Goal: Task Accomplishment & Management: Manage account settings

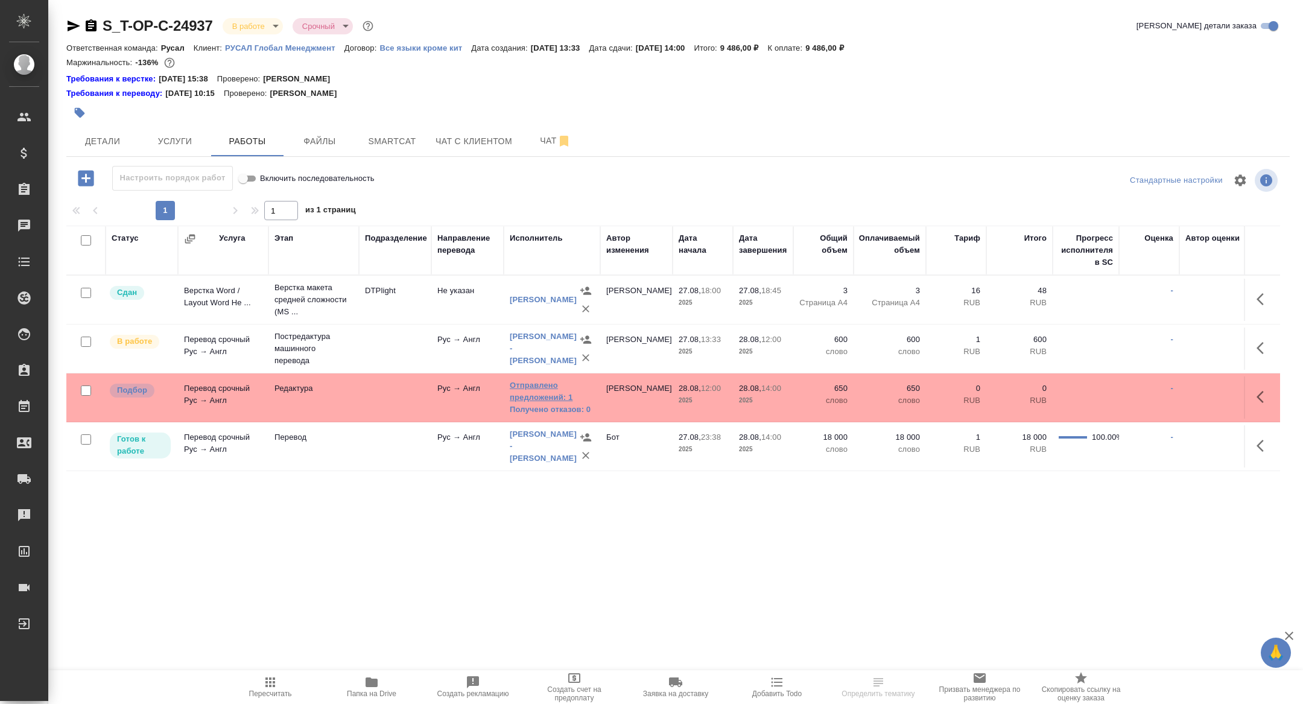
click at [552, 396] on link "Отправлено предложений: 1" at bounding box center [552, 391] width 84 height 24
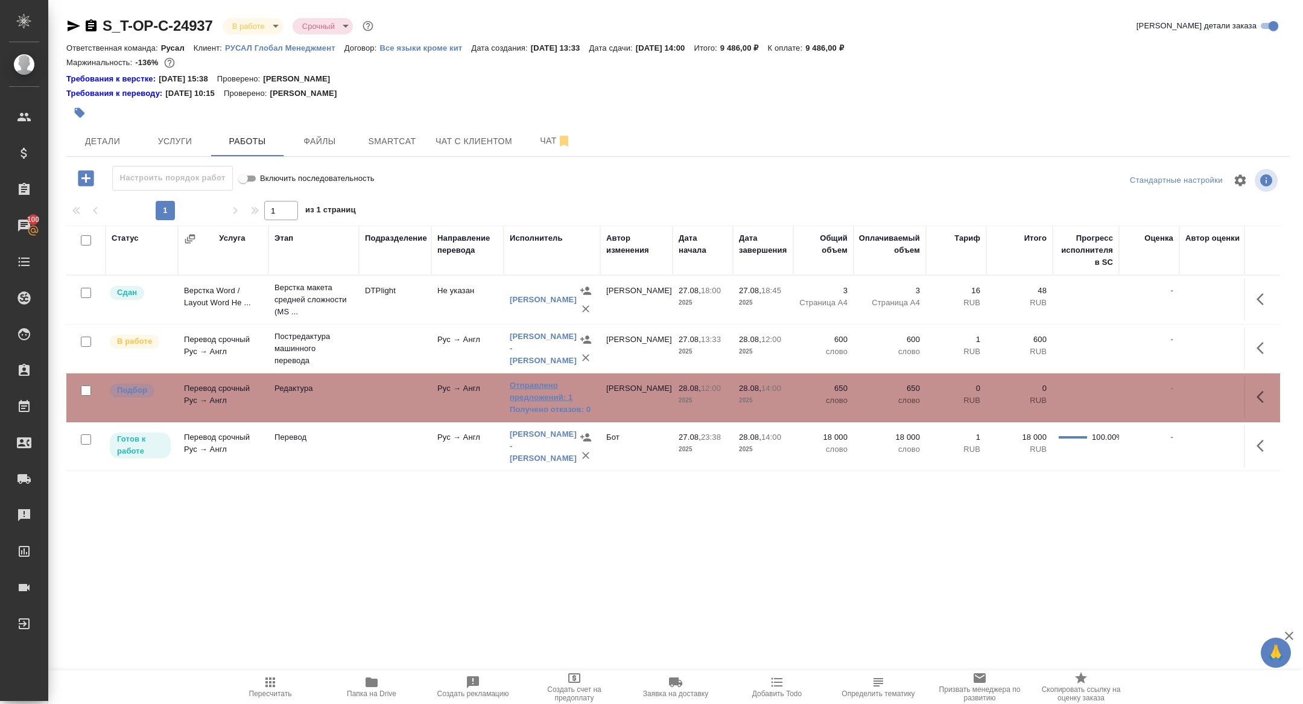
click at [551, 399] on link "Отправлено предложений: 1" at bounding box center [552, 391] width 84 height 24
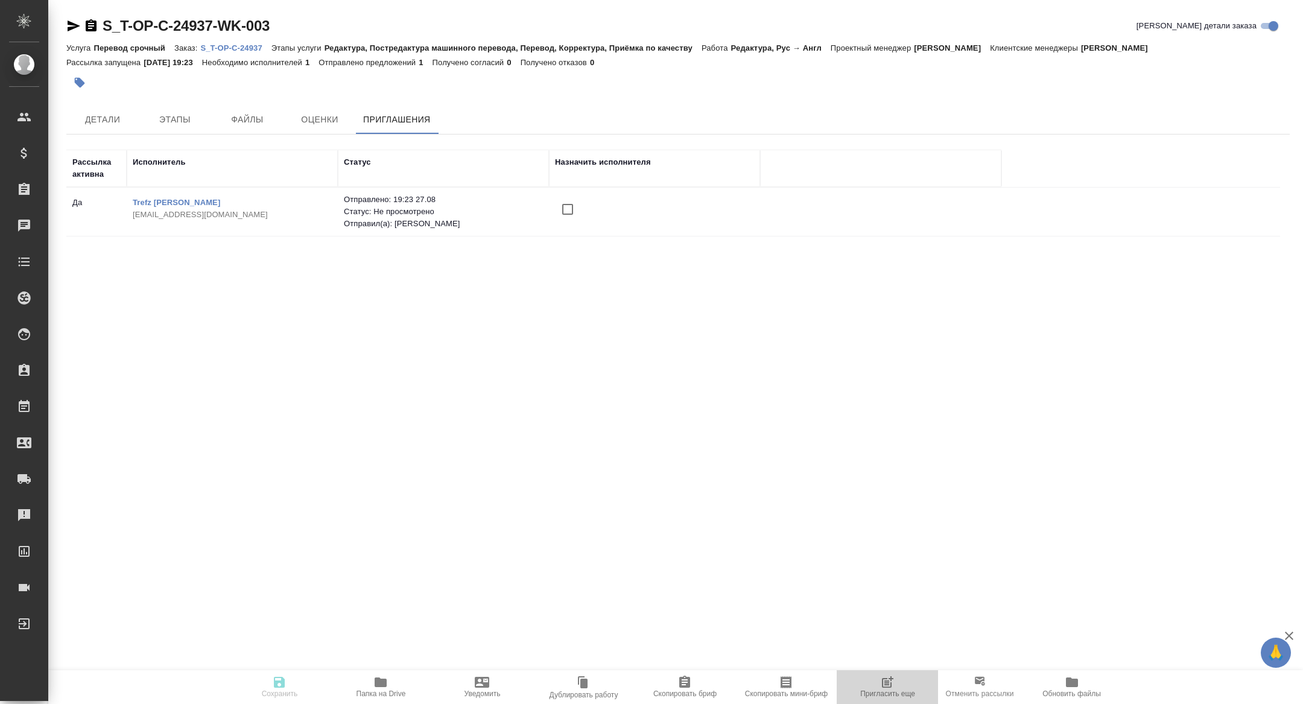
click at [882, 701] on button "Пригласить еще" at bounding box center [886, 687] width 101 height 34
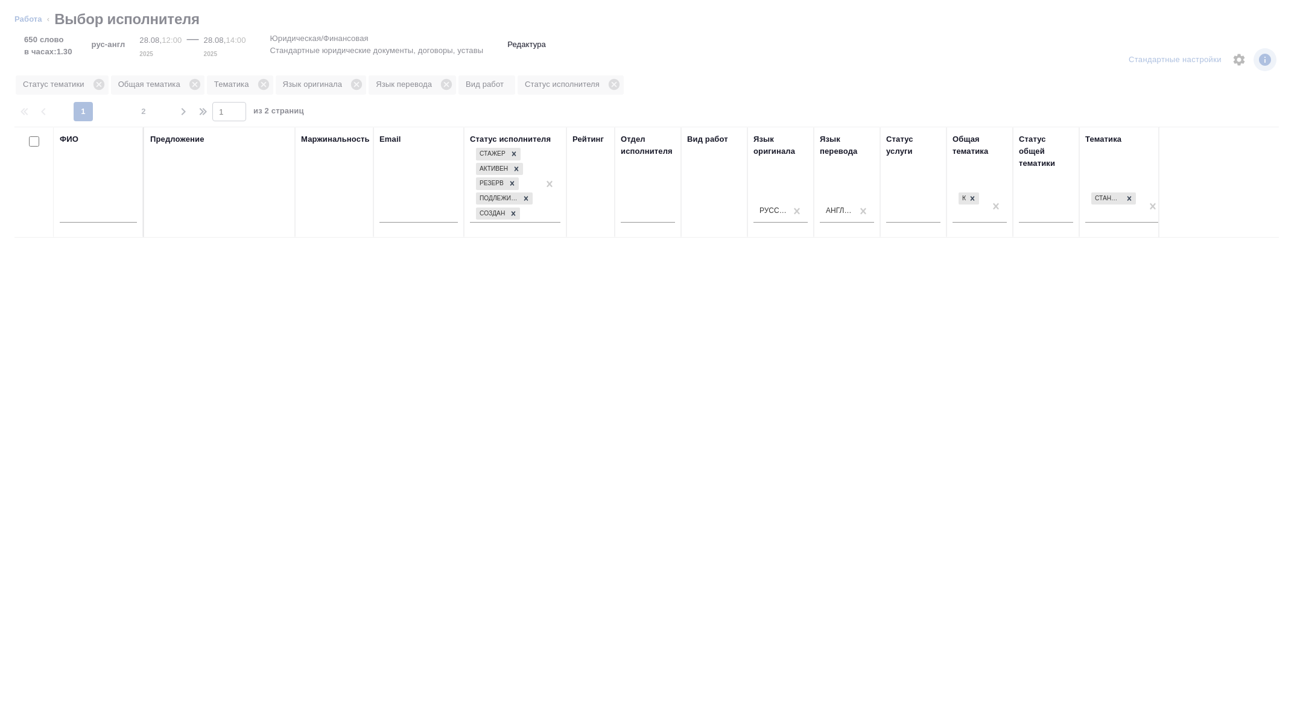
click at [100, 220] on input "text" at bounding box center [98, 214] width 77 height 15
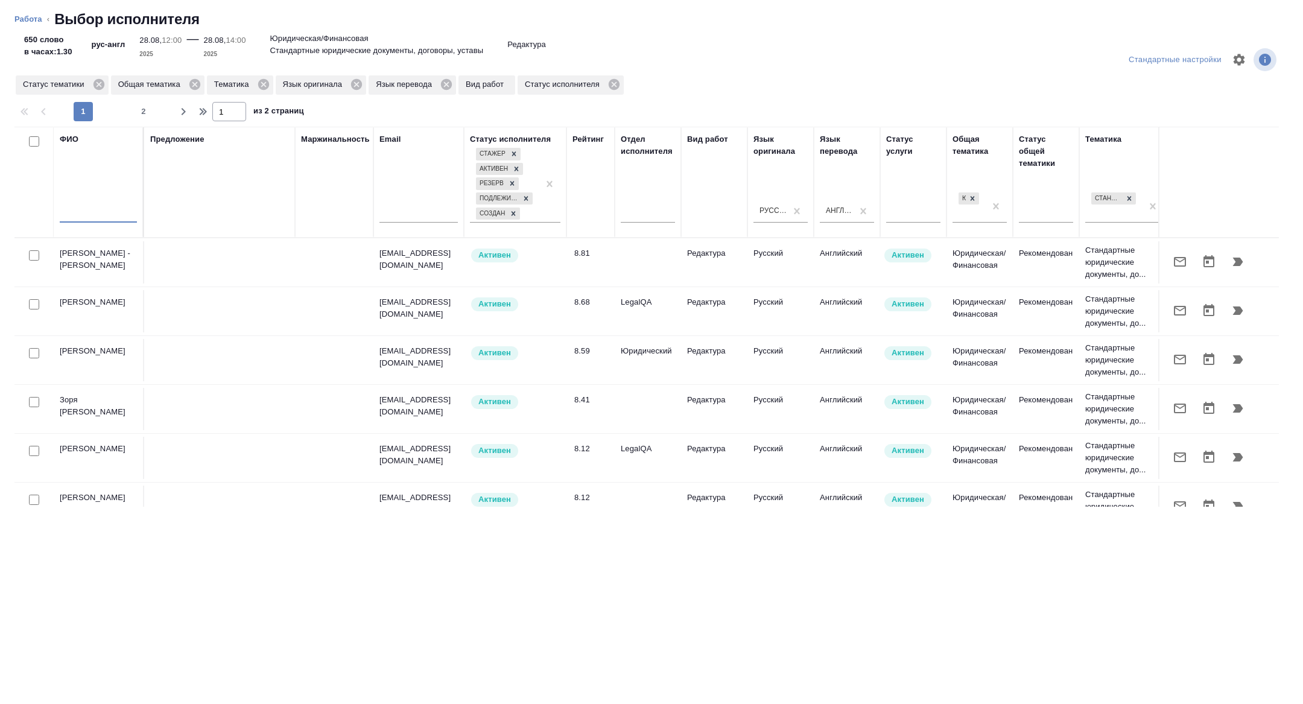
type input "д"
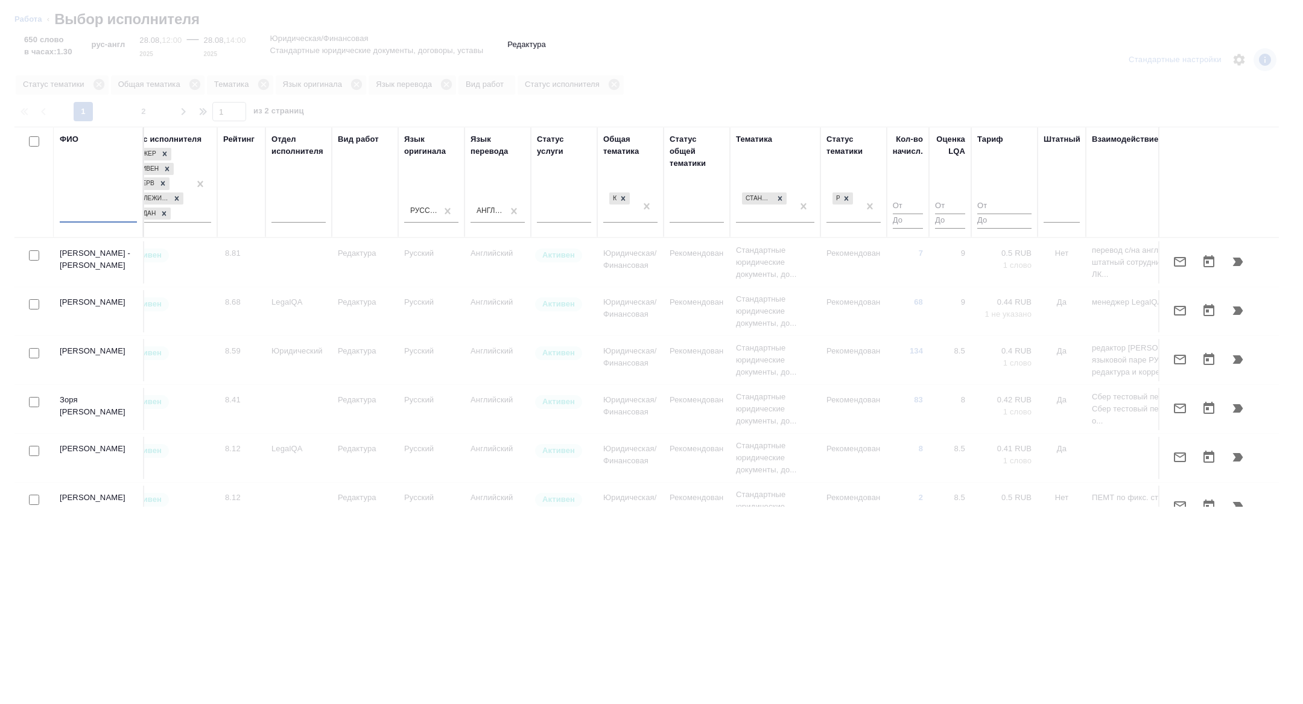
drag, startPoint x: 939, startPoint y: 207, endPoint x: 938, endPoint y: 220, distance: 12.1
click at [1043, 207] on div at bounding box center [1061, 210] width 36 height 17
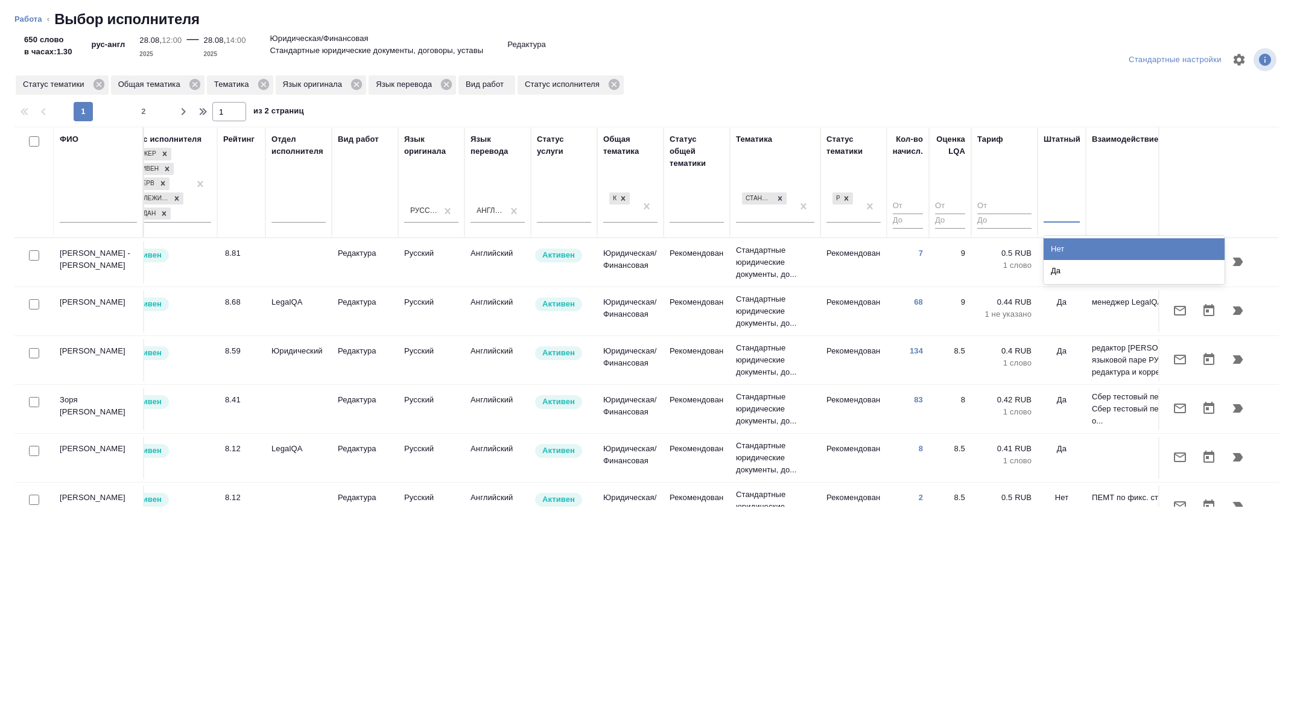
scroll to position [0, 487]
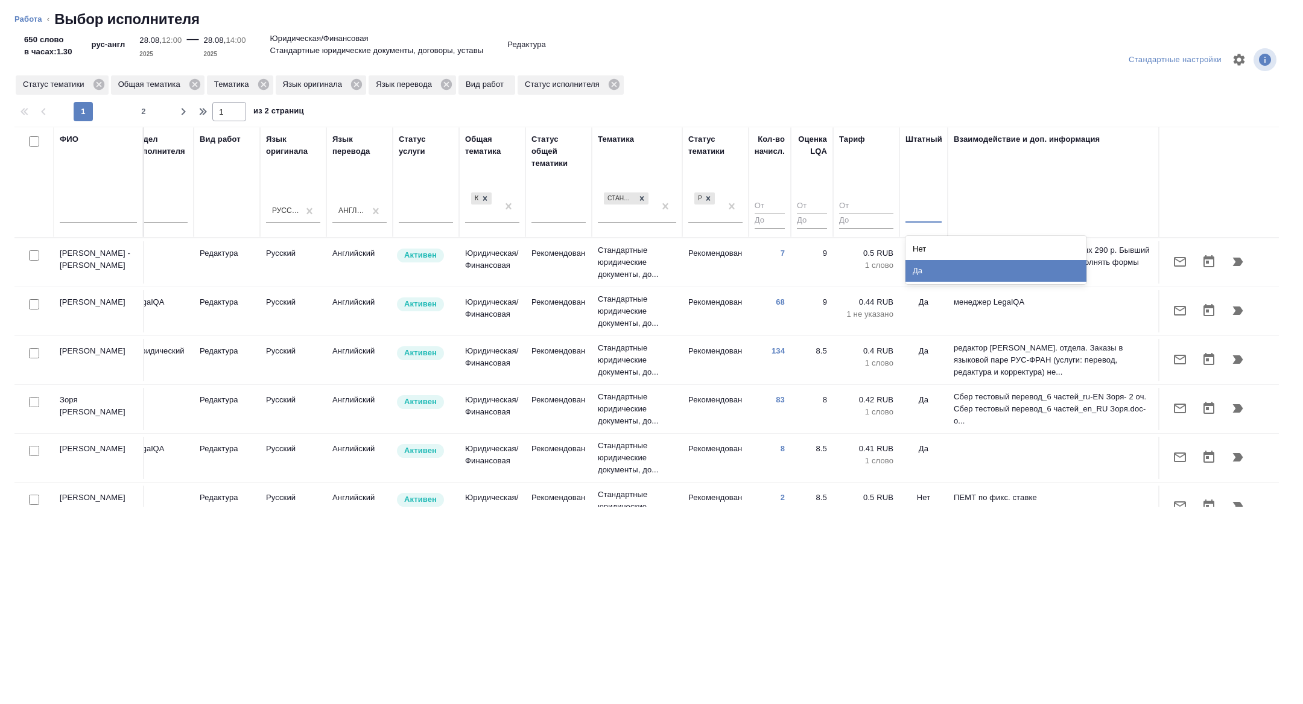
click at [917, 257] on div "Нет" at bounding box center [995, 249] width 181 height 22
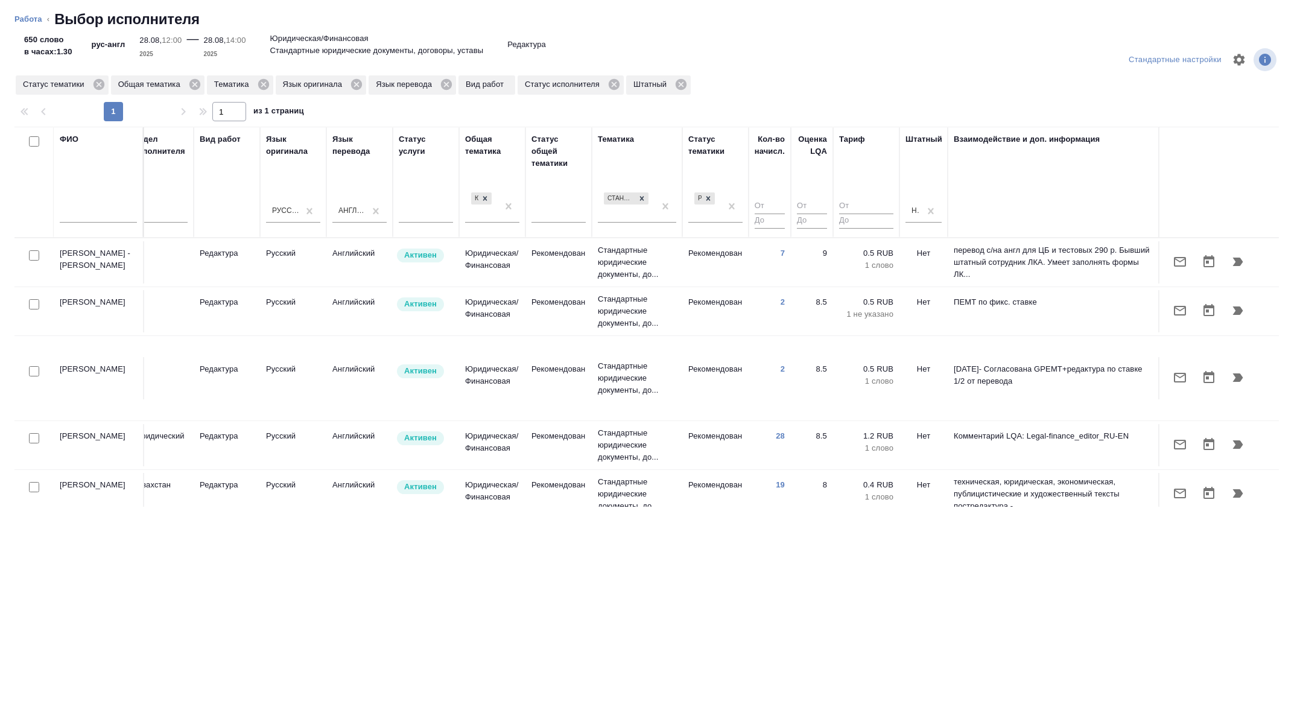
click at [32, 306] on input "checkbox" at bounding box center [34, 304] width 10 height 10
checkbox input "true"
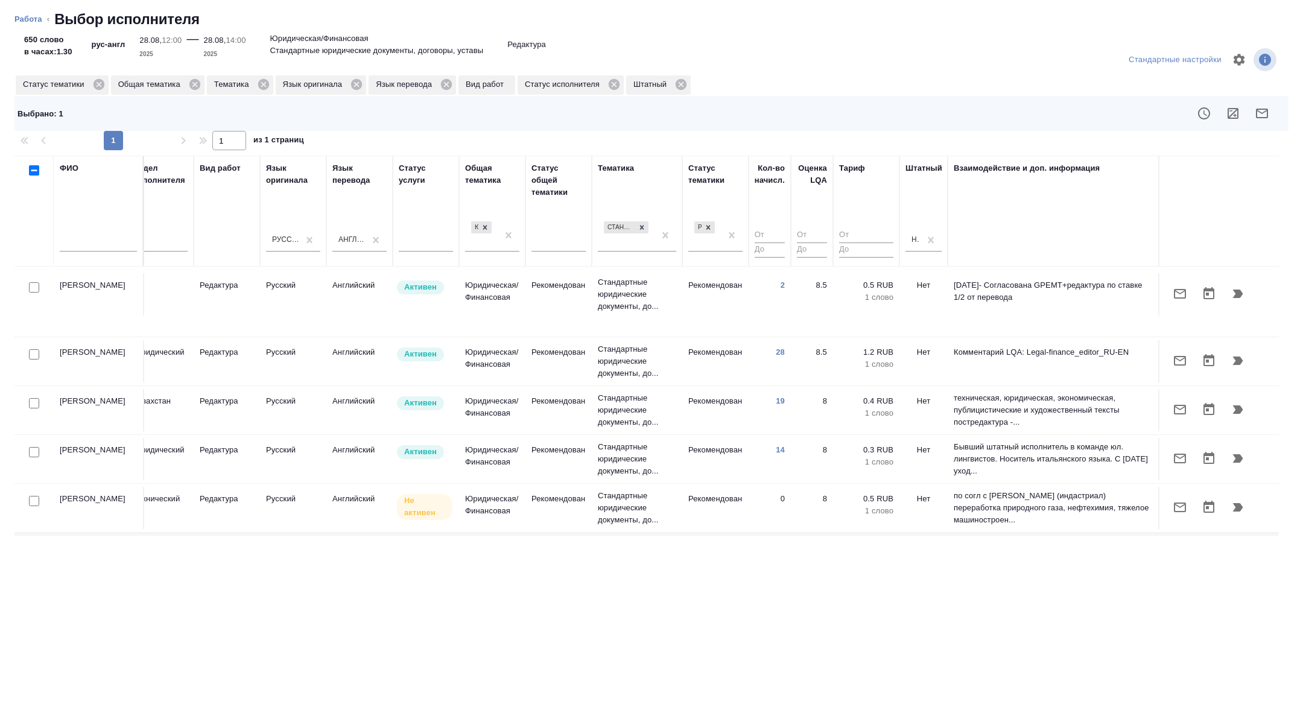
scroll to position [119, 487]
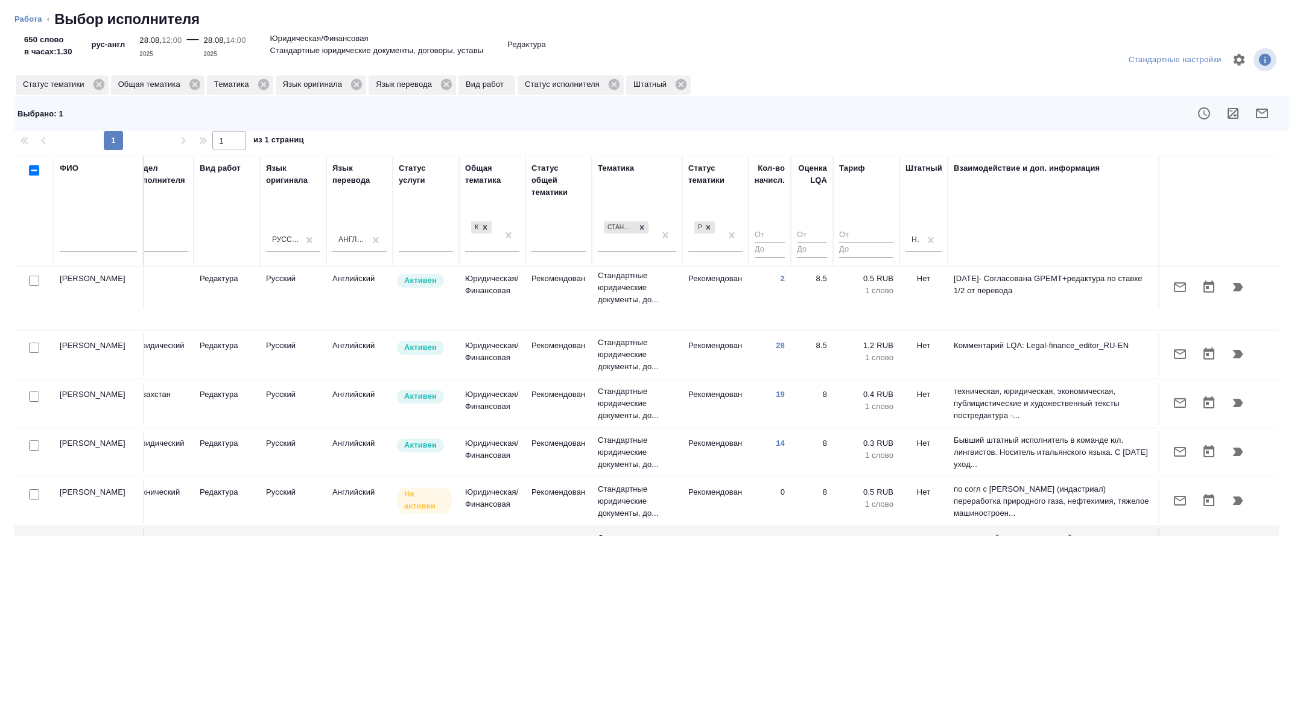
click at [32, 440] on input "checkbox" at bounding box center [34, 445] width 10 height 10
checkbox input "true"
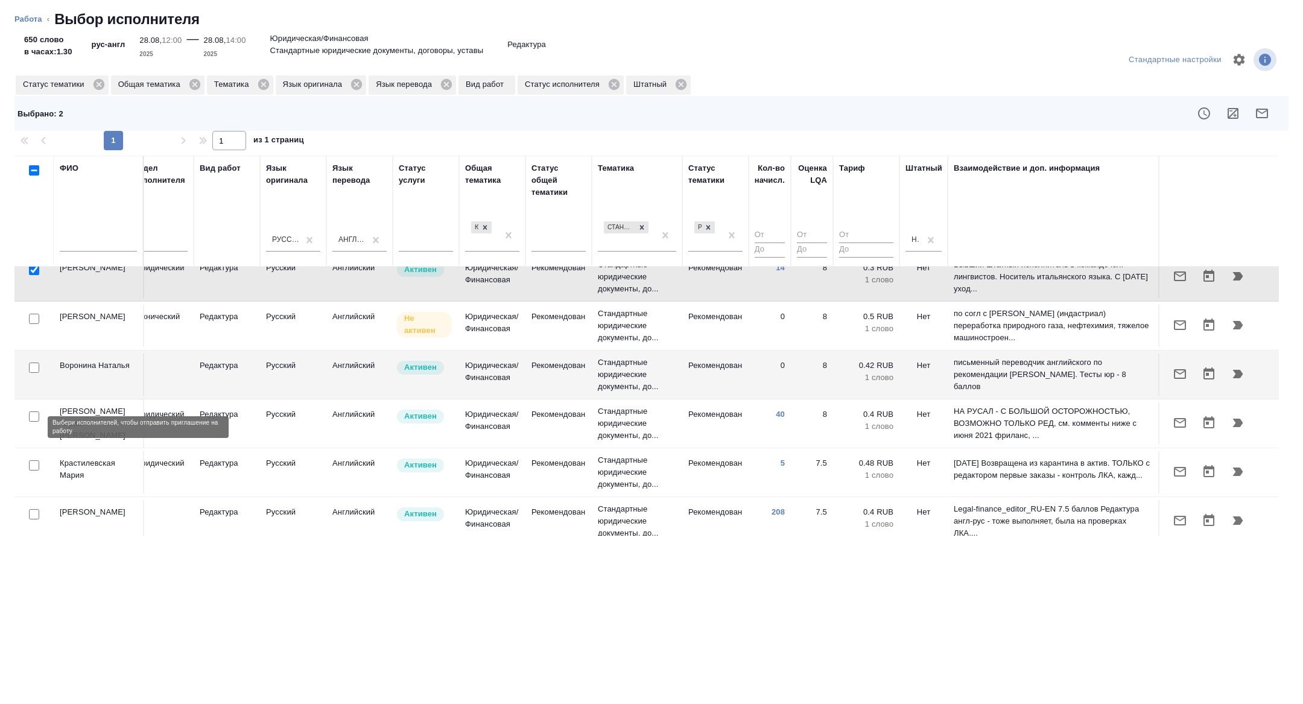
click at [33, 460] on input "checkbox" at bounding box center [34, 465] width 10 height 10
checkbox input "true"
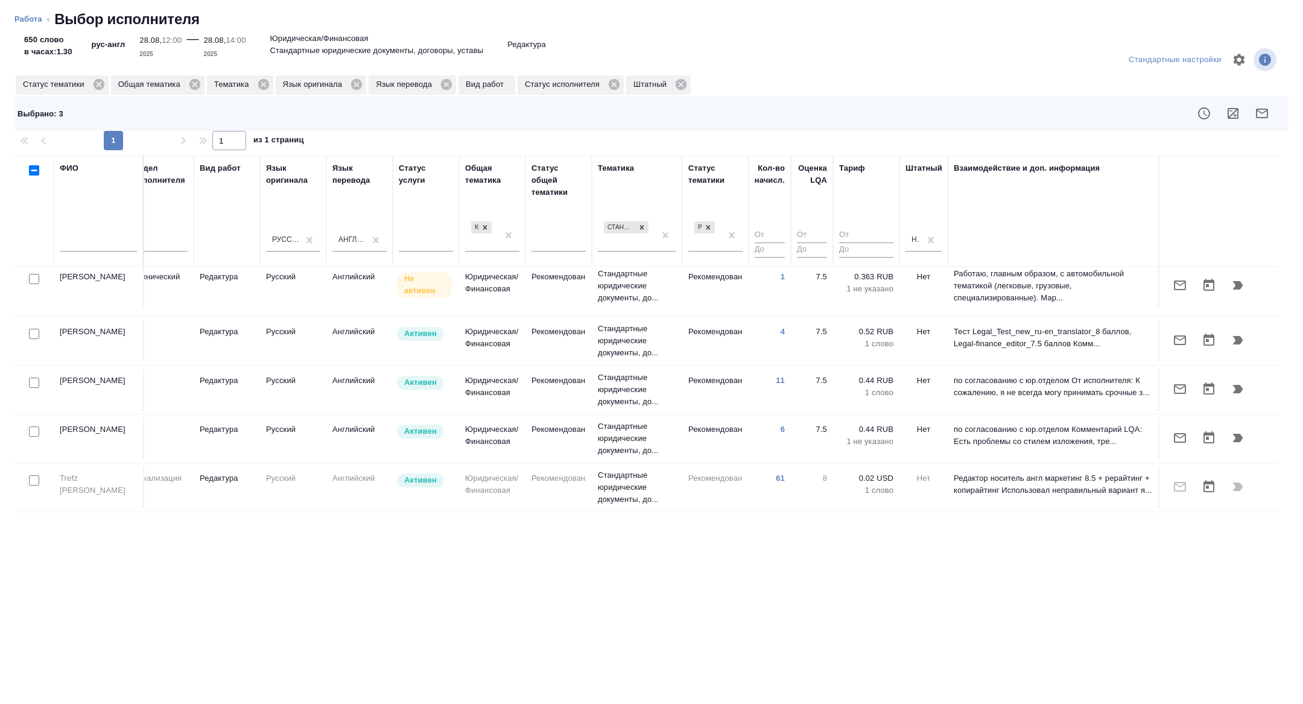
scroll to position [590, 487]
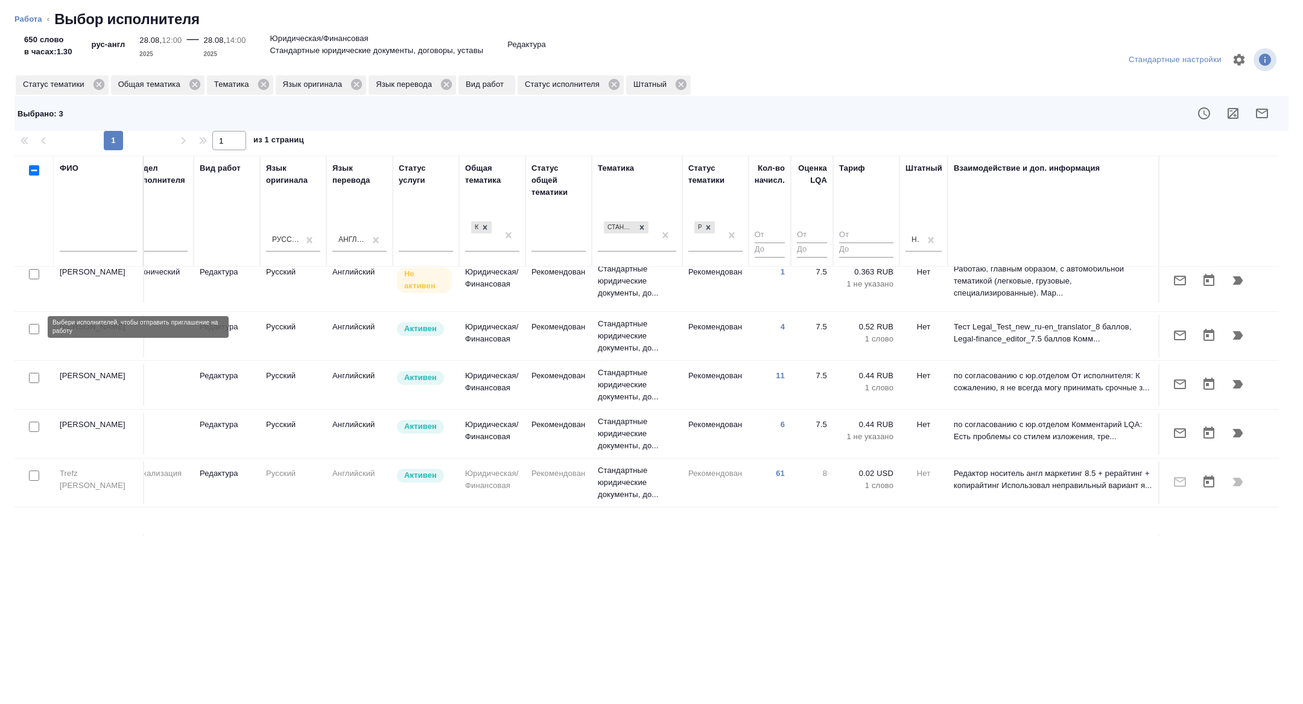
click at [33, 373] on input "checkbox" at bounding box center [34, 378] width 10 height 10
checkbox input "true"
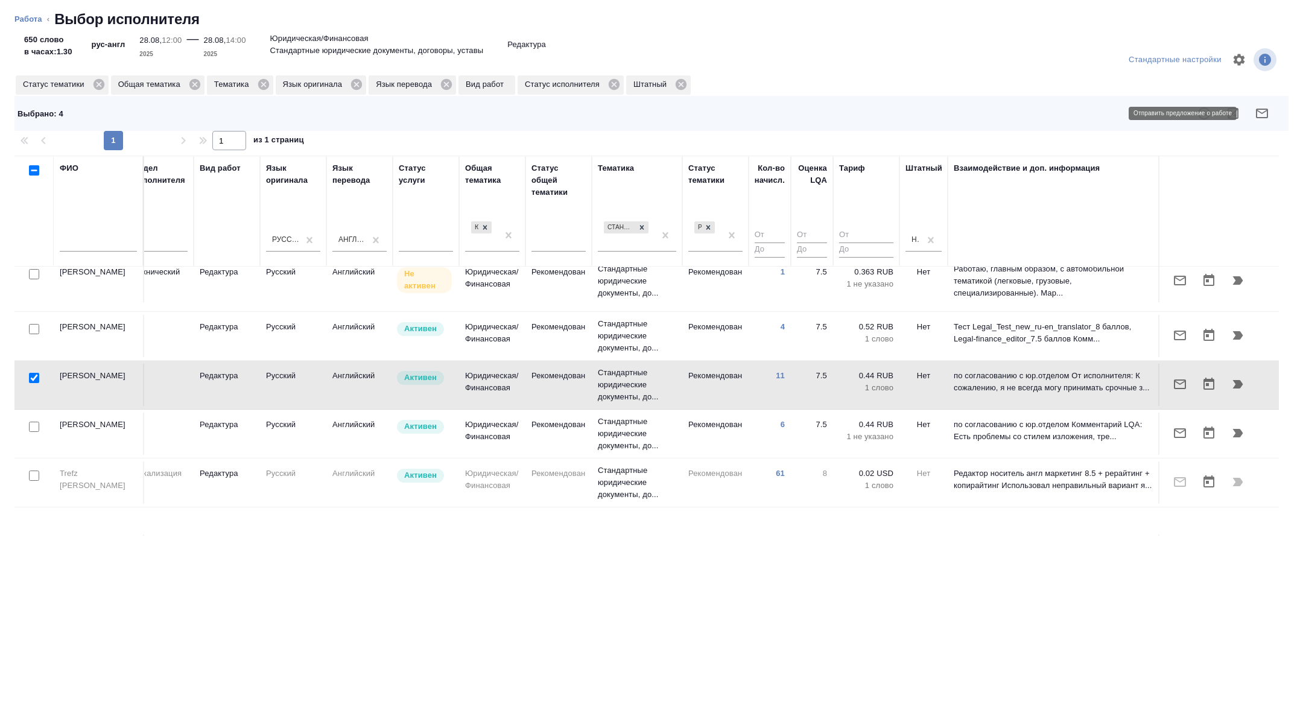
click at [1261, 108] on icon "button" at bounding box center [1261, 113] width 14 height 14
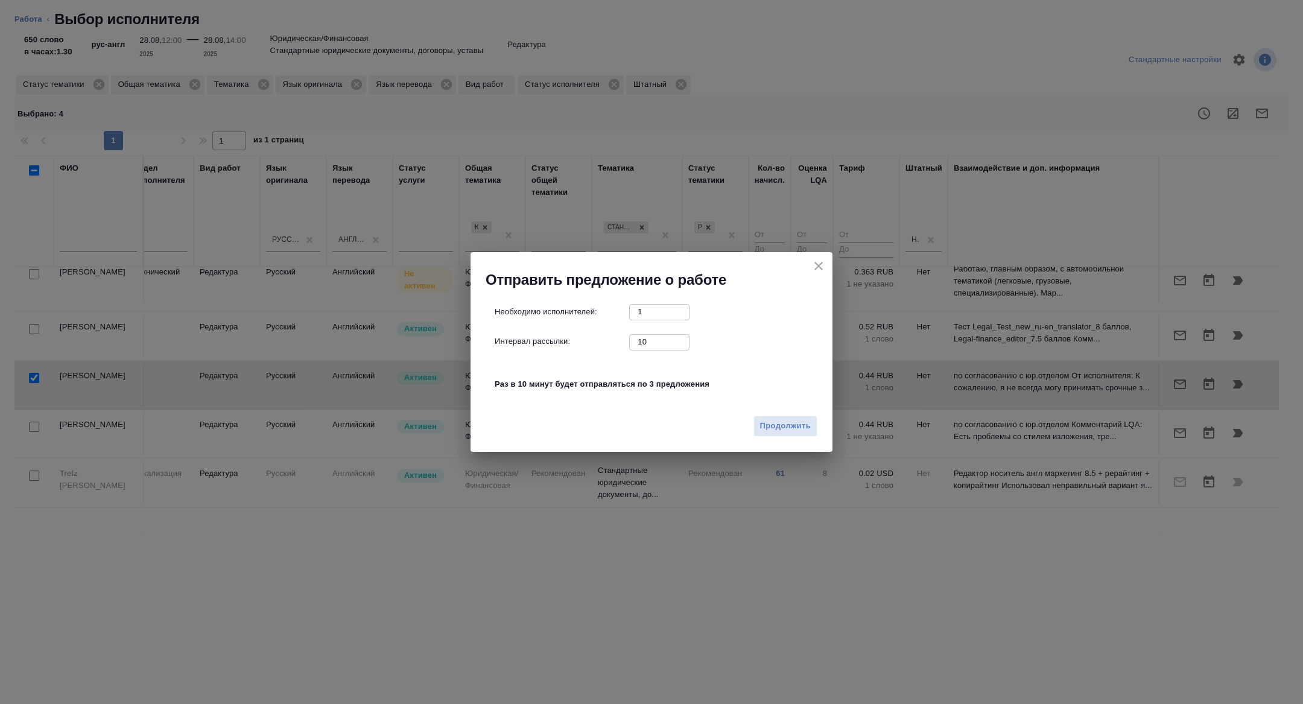
click at [779, 443] on div "Продолжить" at bounding box center [651, 430] width 362 height 42
click at [774, 429] on span "Продолжить" at bounding box center [785, 426] width 51 height 14
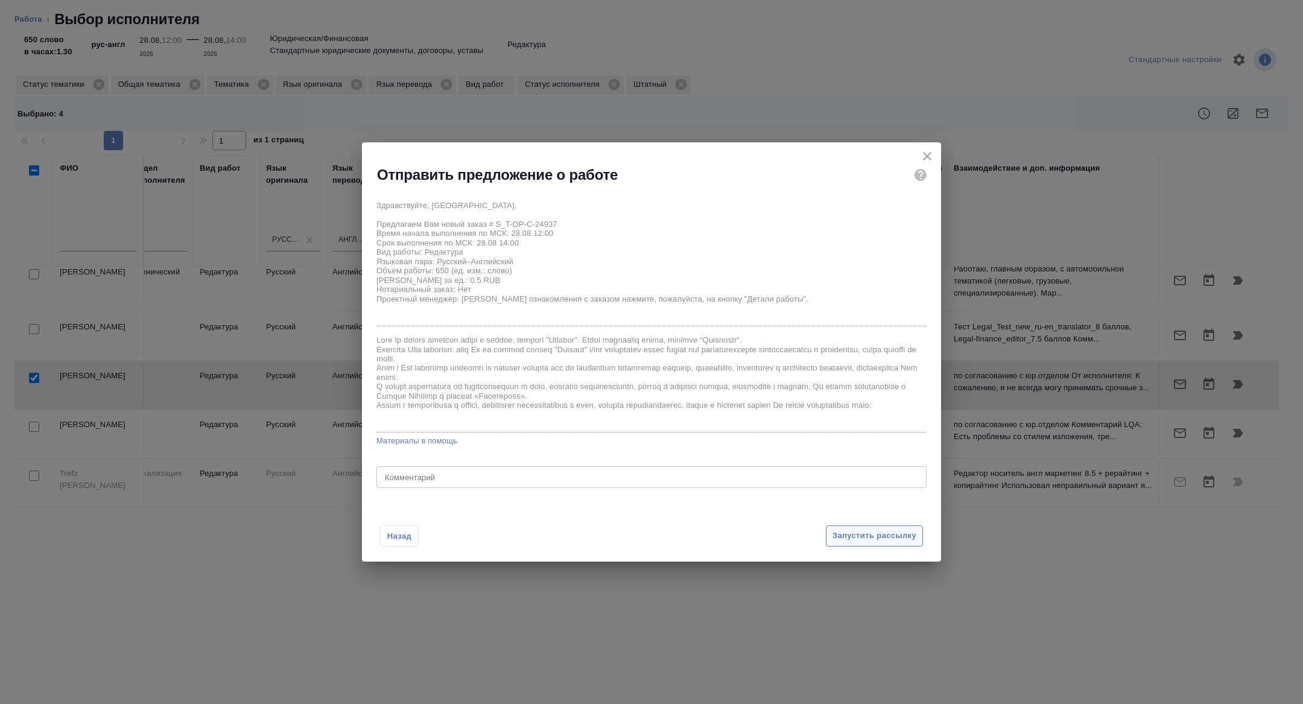
click at [841, 534] on span "Запустить рассылку" at bounding box center [874, 536] width 84 height 14
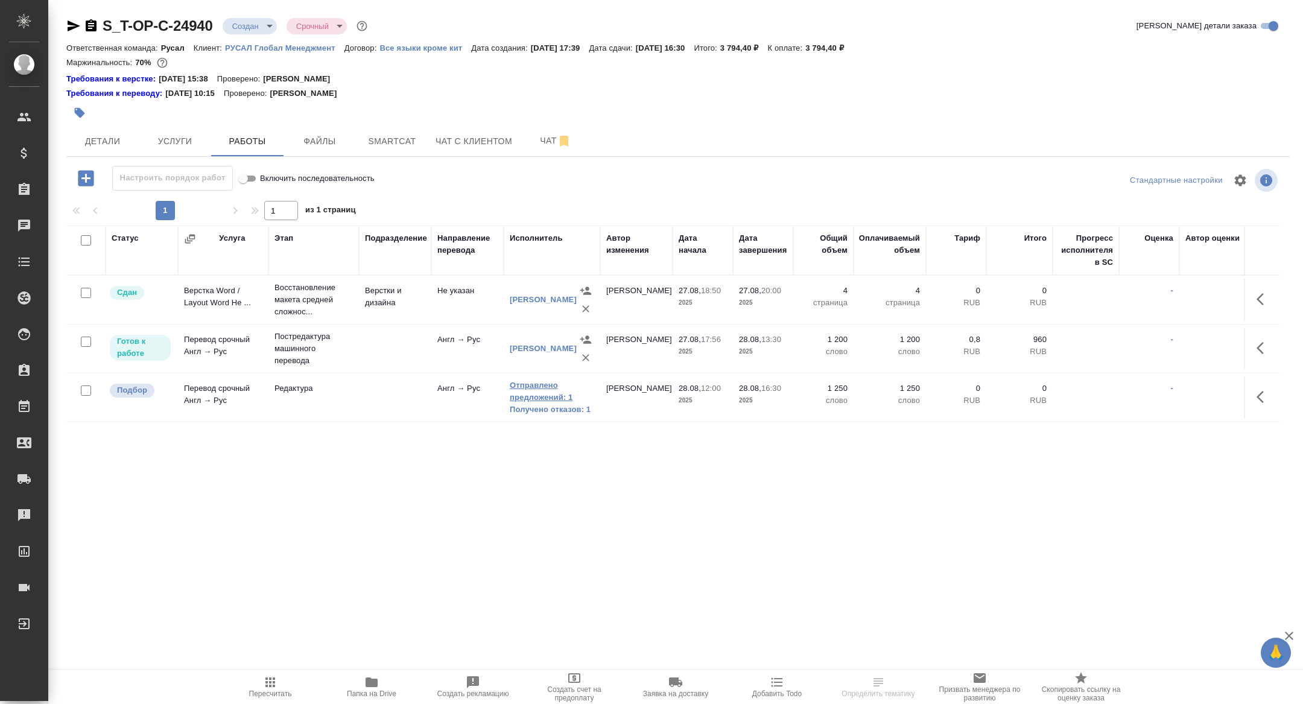
click at [546, 397] on link "Отправлено предложений: 1" at bounding box center [552, 391] width 84 height 24
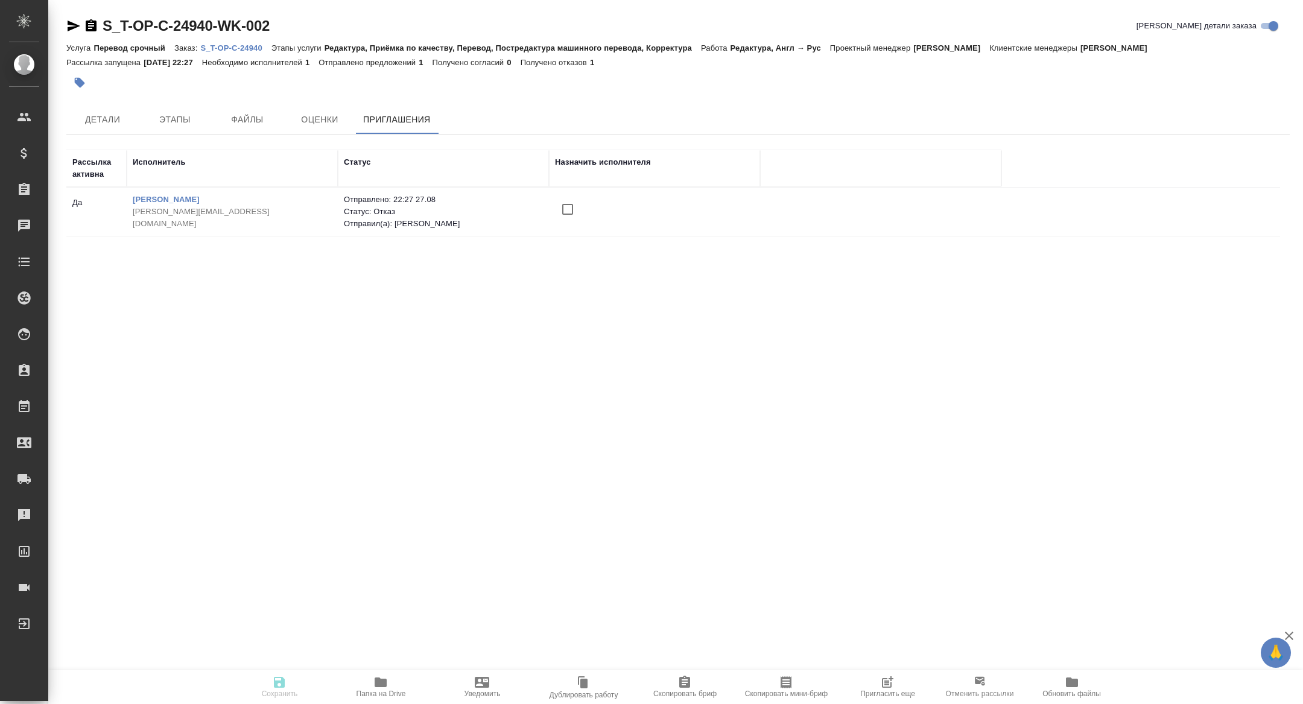
click at [865, 681] on span "Пригласить еще" at bounding box center [887, 686] width 87 height 23
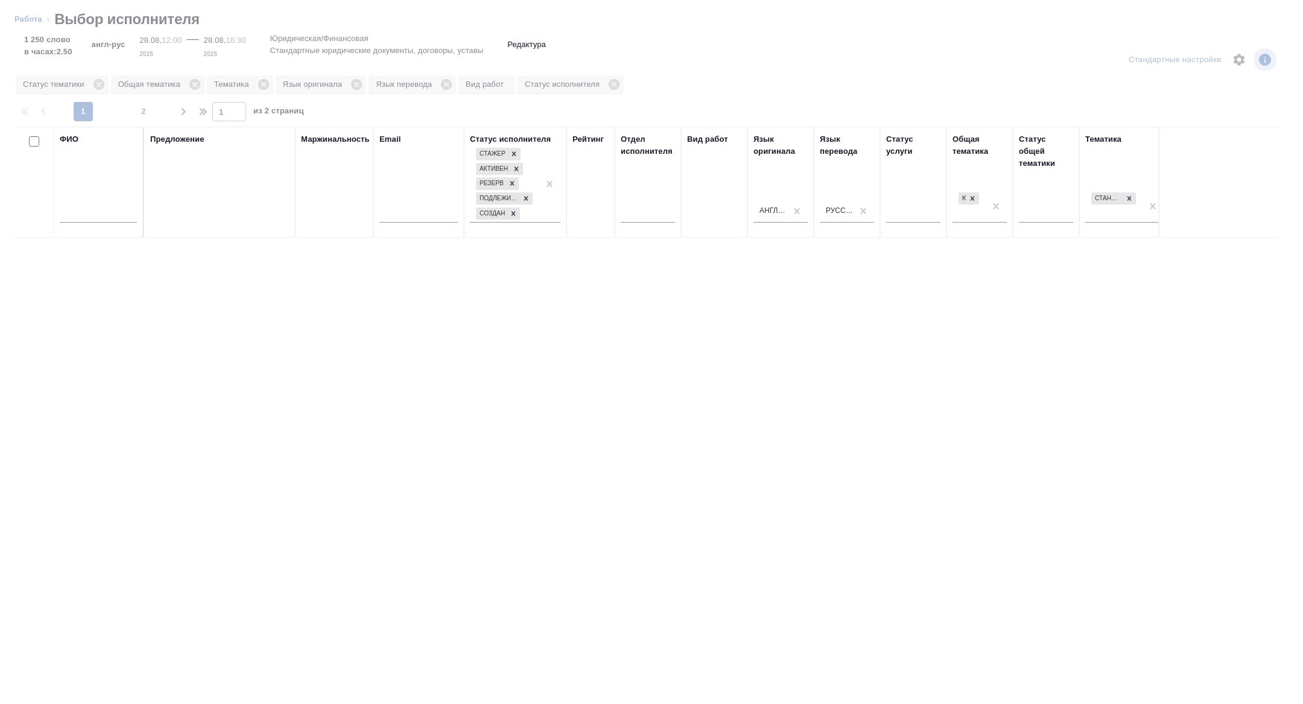
click at [87, 207] on input "text" at bounding box center [98, 214] width 77 height 15
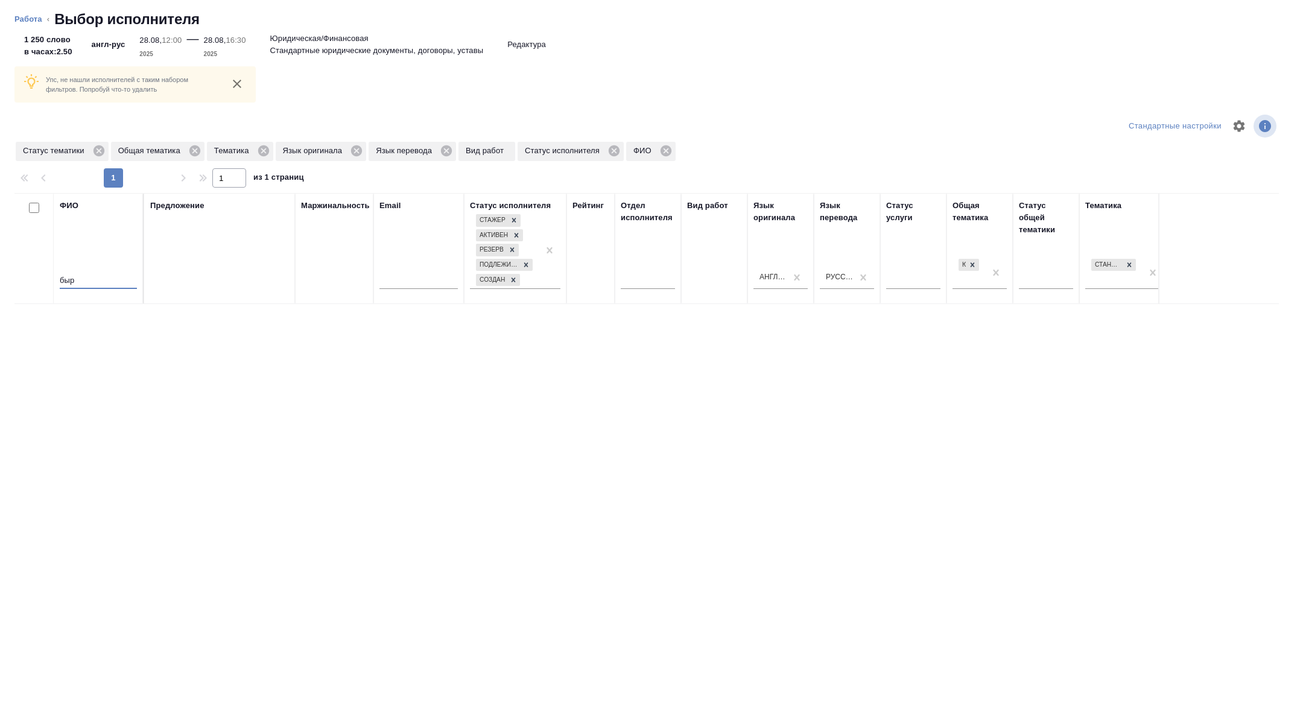
type input "быр"
click at [105, 142] on div "Статус тематики" at bounding box center [62, 151] width 93 height 19
click at [105, 145] on icon at bounding box center [98, 150] width 13 height 13
click at [170, 146] on icon at bounding box center [168, 150] width 11 height 11
click at [103, 150] on icon at bounding box center [99, 150] width 11 height 11
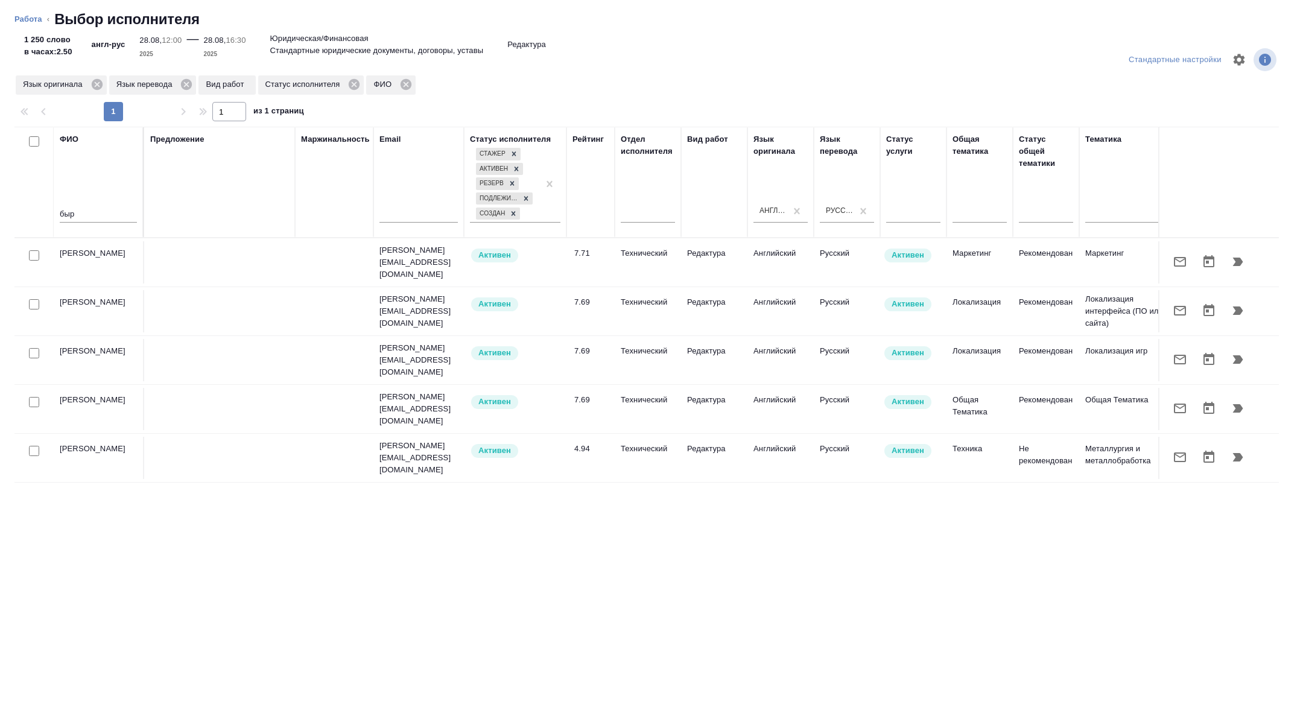
click at [1176, 264] on icon "button" at bounding box center [1179, 261] width 14 height 14
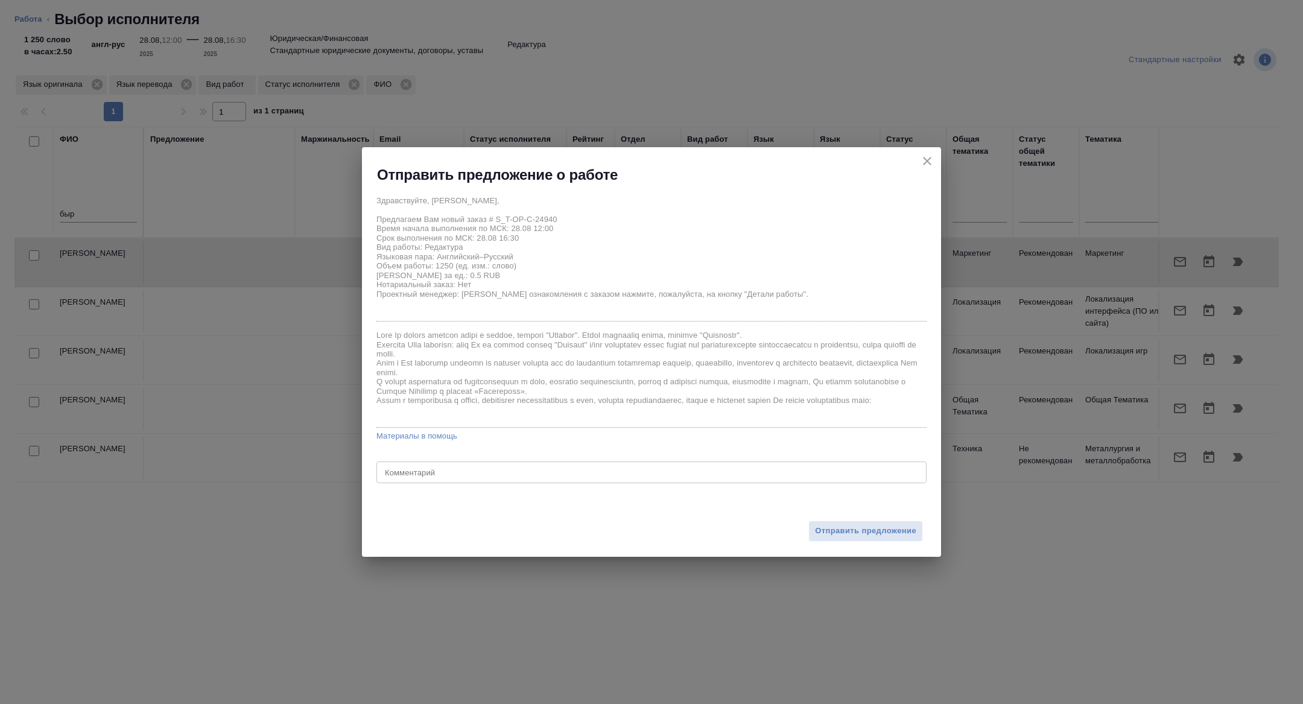
click at [851, 519] on div "Отправить предложение" at bounding box center [651, 523] width 579 height 66
click at [851, 522] on button "Отправить предложение" at bounding box center [865, 530] width 115 height 21
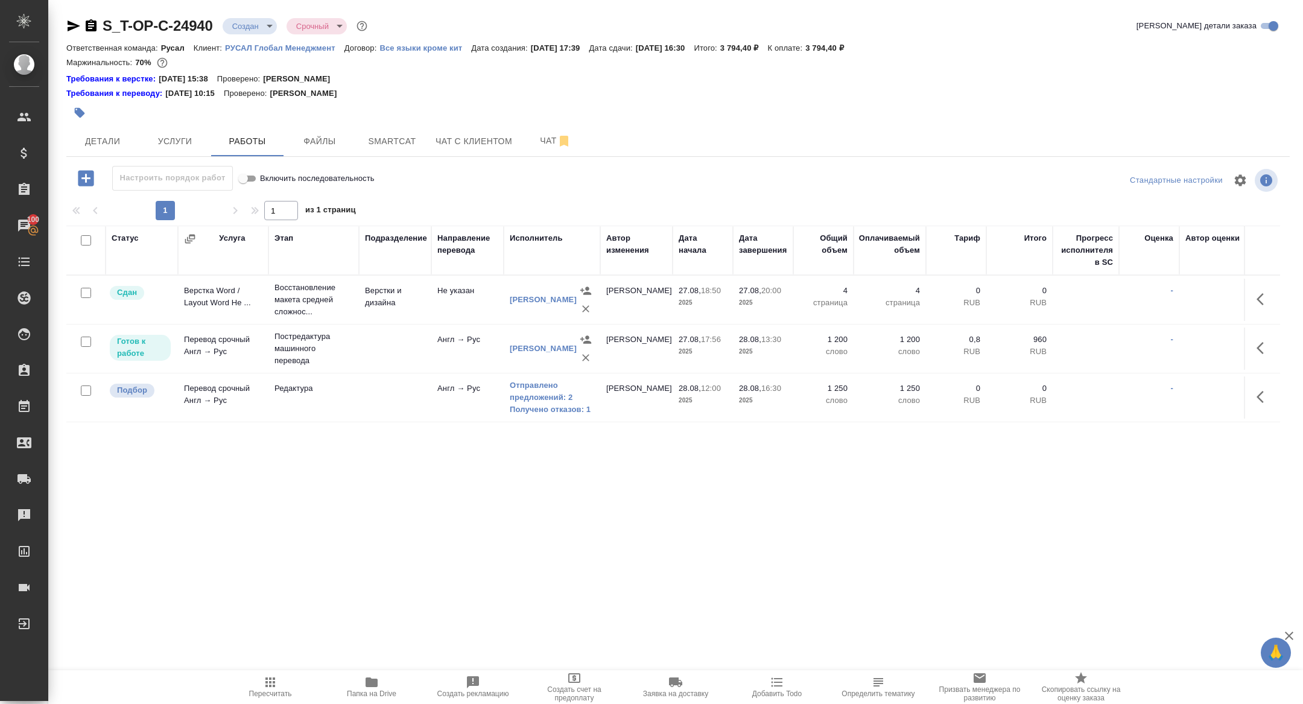
click at [239, 37] on div "S_T-OP-C-24940 Создан new Срочный urgent Кратко детали заказа" at bounding box center [677, 28] width 1223 height 24
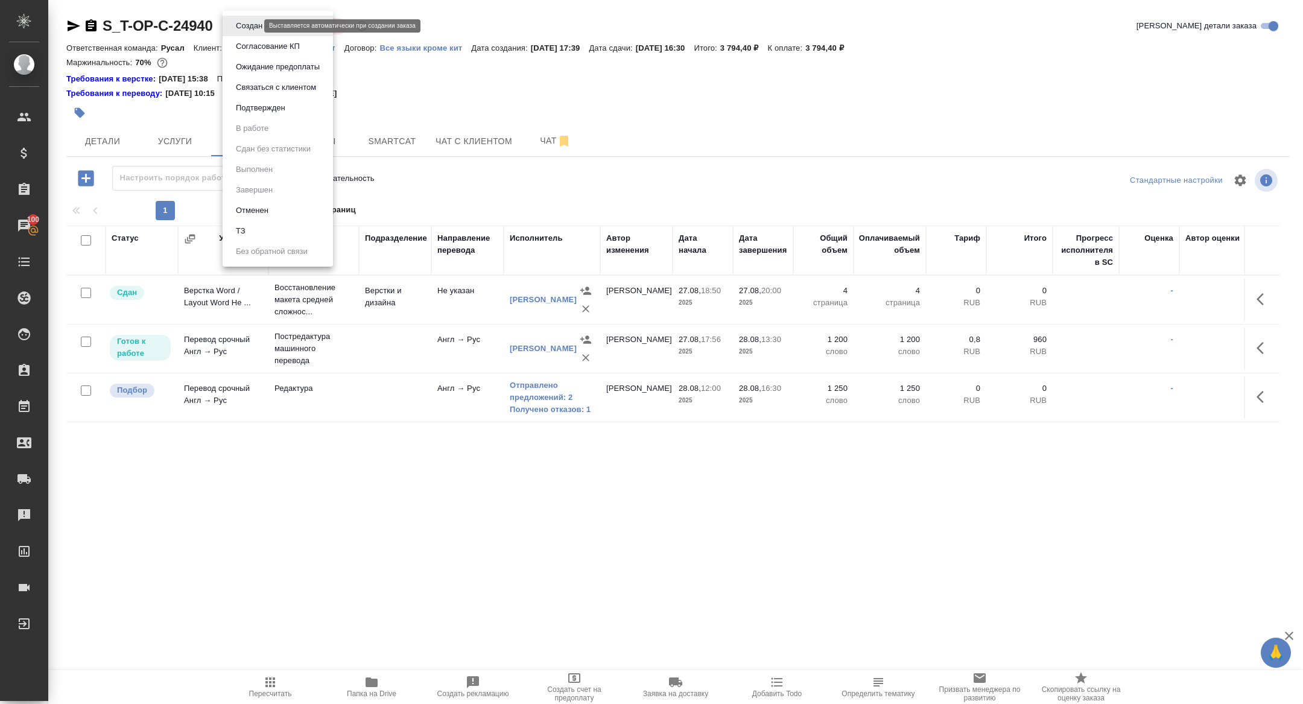
click at [239, 27] on body "🙏 .cls-1 fill:#fff; AWATERA [PERSON_NAME] Спецификации Заказы 100 Чаты Todo Про…" at bounding box center [651, 352] width 1303 height 704
click at [274, 127] on ul "Создан Согласование КП Ожидание предоплаты Связаться с клиентом Подтвержден В р…" at bounding box center [278, 139] width 110 height 256
click at [268, 112] on button "Подтвержден" at bounding box center [260, 107] width 57 height 13
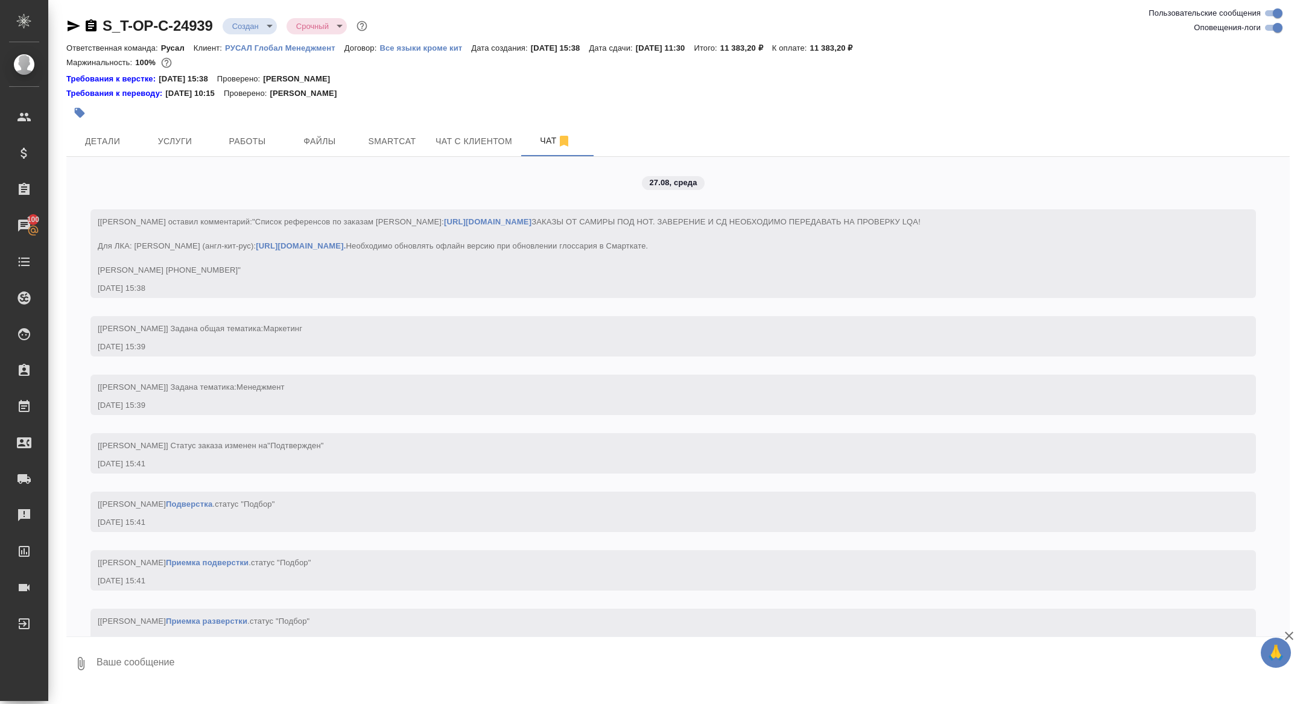
scroll to position [2550, 0]
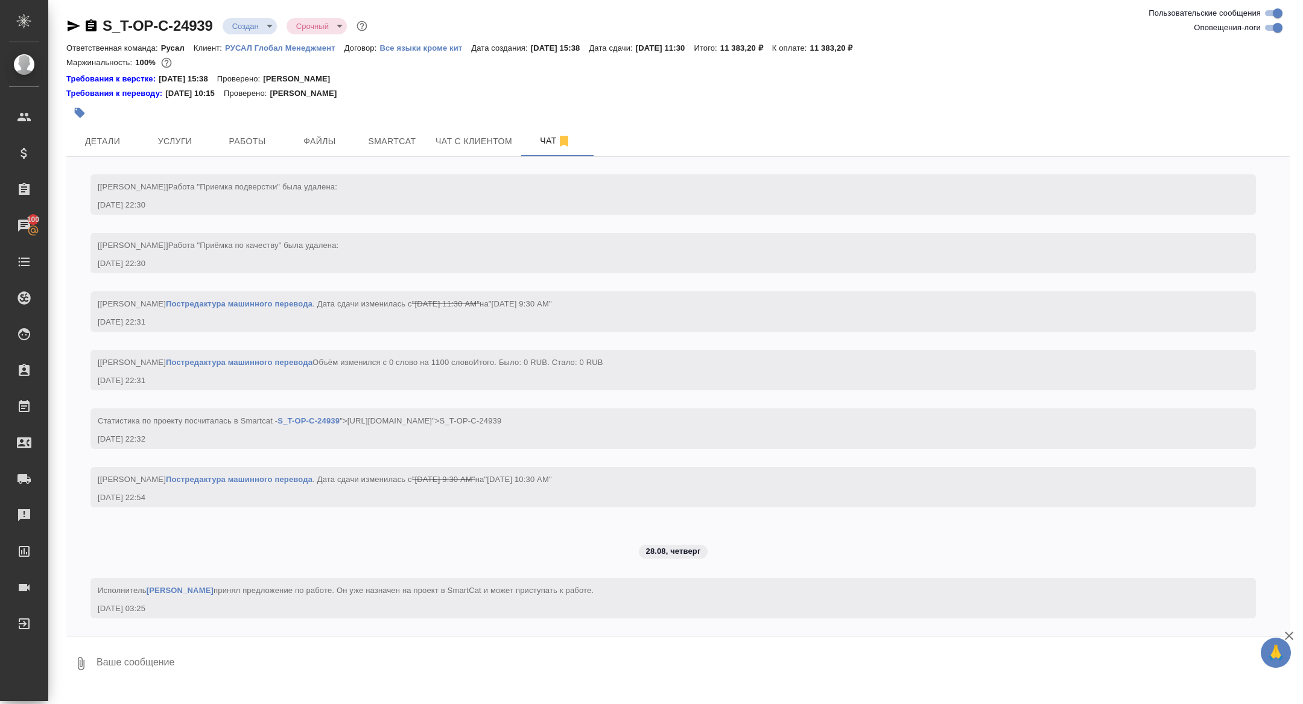
click at [243, 34] on div "S_T-OP-C-24939 Создан new Срочный urgent" at bounding box center [217, 25] width 303 height 19
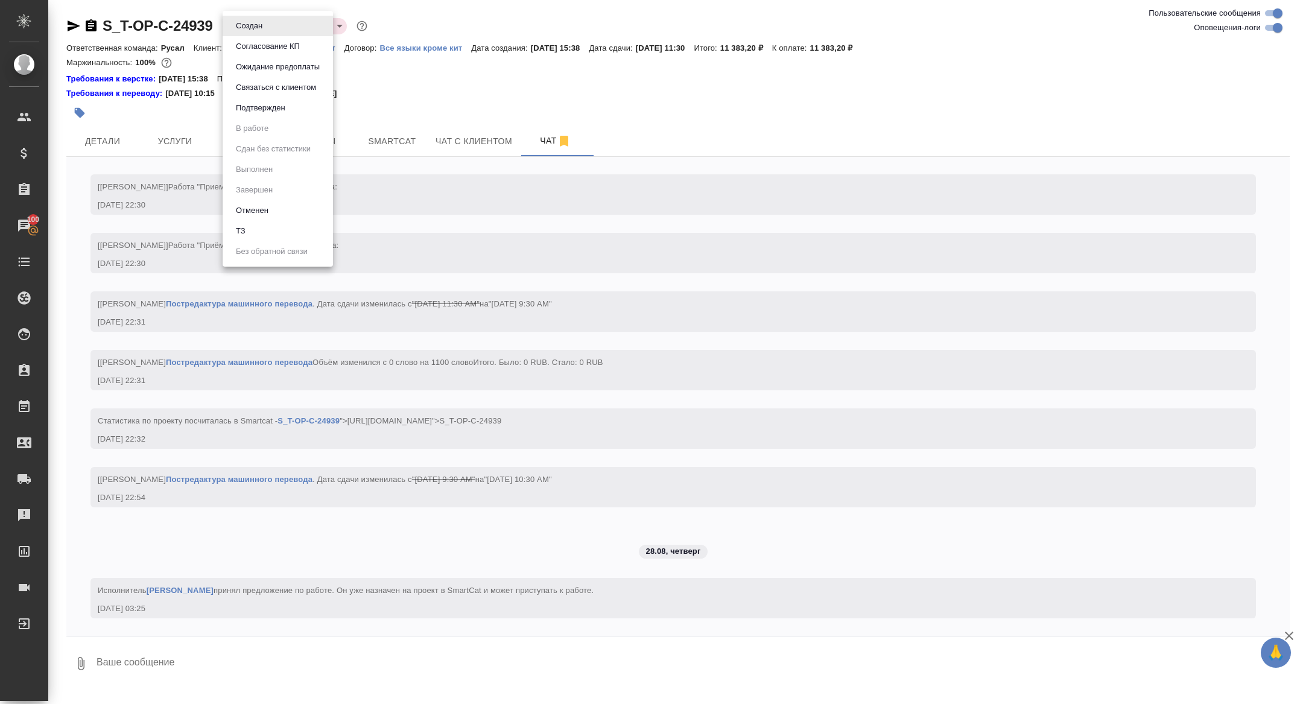
click at [244, 32] on body "🙏 .cls-1 fill:#fff; AWATERA [PERSON_NAME] Спецификации Заказы 100 Чаты Todo Про…" at bounding box center [651, 352] width 1303 height 704
click at [261, 110] on button "Подтвержден" at bounding box center [260, 107] width 57 height 13
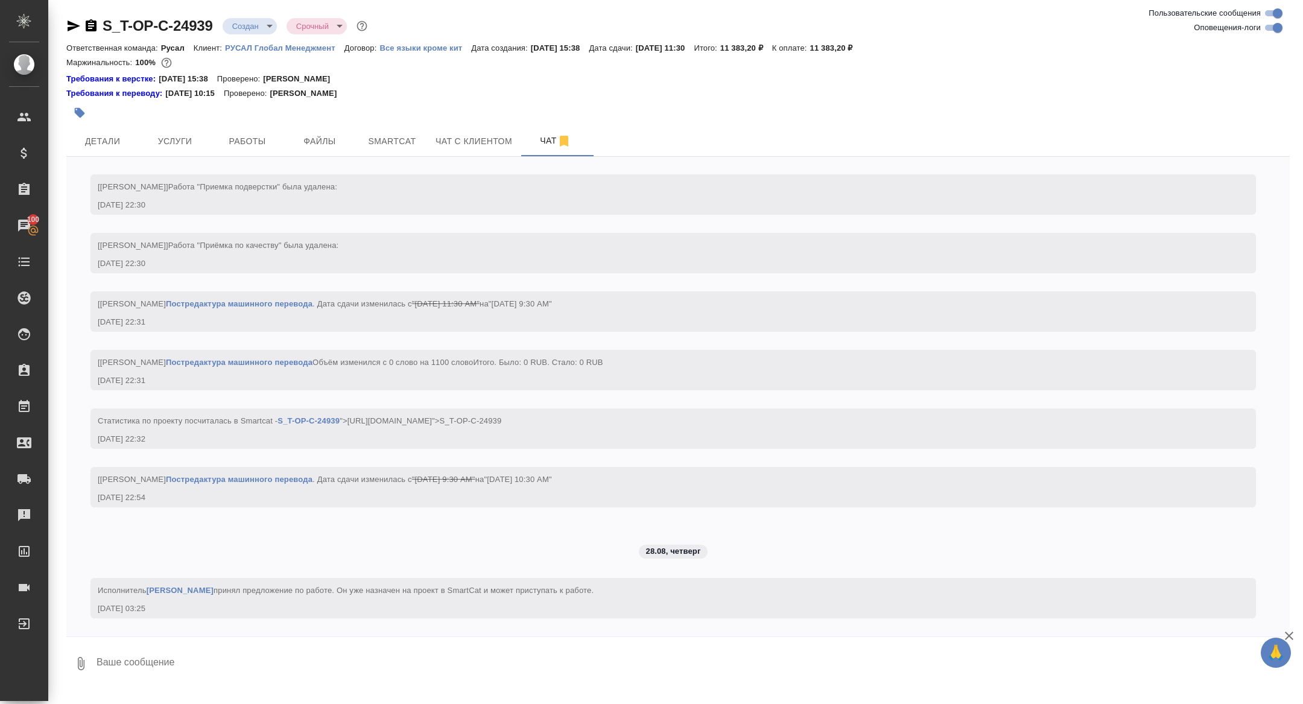
click at [245, 25] on body "🙏 .cls-1 fill:#fff; AWATERA Zhuravleva Alexandra Клиенты Спецификации Заказы 10…" at bounding box center [651, 352] width 1303 height 704
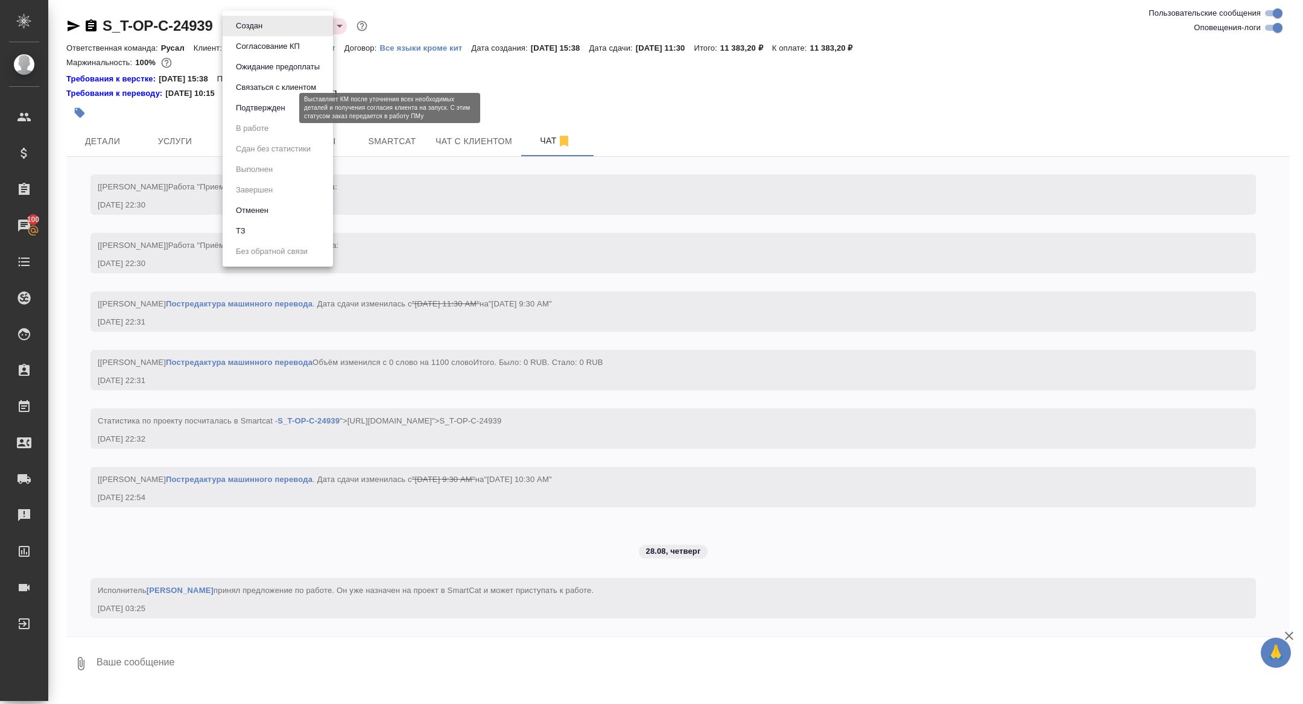
click at [252, 111] on button "Подтвержден" at bounding box center [260, 107] width 57 height 13
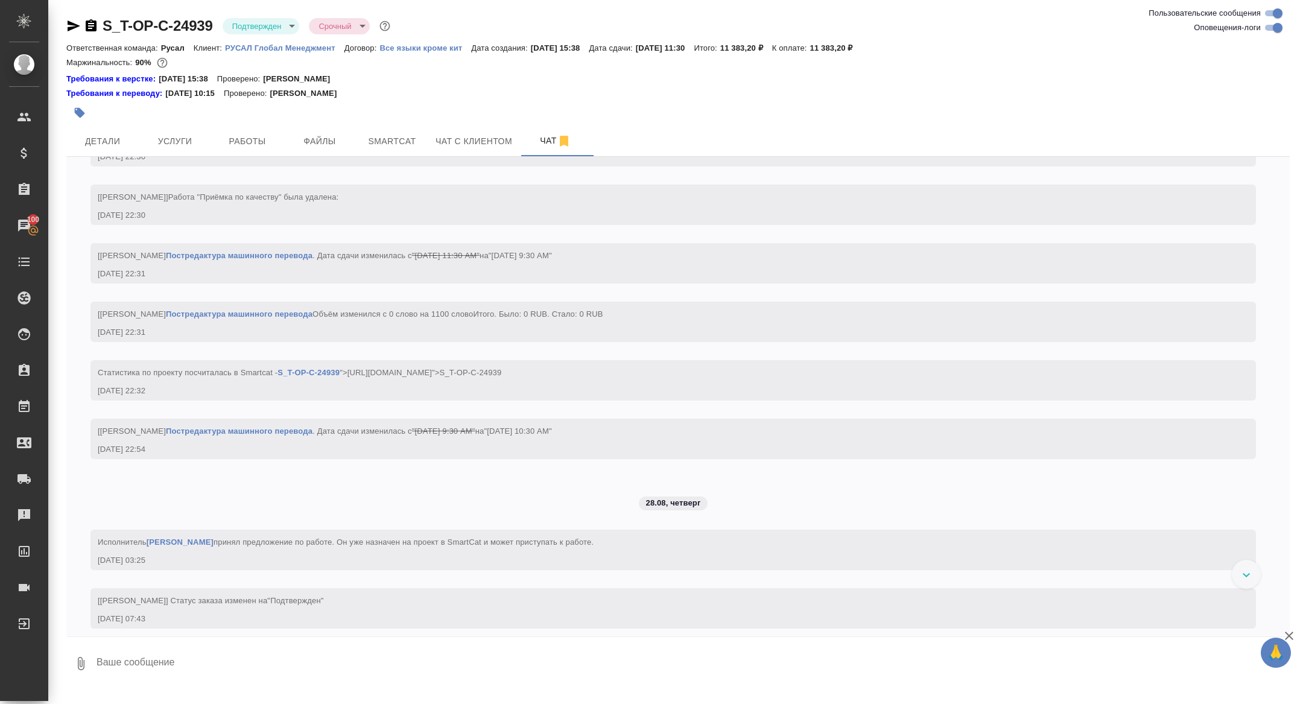
scroll to position [2609, 0]
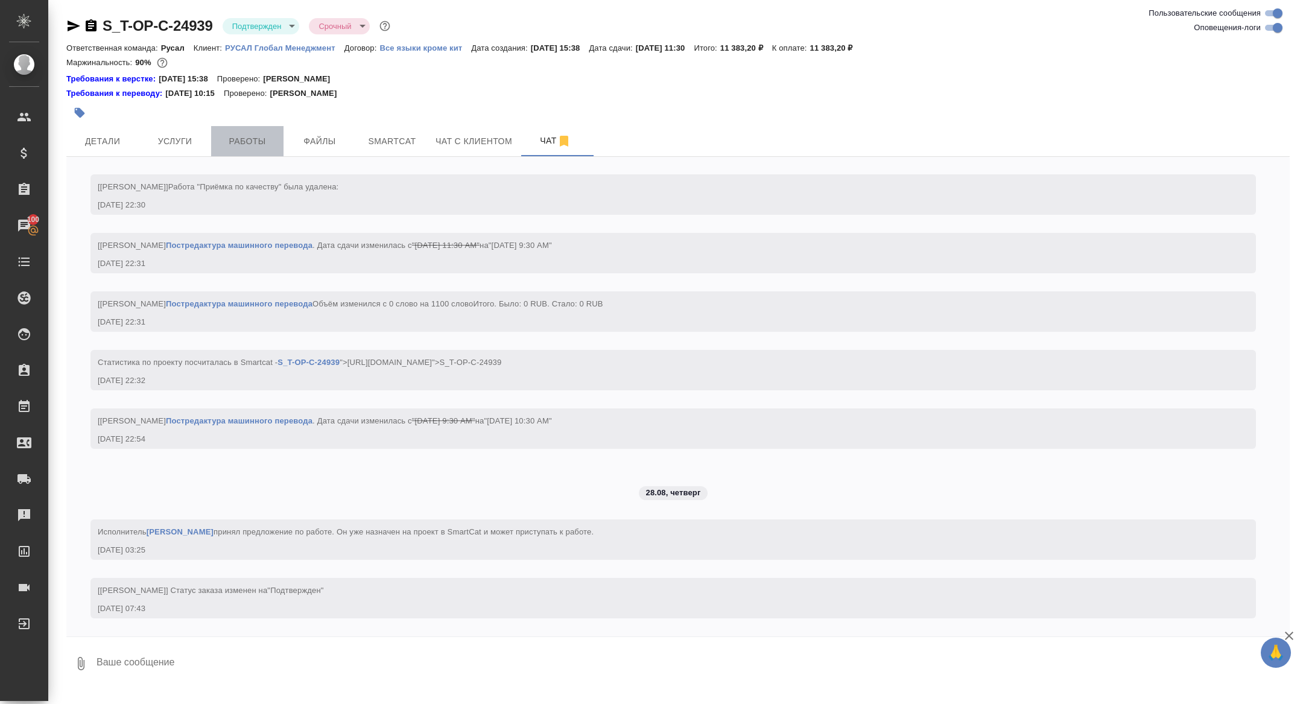
click at [250, 143] on span "Работы" at bounding box center [247, 141] width 58 height 15
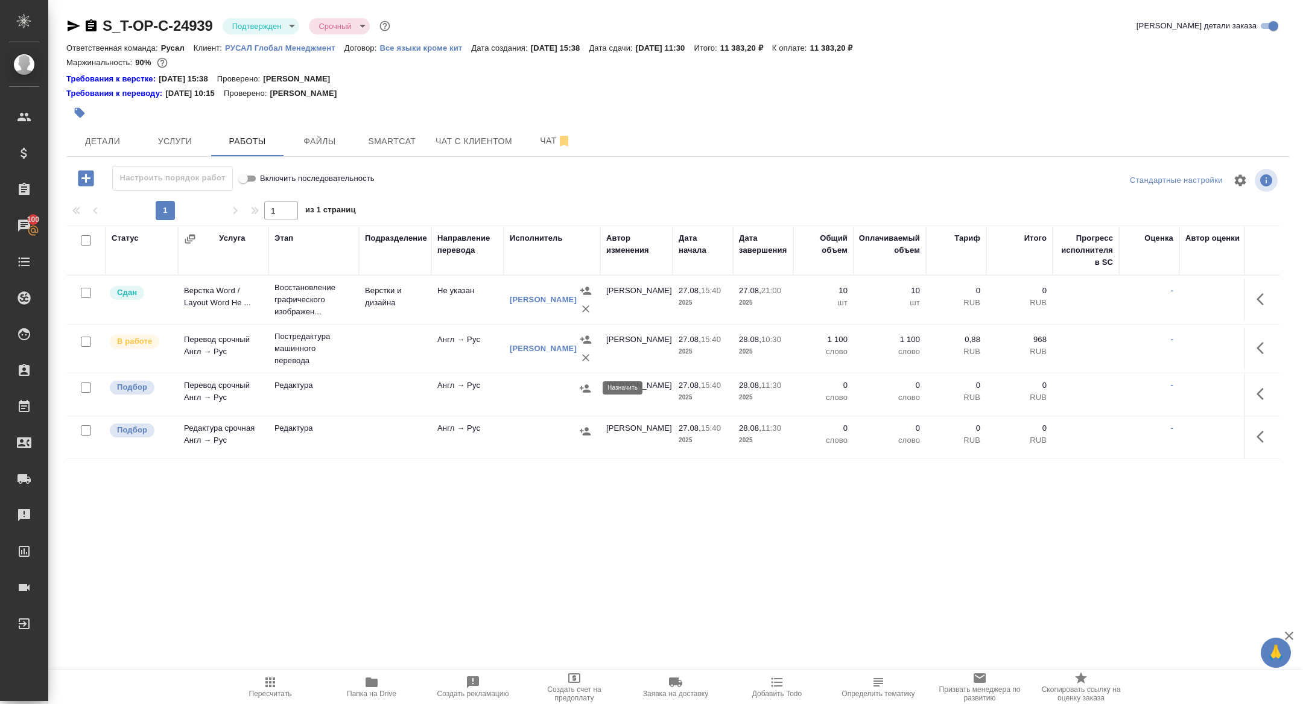
click at [581, 390] on icon "button" at bounding box center [585, 388] width 12 height 12
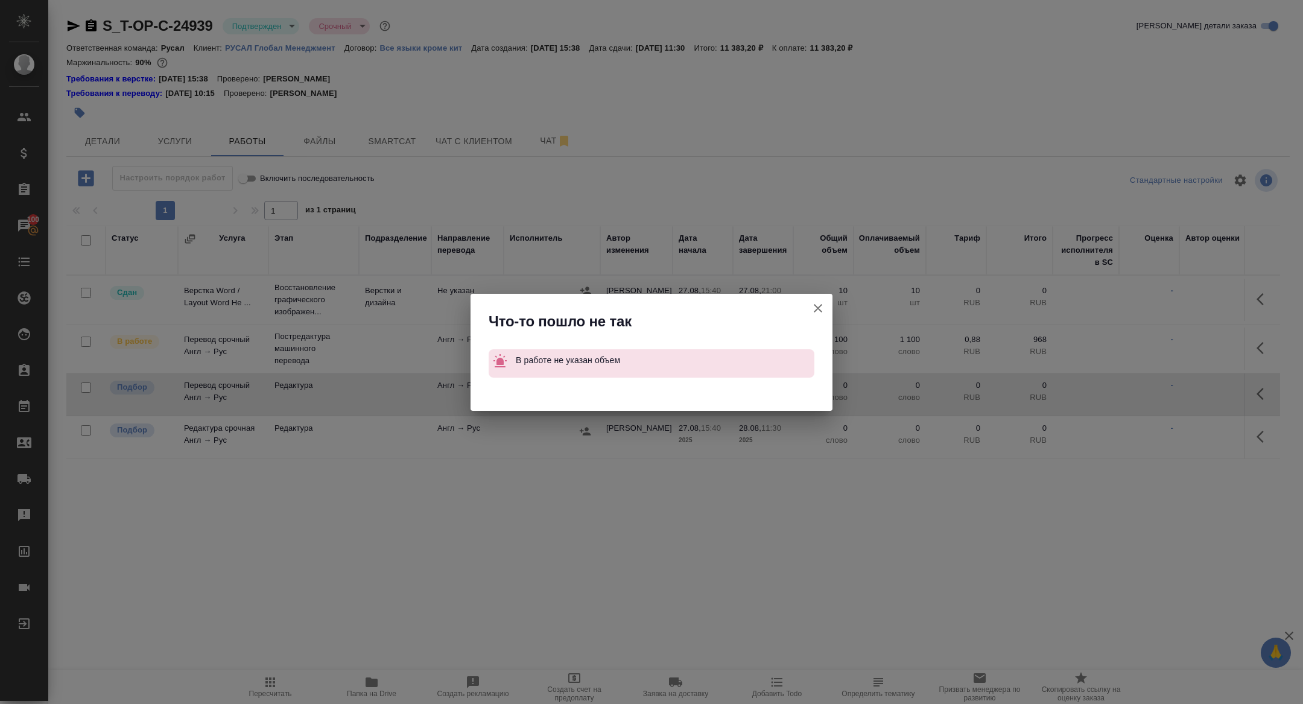
click at [809, 300] on button "Группировать работы по услугам" at bounding box center [817, 308] width 29 height 29
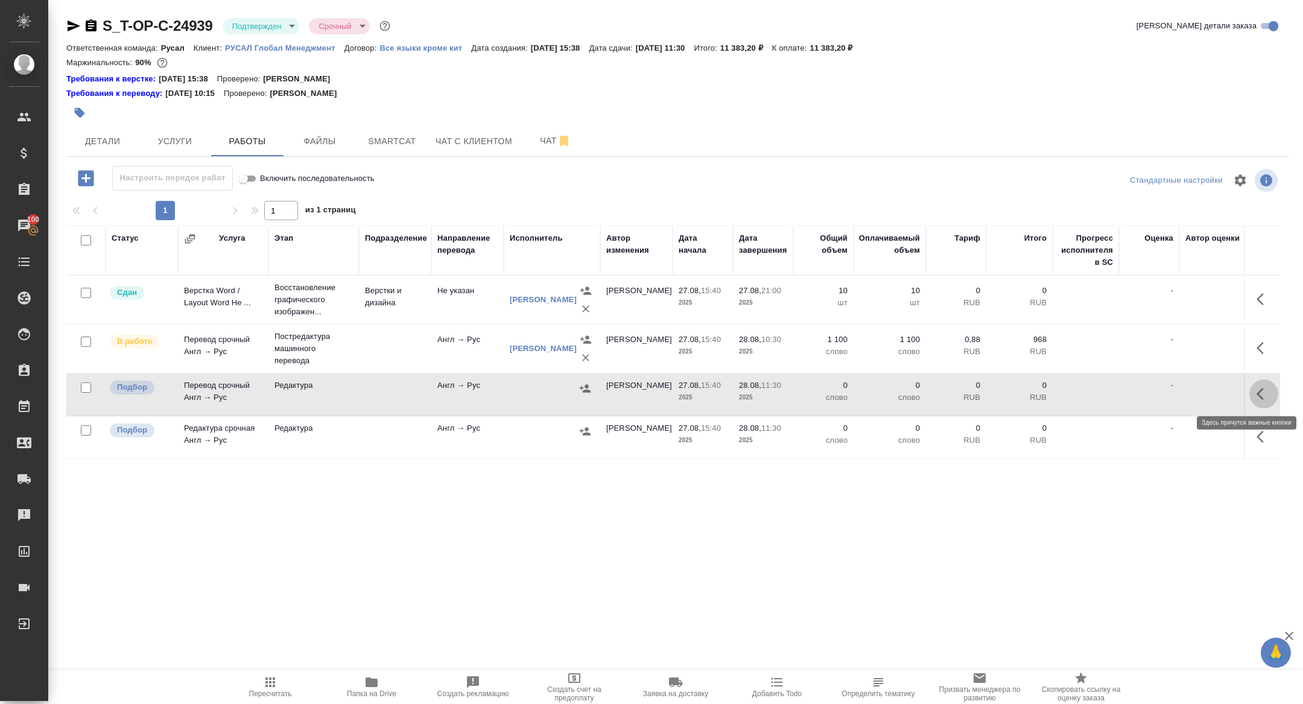
click at [1259, 393] on icon "button" at bounding box center [1263, 394] width 14 height 14
click at [1171, 400] on button "button" at bounding box center [1174, 393] width 21 height 29
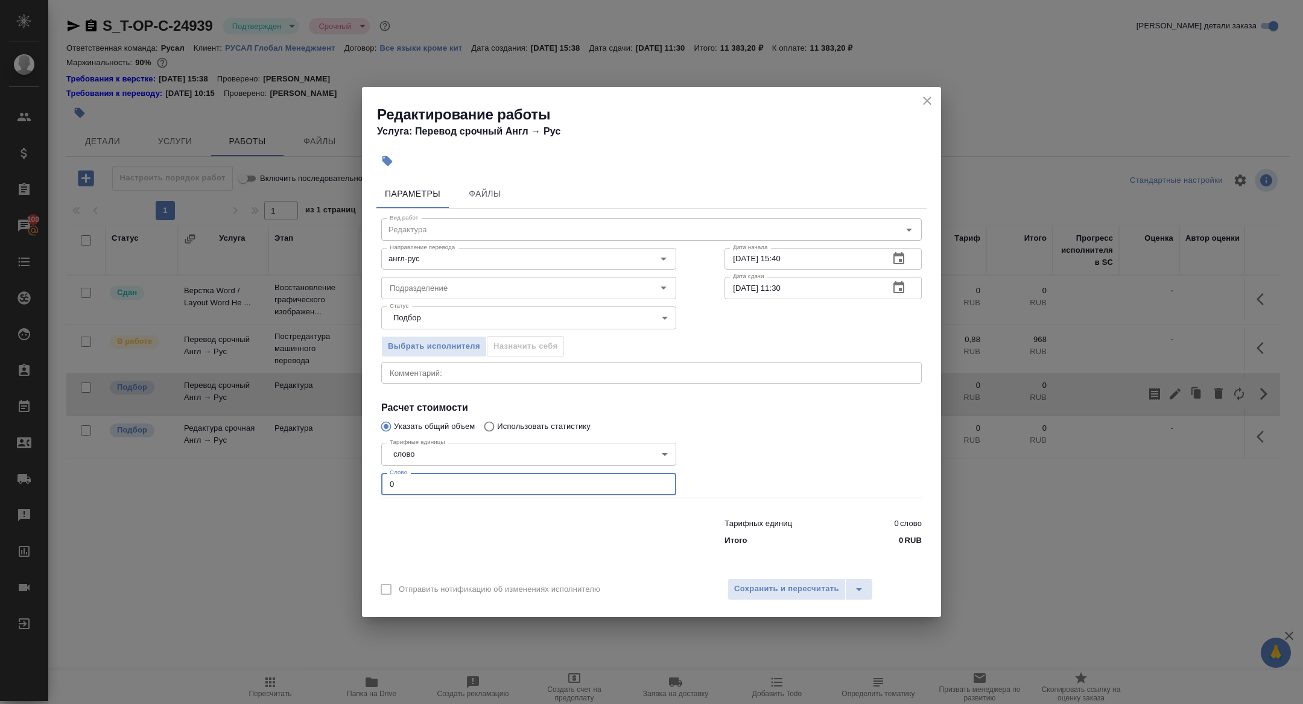
drag, startPoint x: 397, startPoint y: 482, endPoint x: 324, endPoint y: 478, distance: 73.1
click at [324, 478] on div "Редактирование работы Услуга: Перевод срочный Англ → Рус Параметры Файлы Вид ра…" at bounding box center [651, 352] width 1303 height 704
type input "11"
type input "1100"
click at [771, 586] on span "Сохранить и пересчитать" at bounding box center [786, 589] width 105 height 14
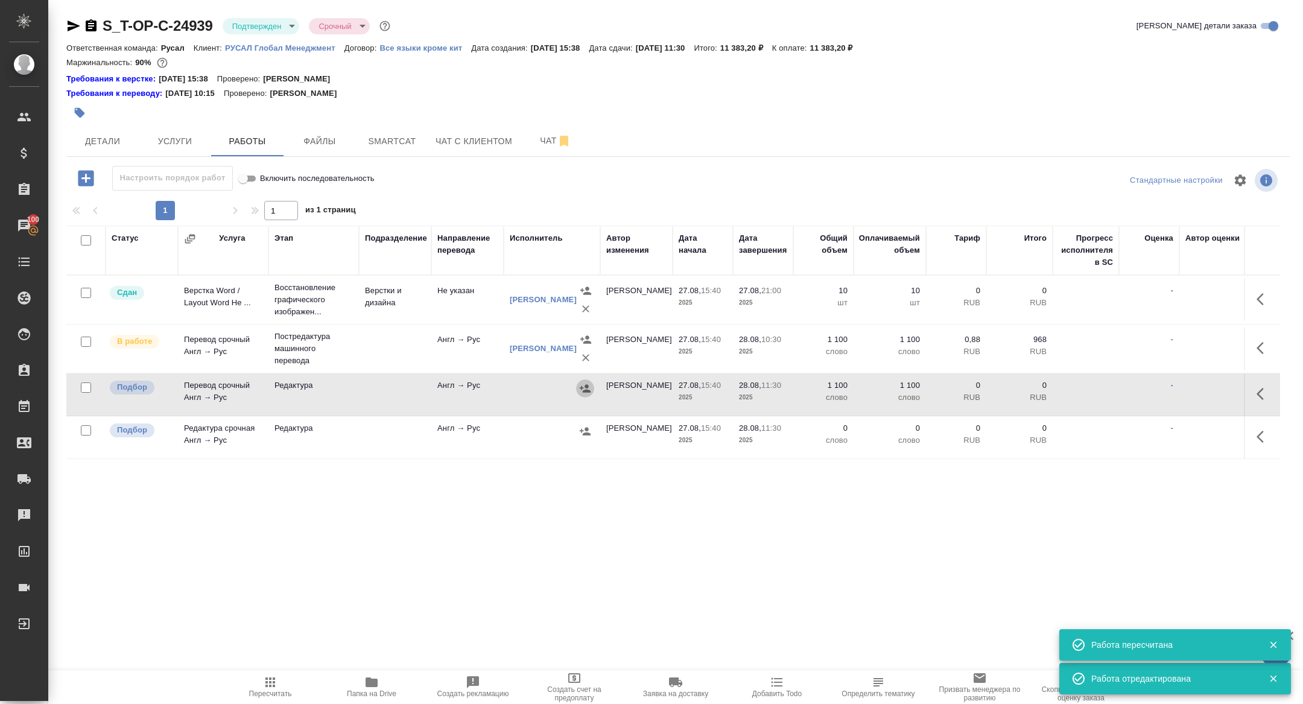
click at [586, 390] on icon "button" at bounding box center [585, 388] width 11 height 8
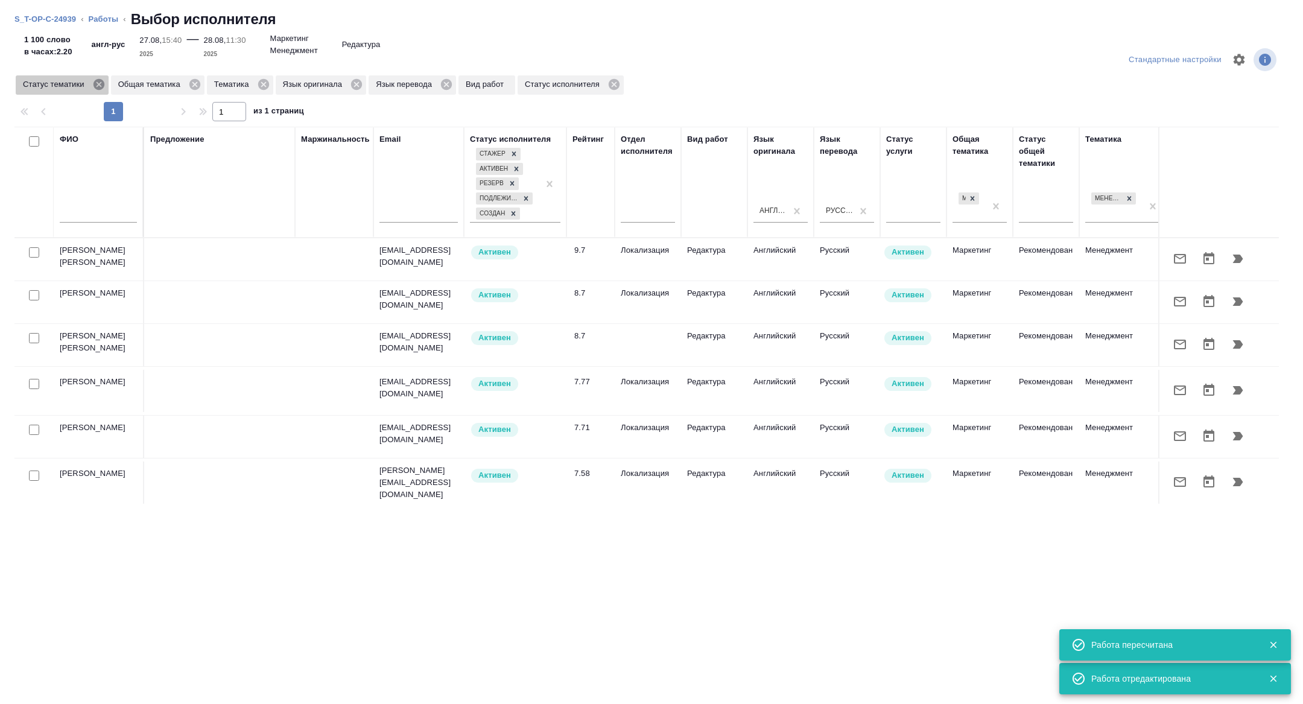
click at [104, 88] on icon at bounding box center [98, 84] width 11 height 11
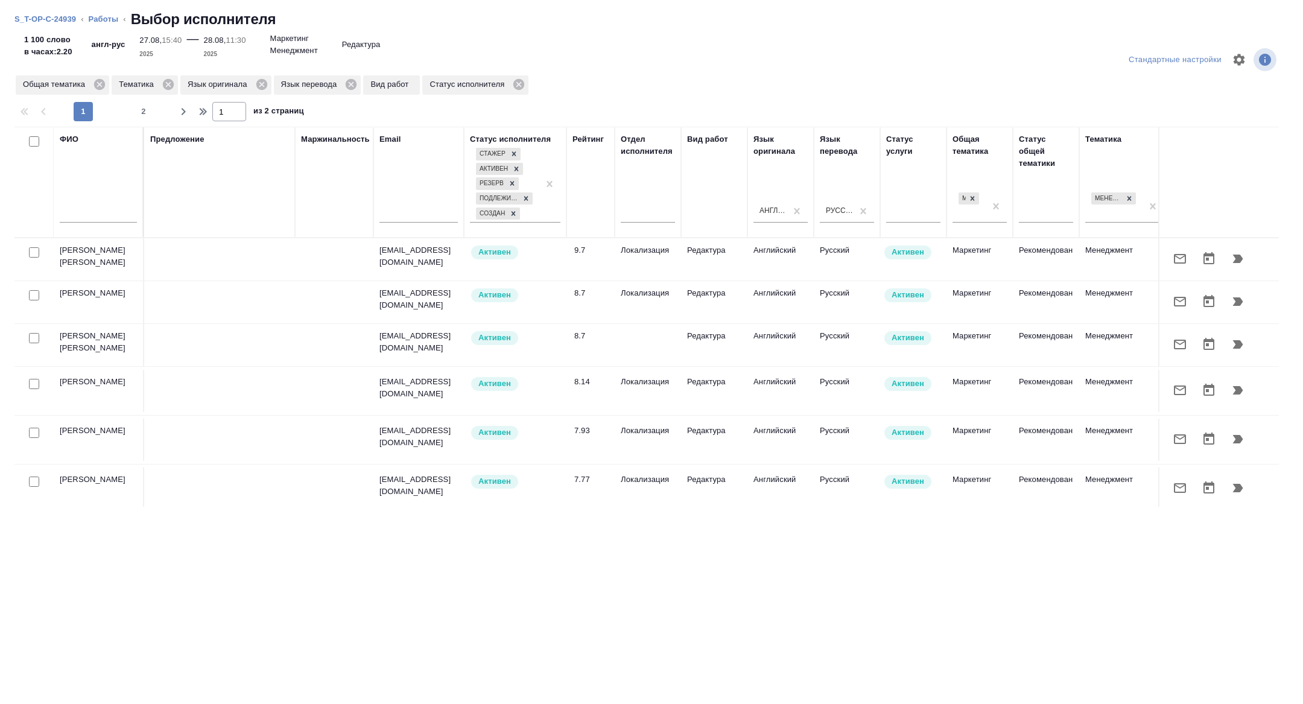
click at [108, 209] on input "text" at bounding box center [98, 214] width 77 height 15
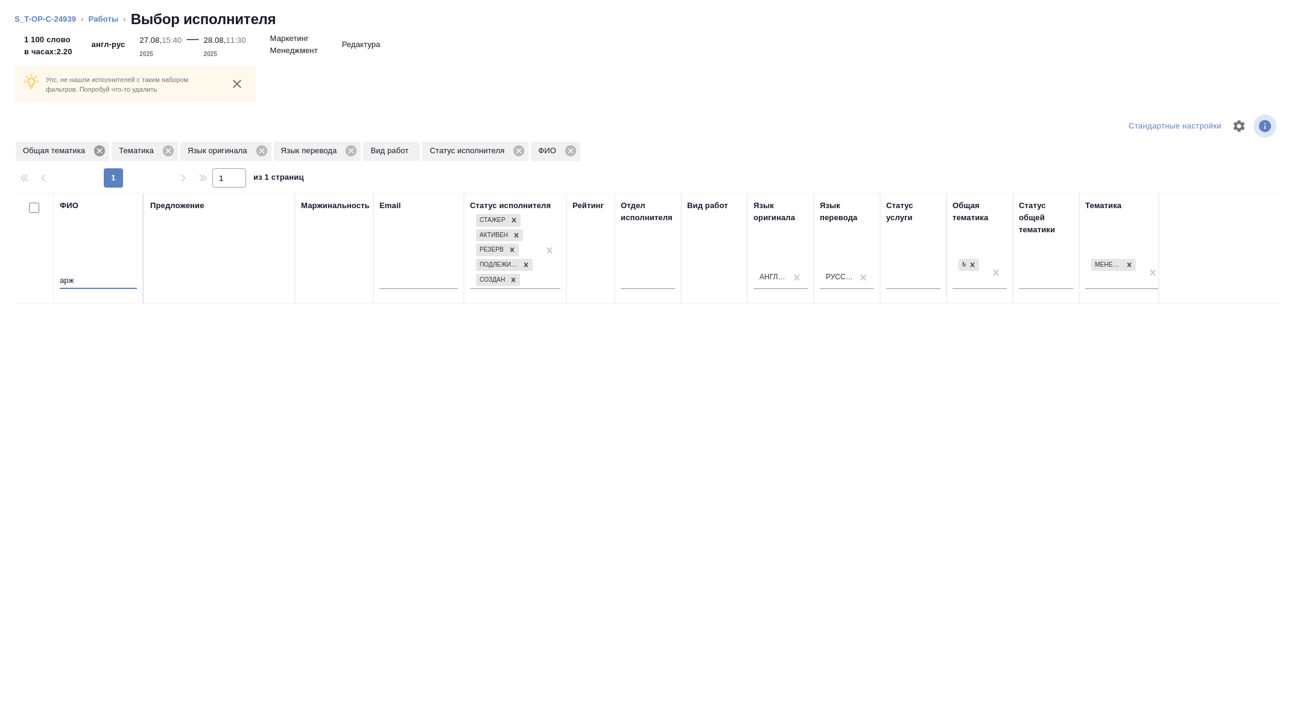
type input "арж"
click at [100, 155] on icon at bounding box center [99, 150] width 11 height 11
click at [68, 152] on icon at bounding box center [72, 150] width 13 height 13
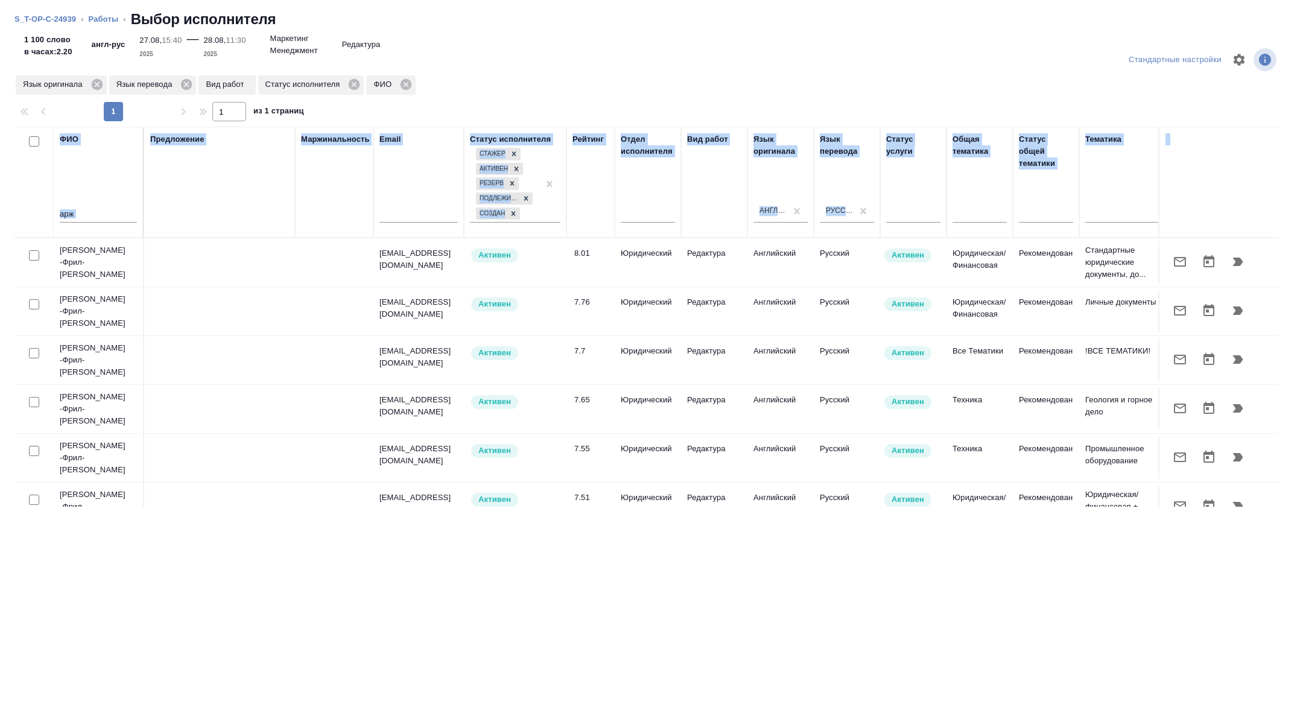
click at [1180, 257] on icon "button" at bounding box center [1180, 262] width 12 height 10
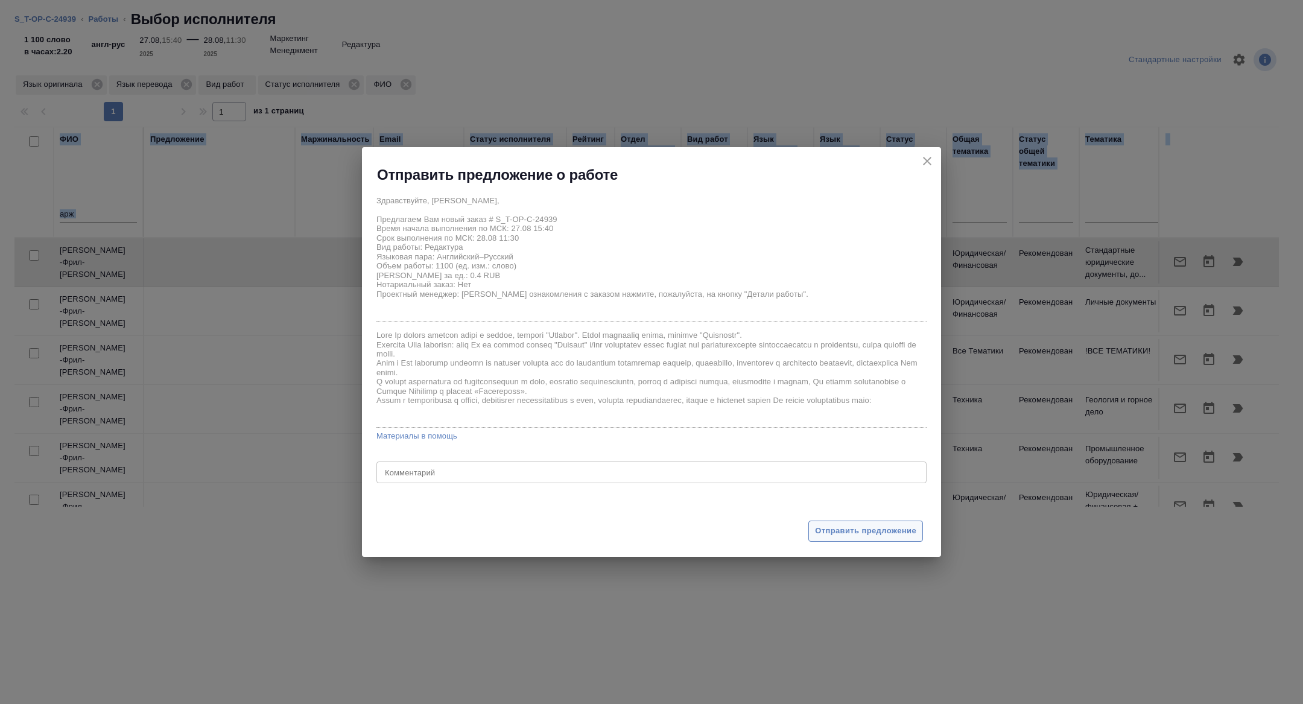
click at [853, 534] on span "Отправить предложение" at bounding box center [865, 531] width 101 height 14
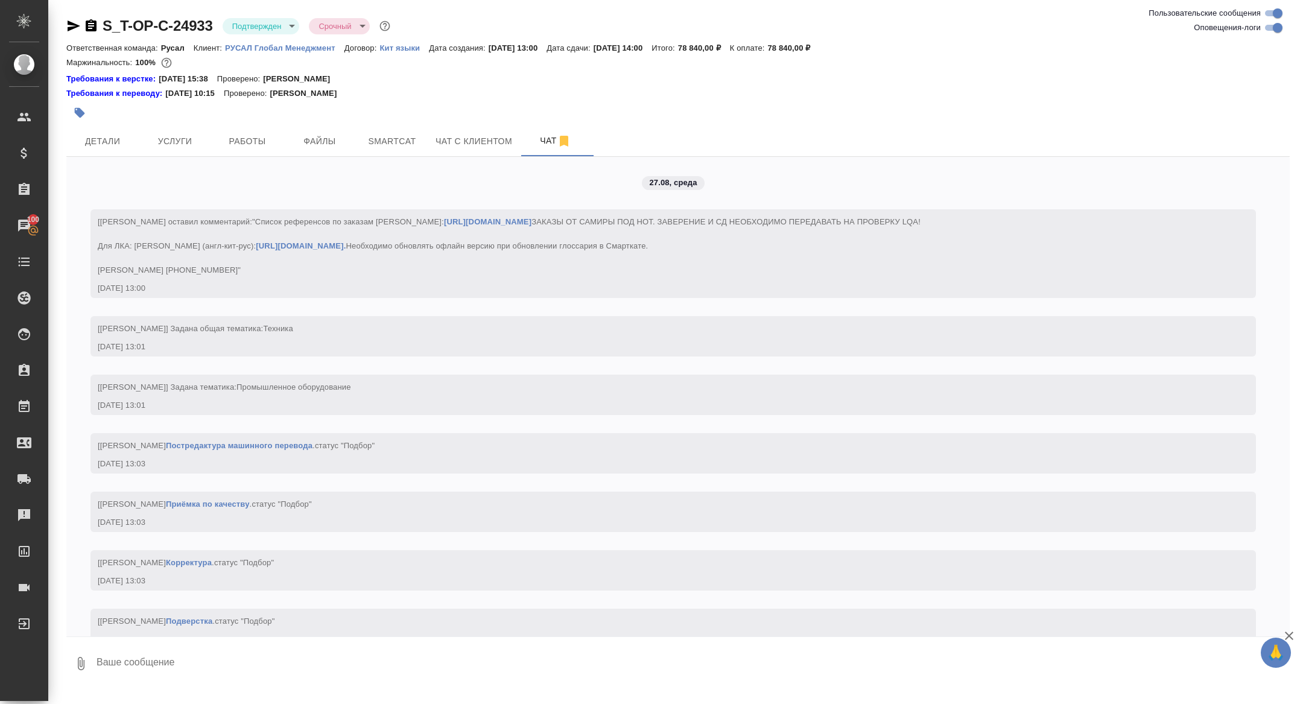
scroll to position [1459, 0]
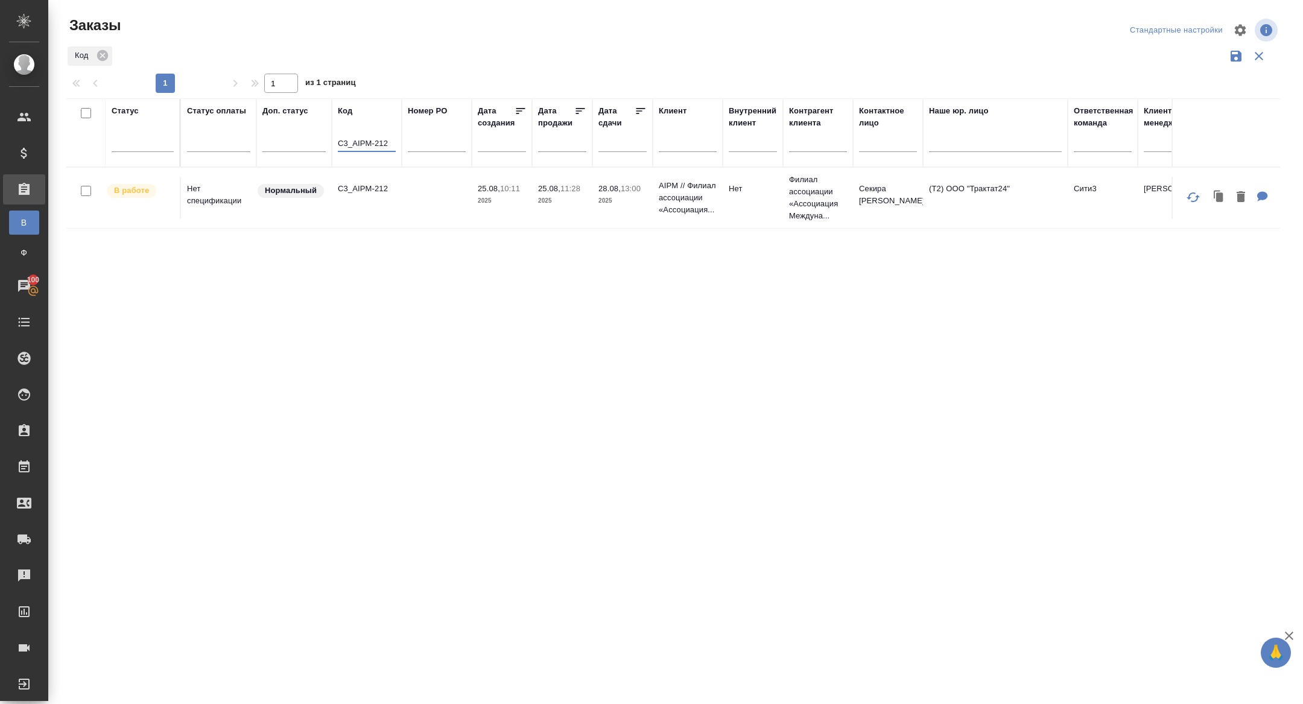
click at [354, 142] on input "C3_AIPM-212" at bounding box center [367, 144] width 58 height 15
click at [633, 150] on input "text" at bounding box center [625, 142] width 41 height 17
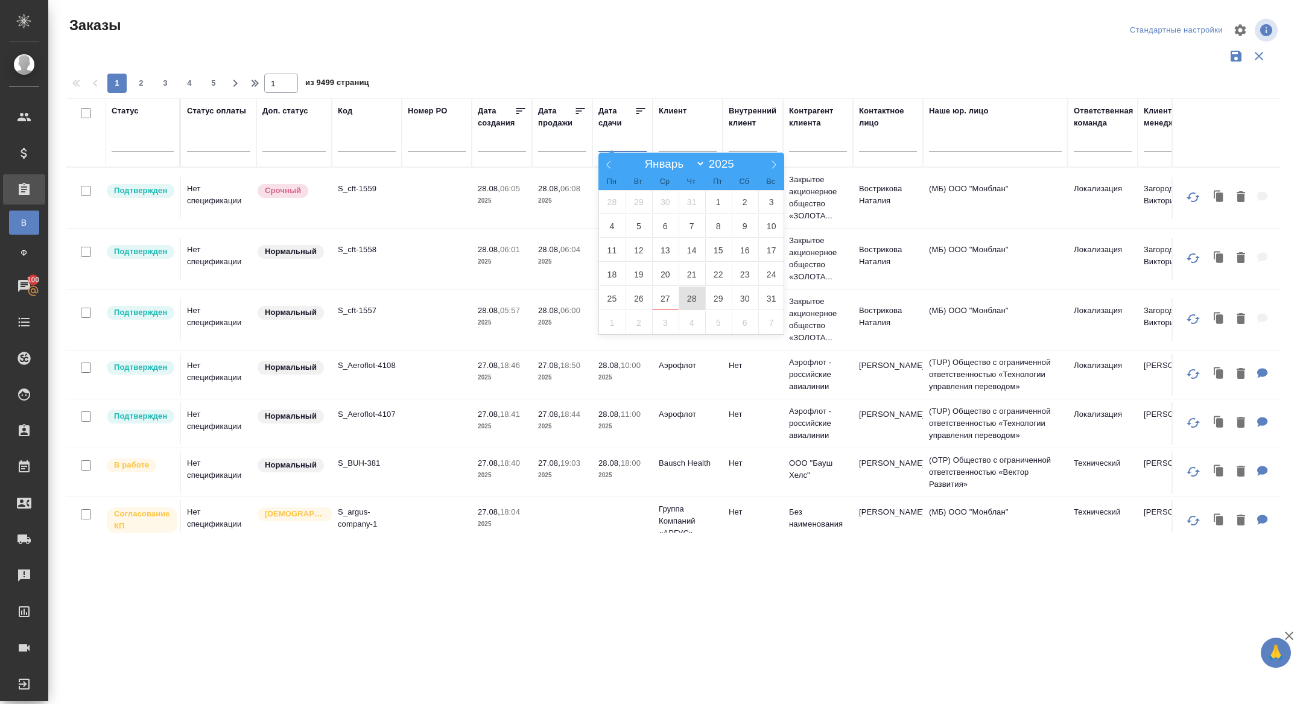
click at [692, 301] on span "28" at bounding box center [691, 298] width 27 height 24
type div "[DATE]T21:00:00.000Z"
click at [712, 301] on span "29" at bounding box center [718, 298] width 27 height 24
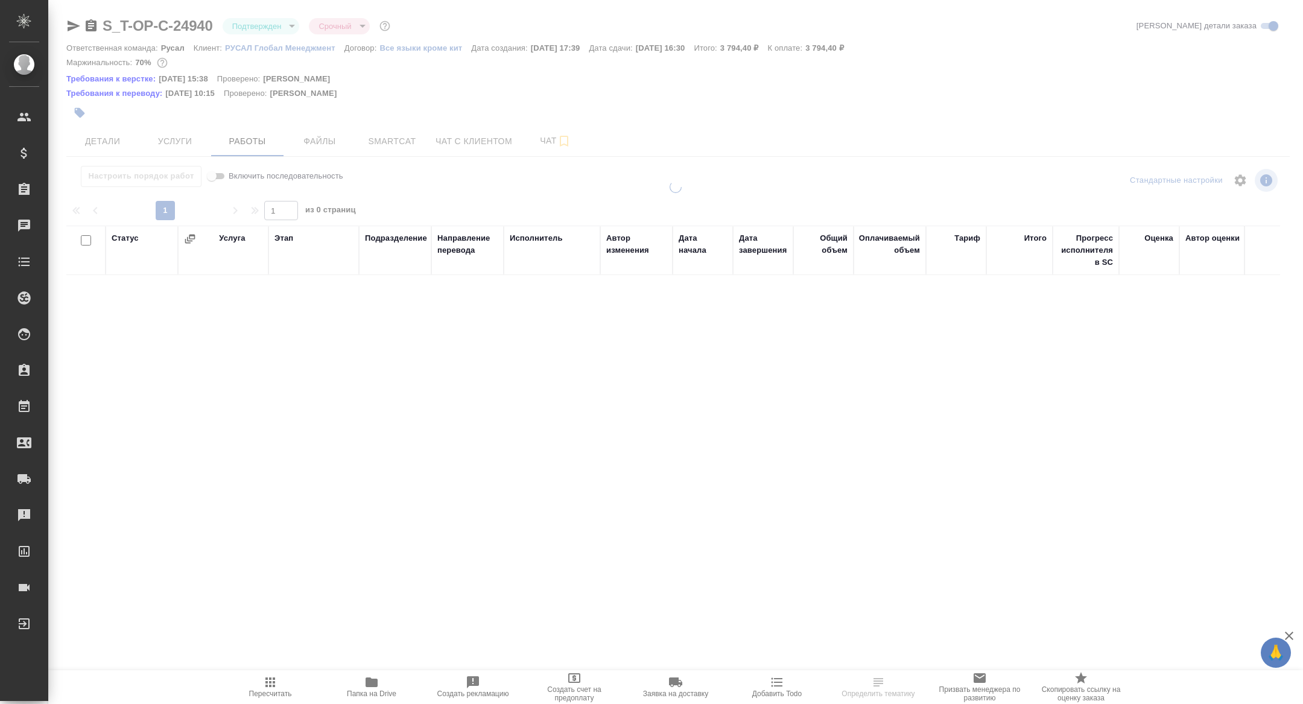
click at [251, 25] on div at bounding box center [675, 264] width 1254 height 528
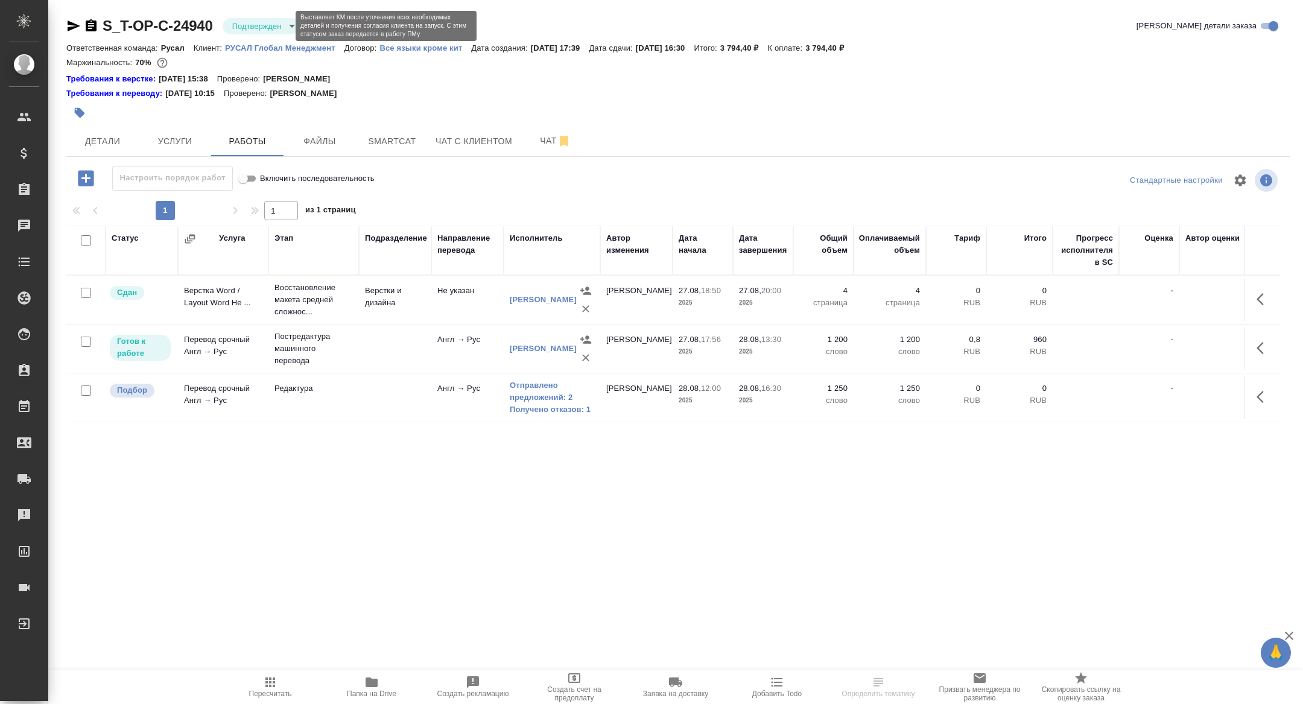
click at [251, 25] on body "🙏 .cls-1 fill:#fff; AWATERA [PERSON_NAME] Спецификации Заказы Чаты Todo Проекты…" at bounding box center [651, 352] width 1303 height 704
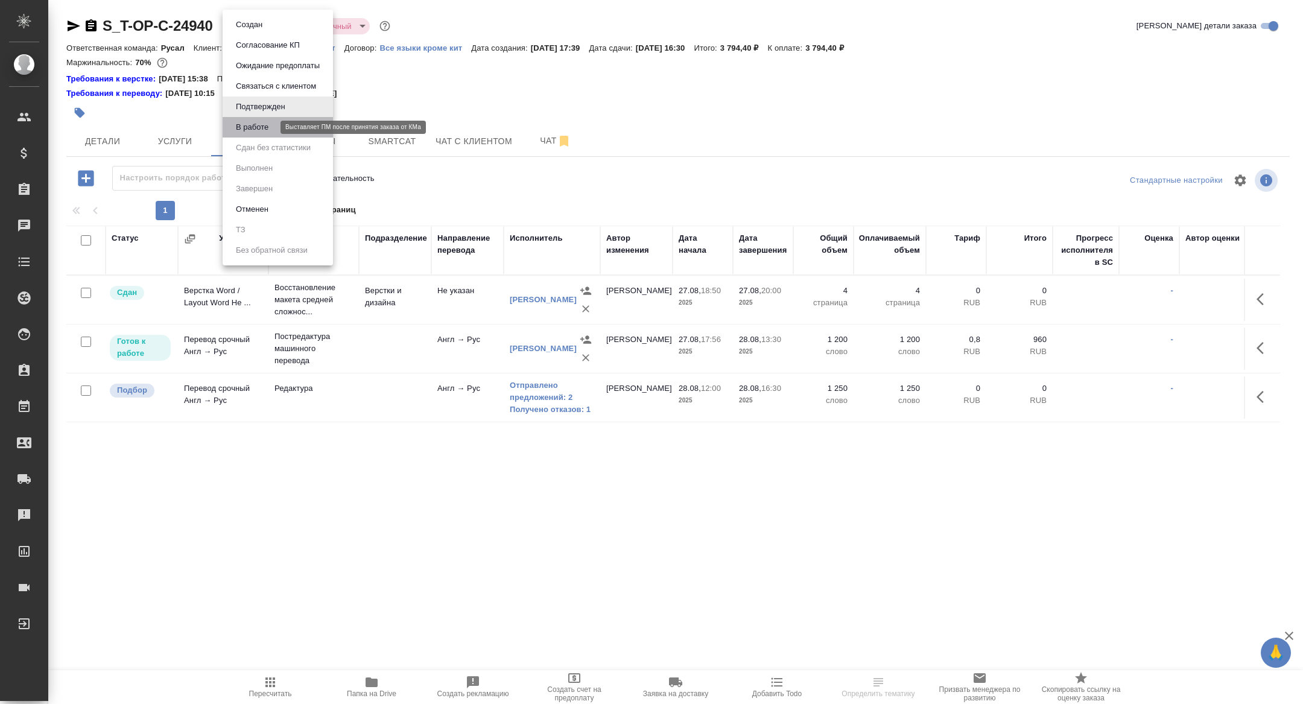
click at [254, 126] on button "В работе" at bounding box center [252, 127] width 40 height 13
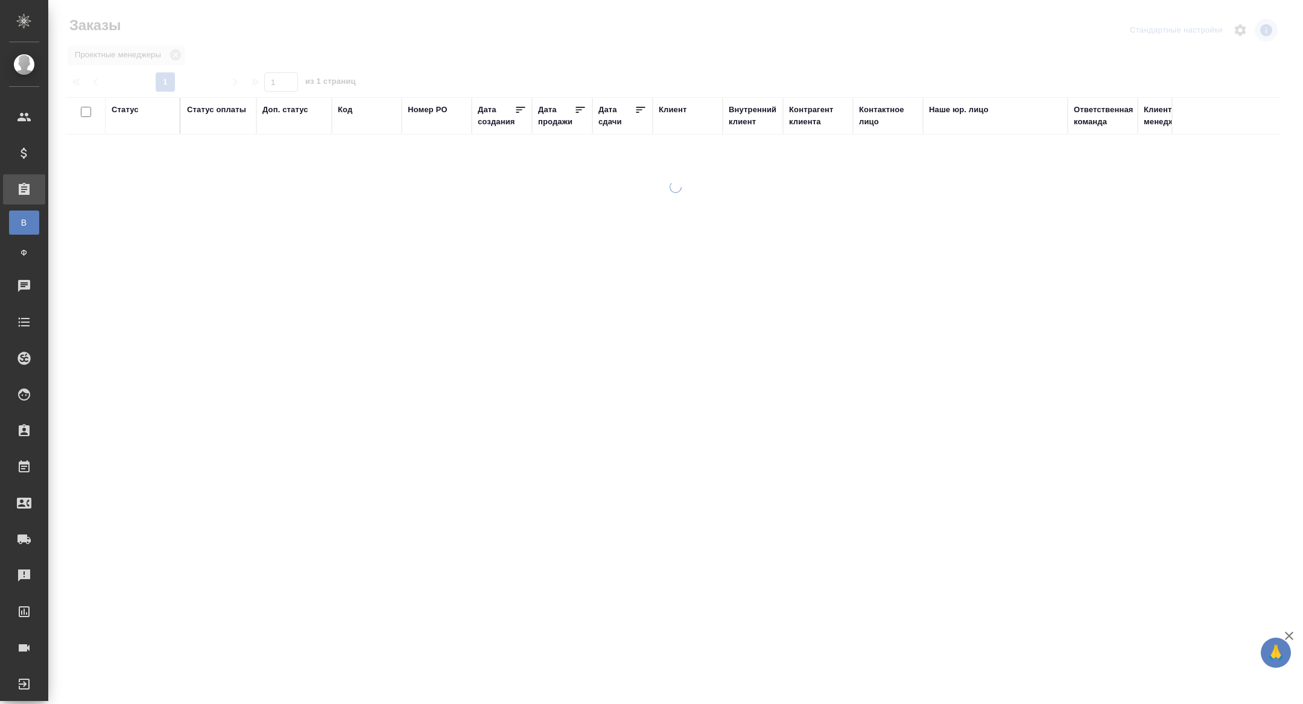
click at [607, 121] on div "Дата сдачи" at bounding box center [616, 116] width 36 height 24
click at [613, 147] on input "text" at bounding box center [625, 142] width 41 height 17
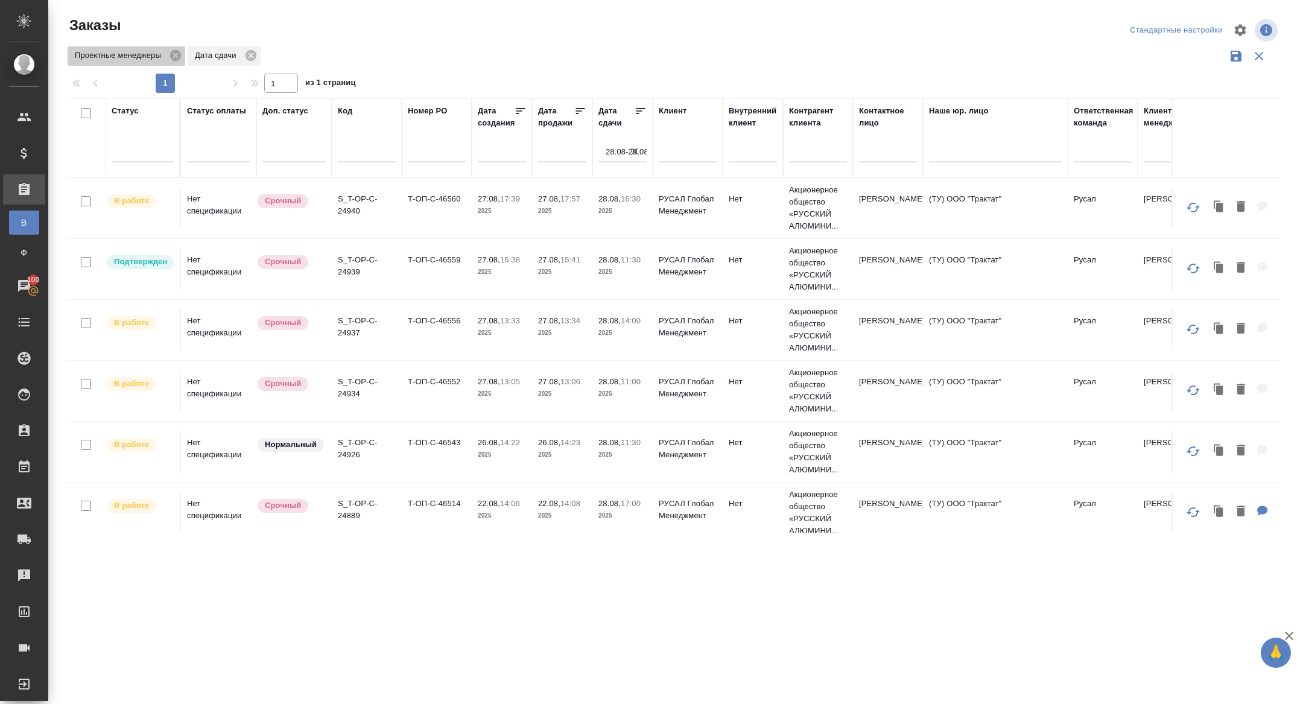
click at [170, 51] on span "Проектные менеджеры" at bounding box center [120, 55] width 105 height 12
click at [181, 54] on icon at bounding box center [175, 55] width 11 height 11
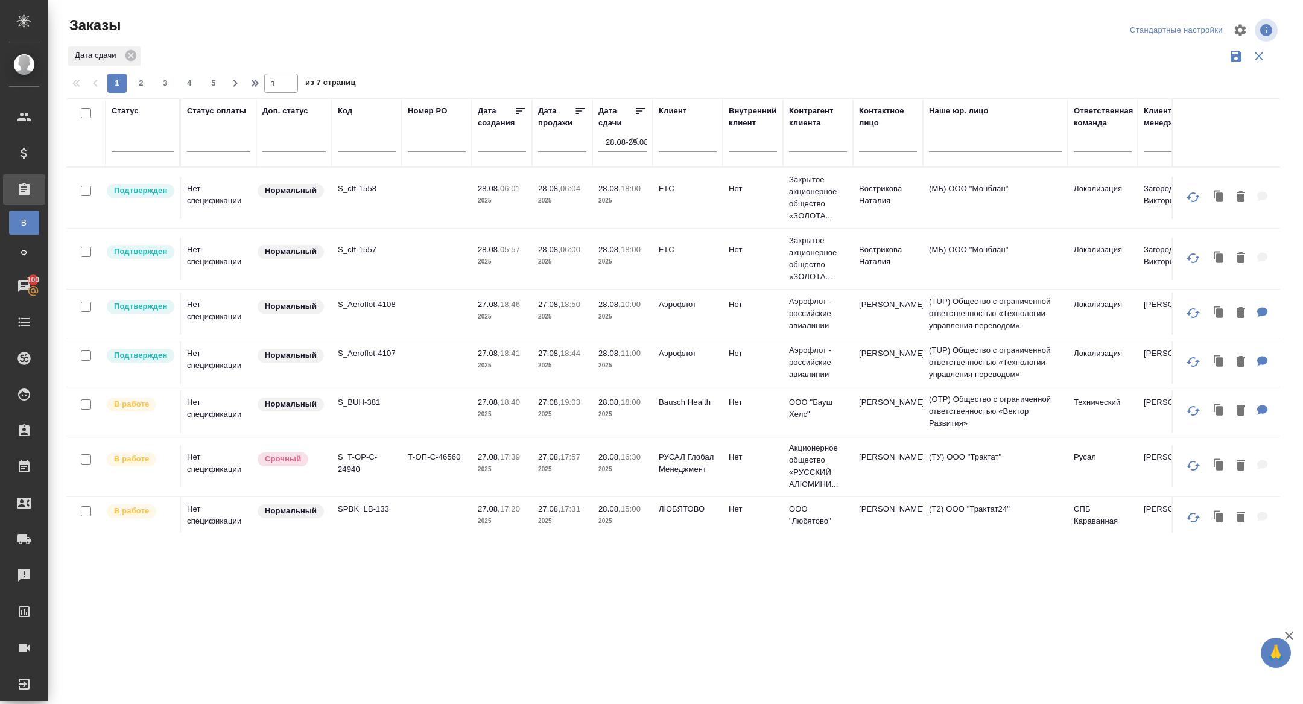
click at [365, 311] on td "S_Aeroflot-4108" at bounding box center [367, 313] width 70 height 42
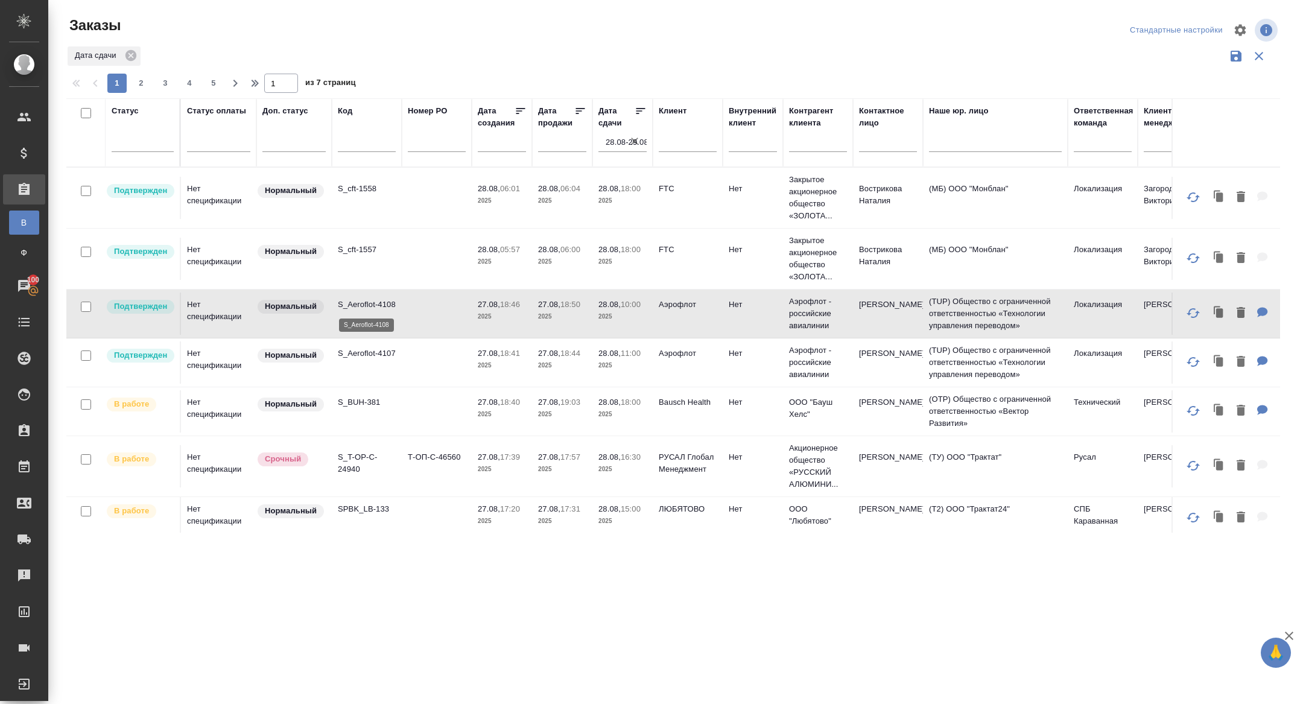
click at [360, 300] on p "S_Aeroflot-4108" at bounding box center [367, 305] width 58 height 12
click at [352, 357] on p "S_Aeroflot-4107" at bounding box center [367, 353] width 58 height 12
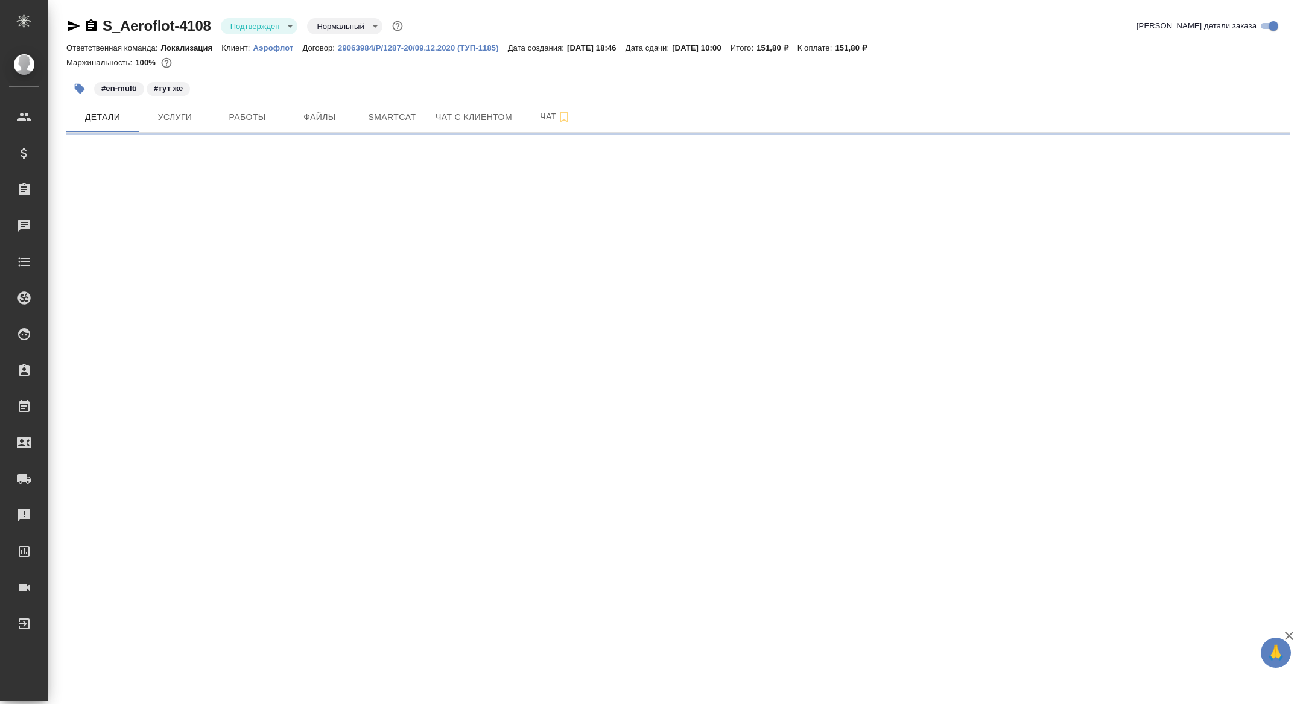
select select "RU"
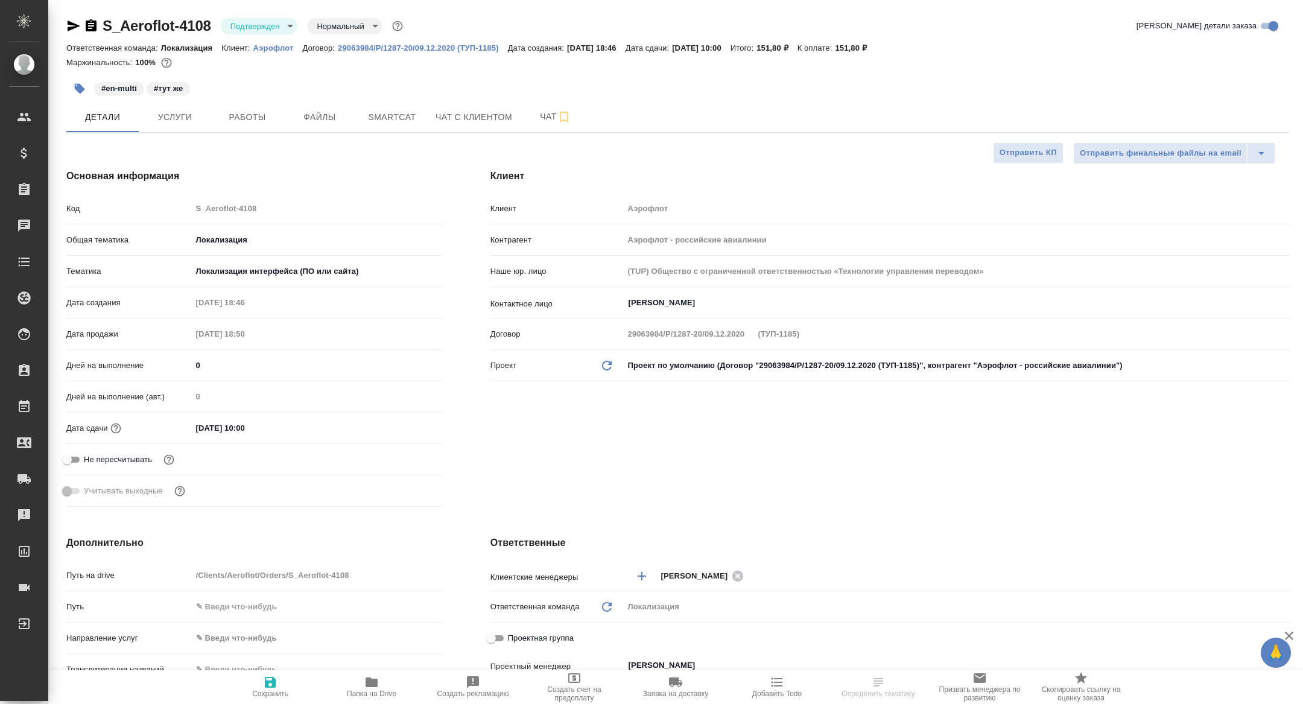
type textarea "x"
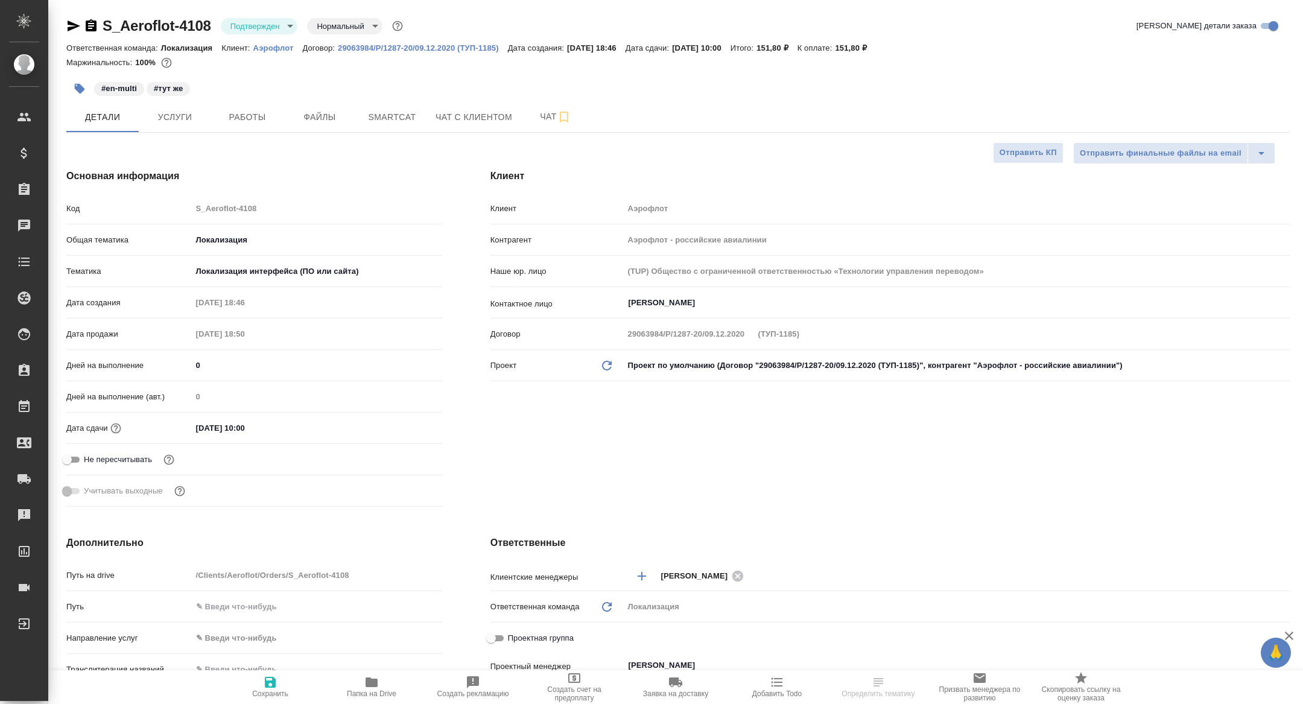
type textarea "x"
click at [390, 689] on span "Папка на Drive" at bounding box center [371, 686] width 87 height 23
type textarea "x"
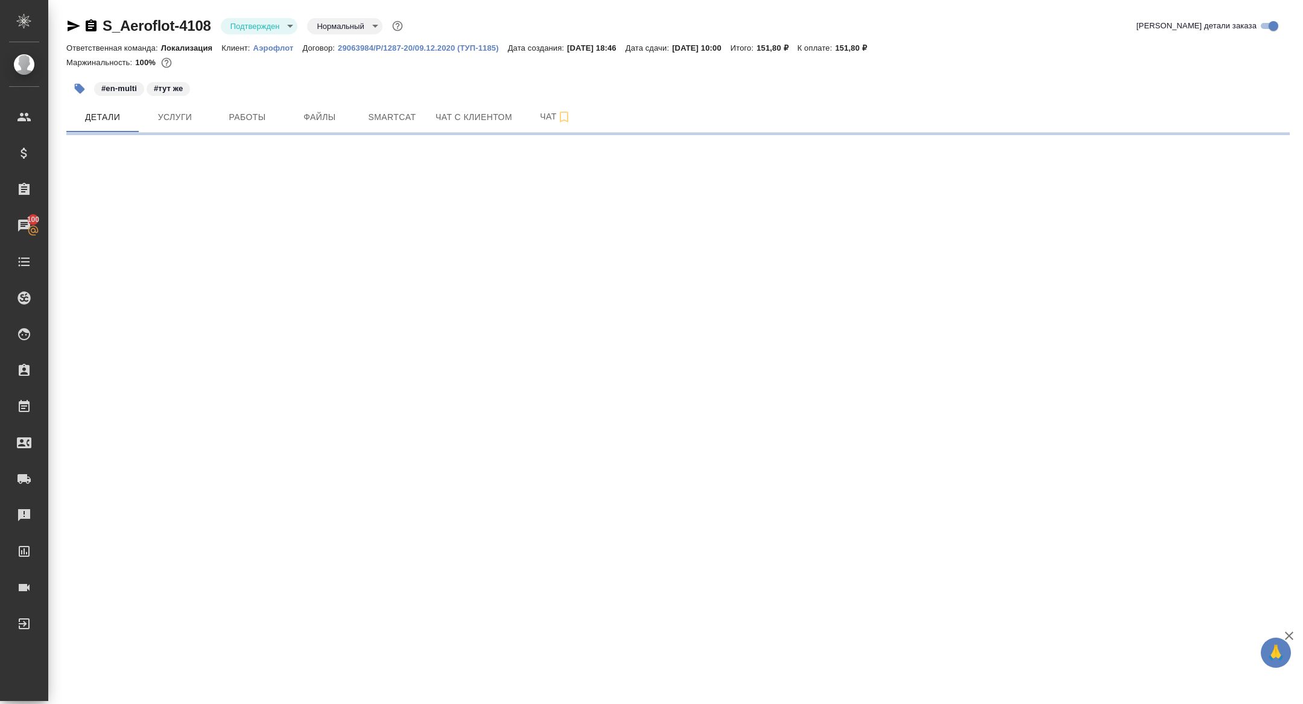
select select "RU"
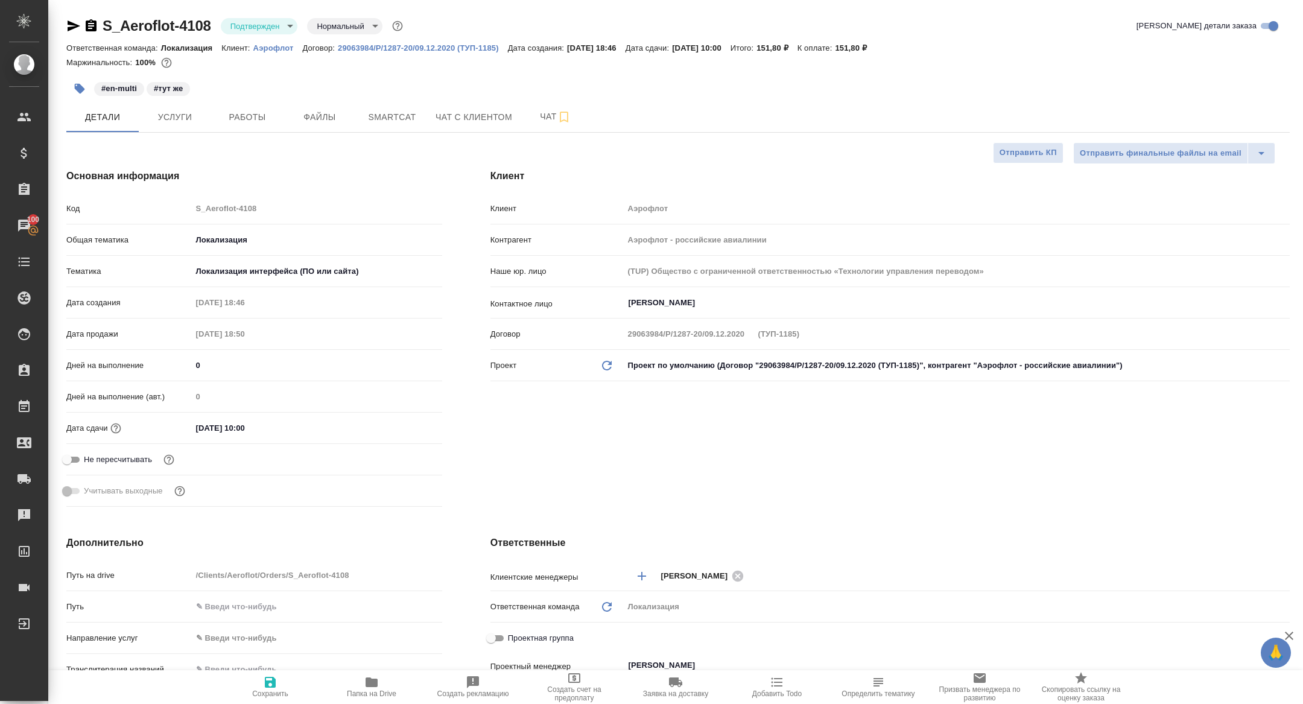
type textarea "x"
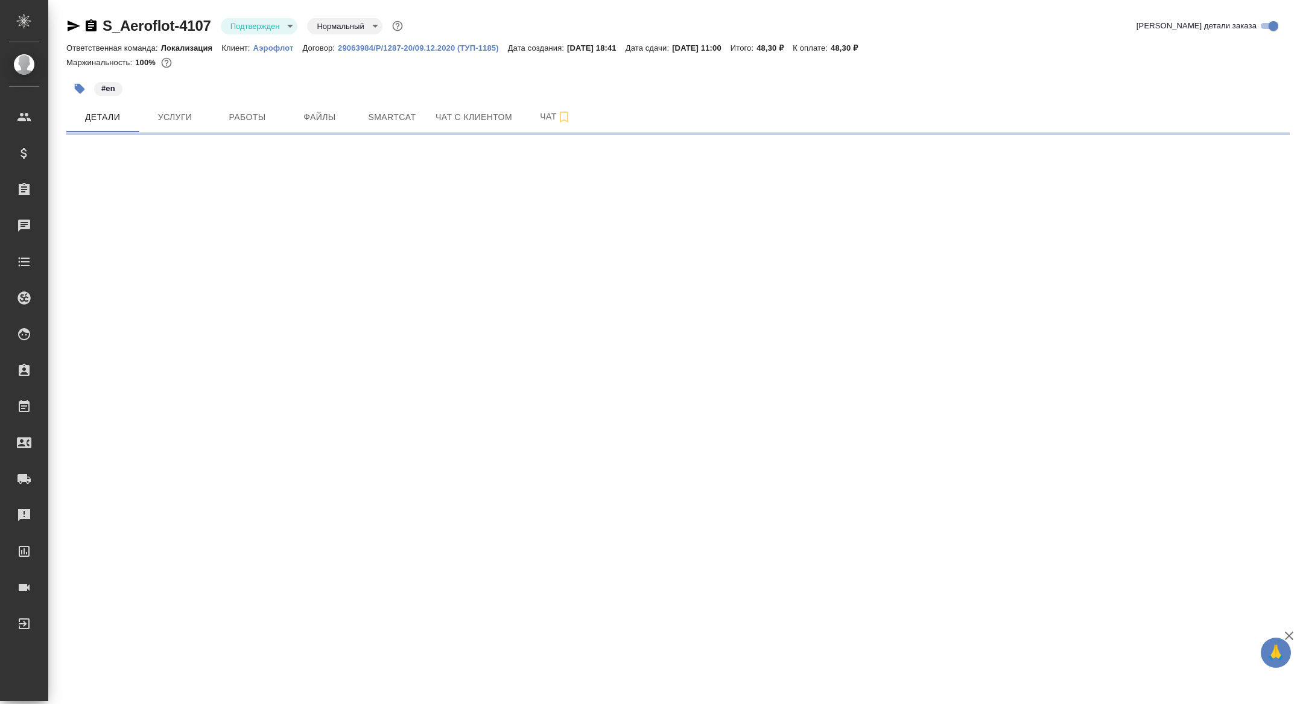
select select "RU"
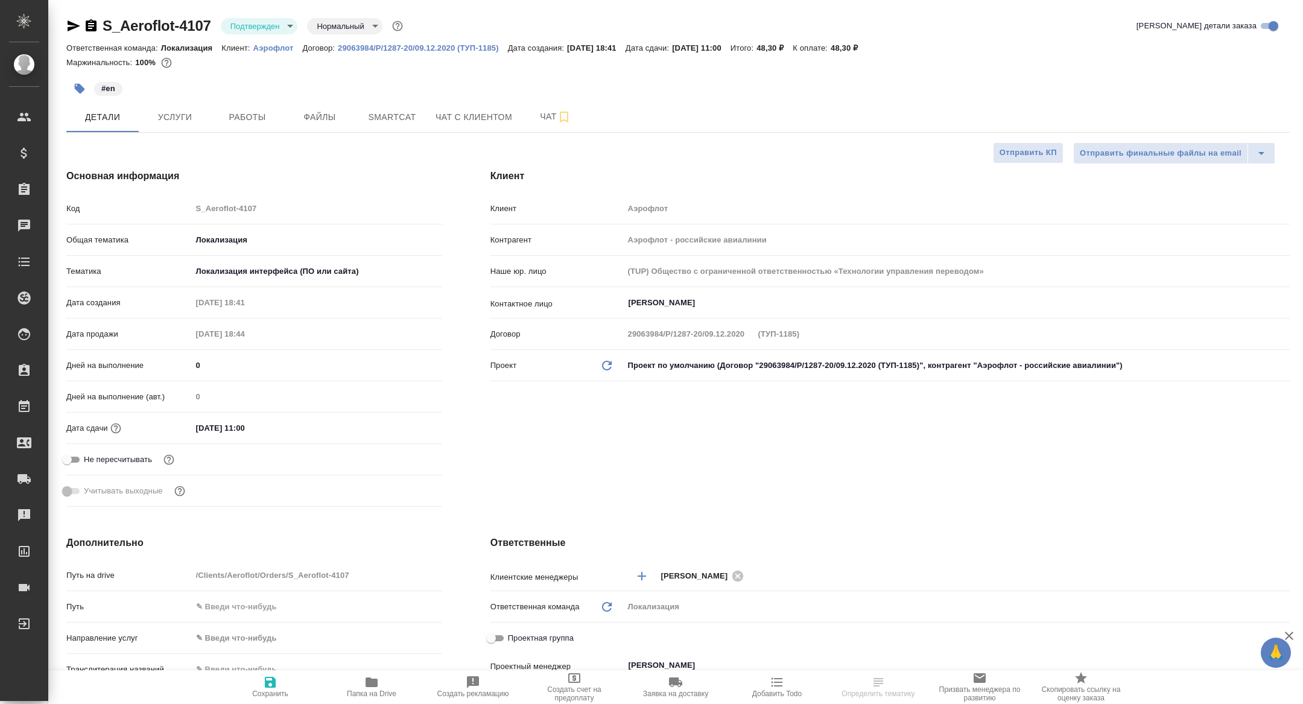
type textarea "x"
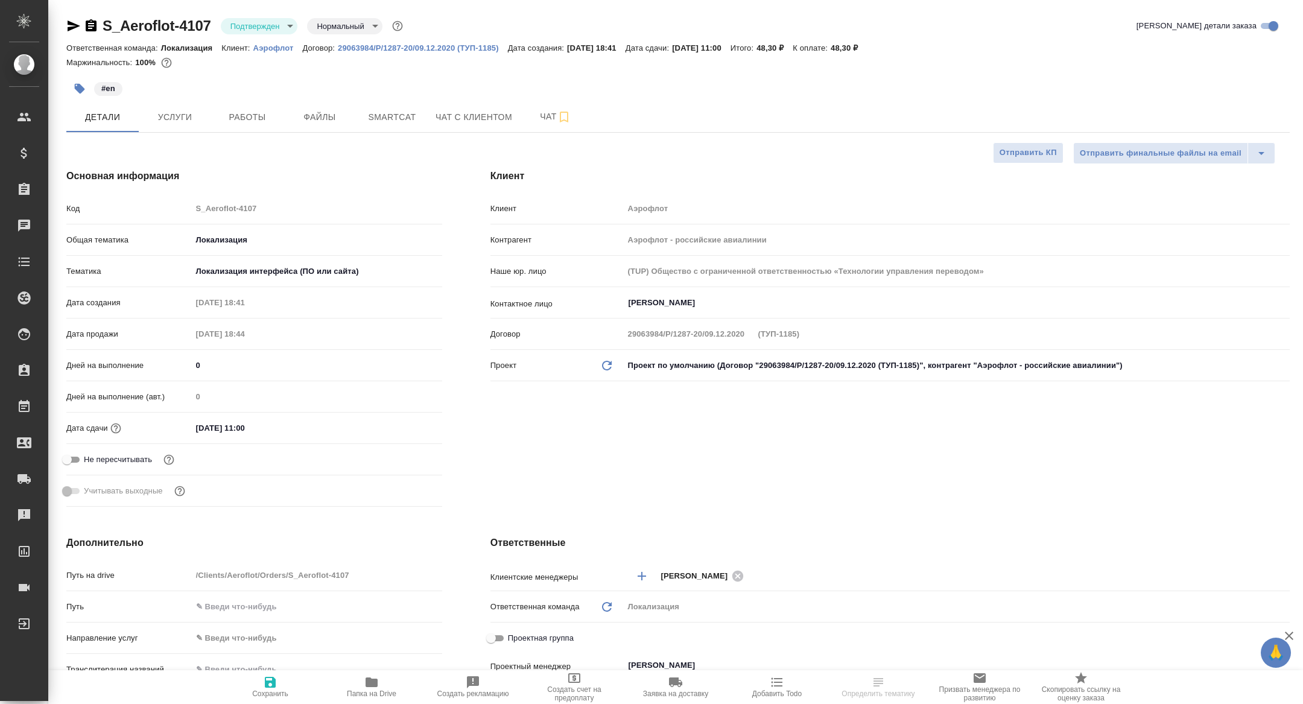
type textarea "x"
click at [389, 700] on button "Папка на Drive" at bounding box center [371, 687] width 101 height 34
type textarea "x"
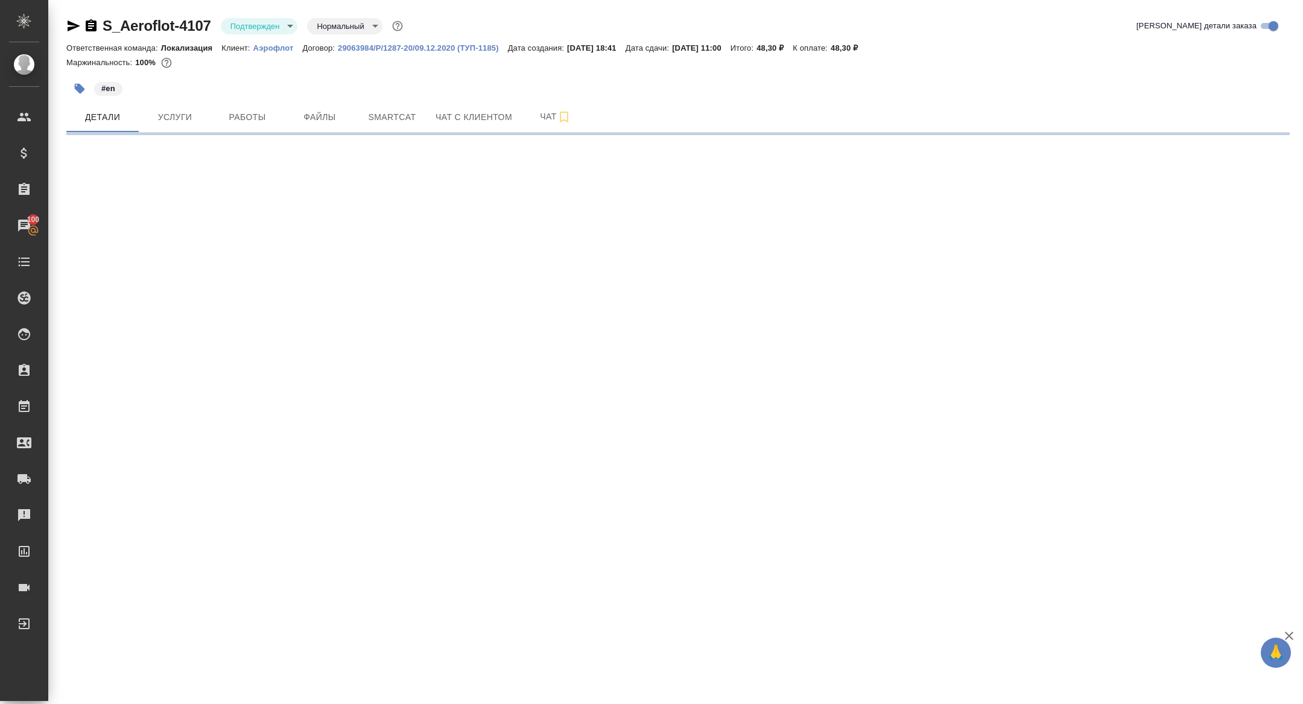
select select "RU"
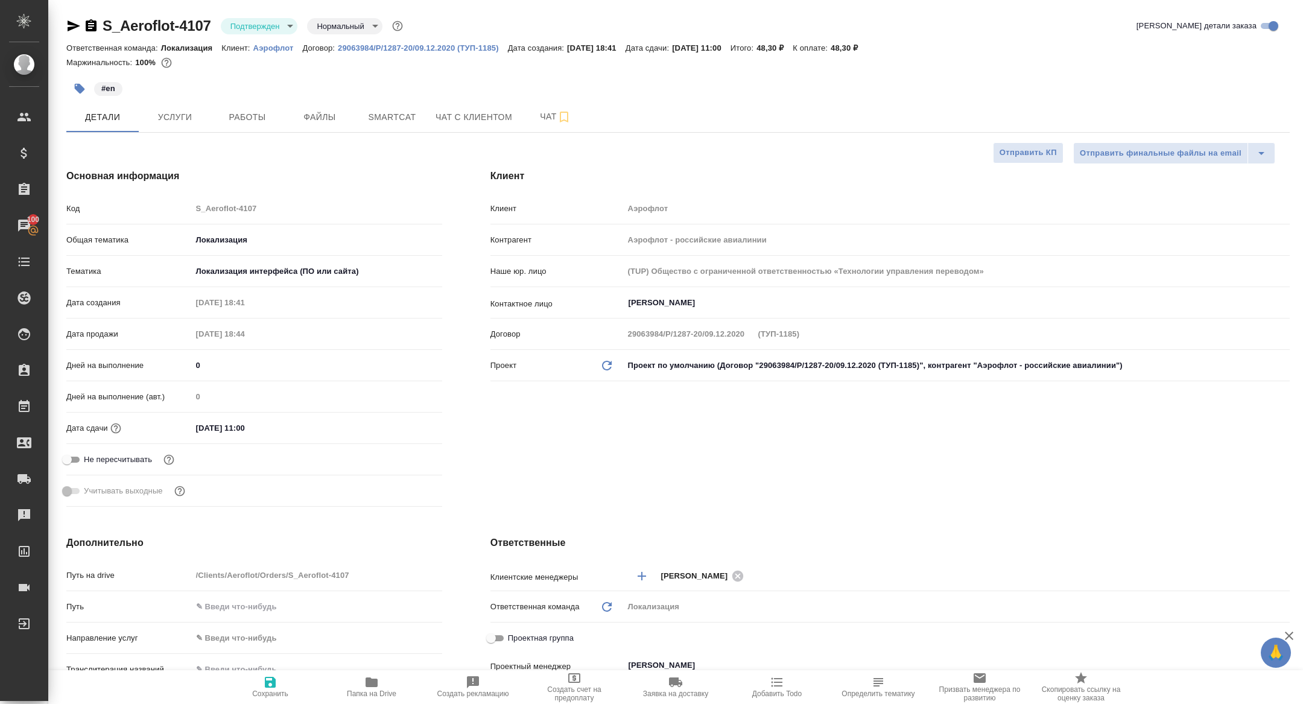
type textarea "x"
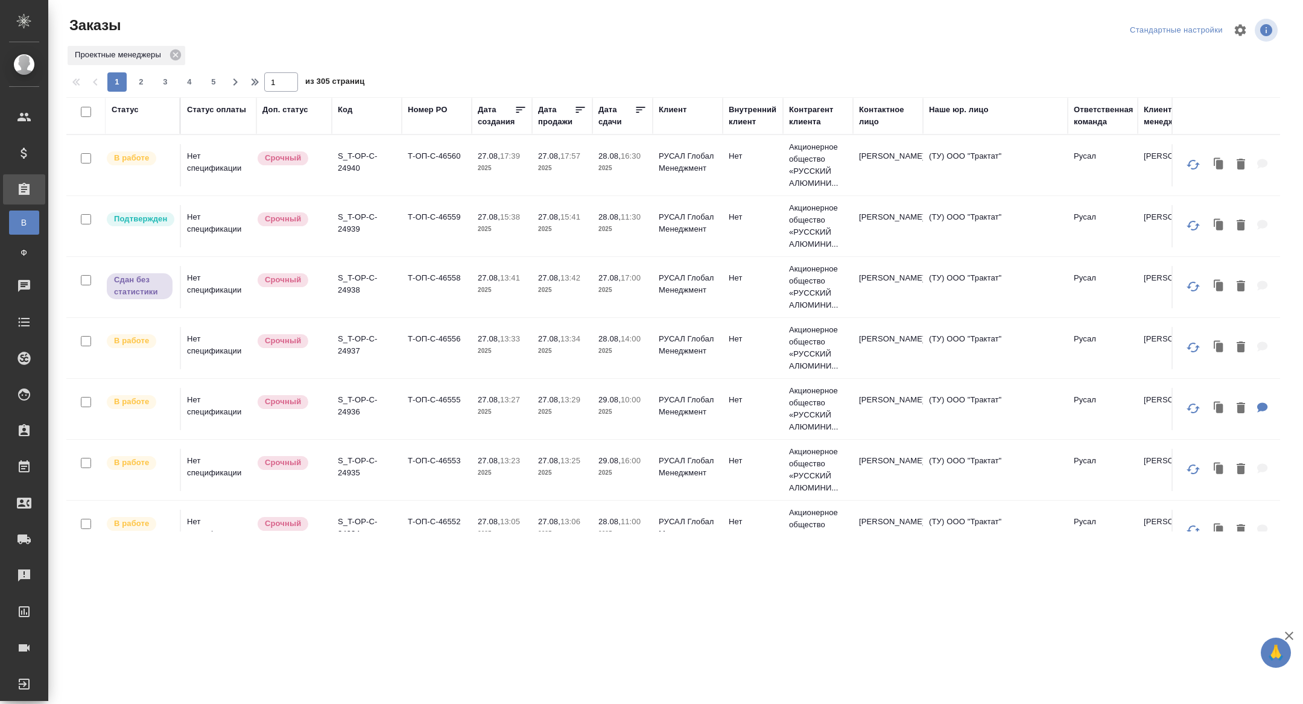
drag, startPoint x: 620, startPoint y: 121, endPoint x: 620, endPoint y: 136, distance: 15.1
click at [620, 121] on div "Дата сдачи" at bounding box center [616, 116] width 36 height 24
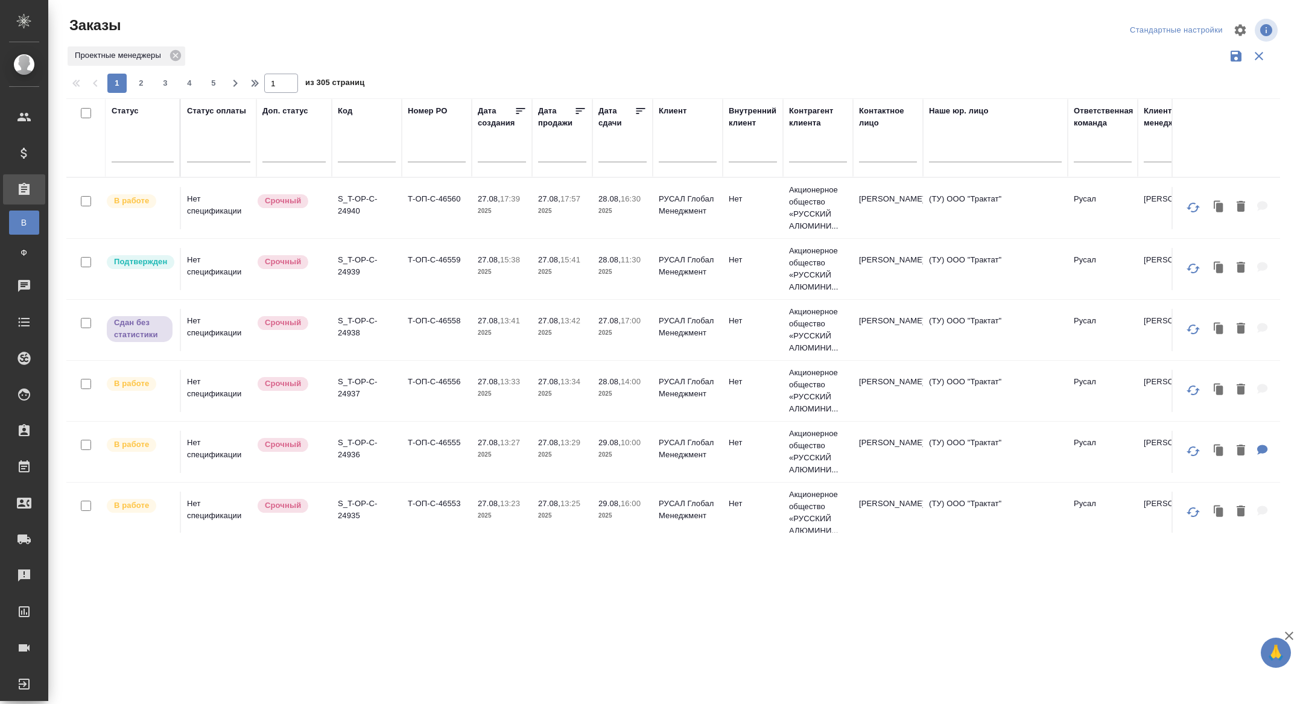
click at [605, 159] on input "text" at bounding box center [625, 152] width 41 height 17
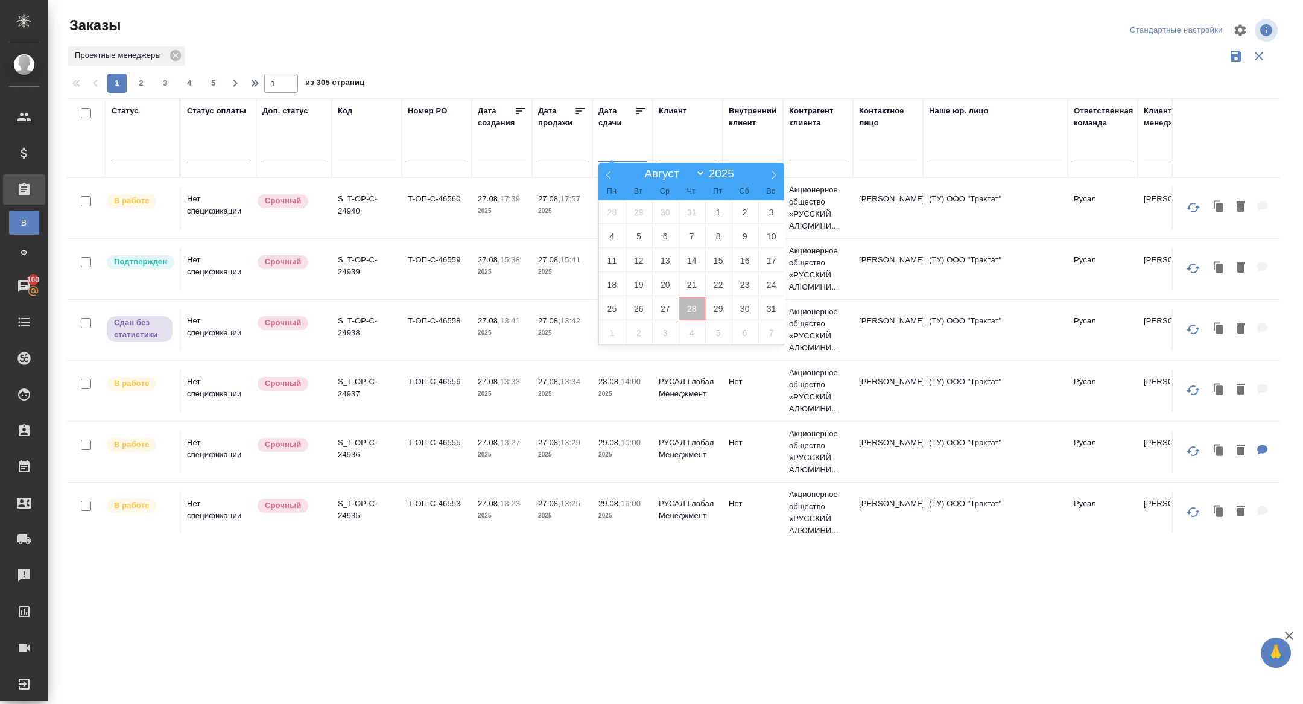
click at [695, 312] on span "28" at bounding box center [691, 309] width 27 height 24
type div "2025-08-27T21:00:00.000Z"
click at [712, 312] on span "29" at bounding box center [718, 309] width 27 height 24
click at [640, 112] on icon at bounding box center [640, 111] width 12 height 12
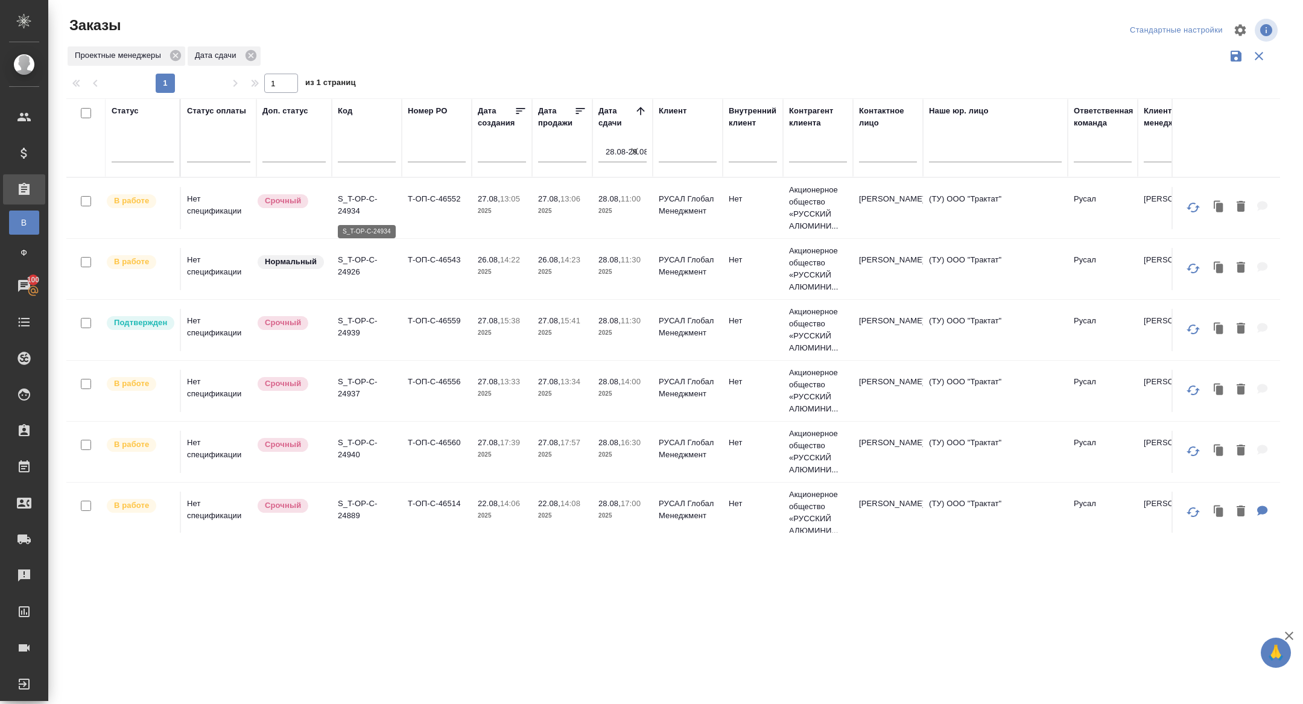
click at [349, 201] on p "S_T-OP-C-24934" at bounding box center [367, 205] width 58 height 24
click at [353, 210] on p "S_T-OP-C-24934" at bounding box center [367, 205] width 58 height 24
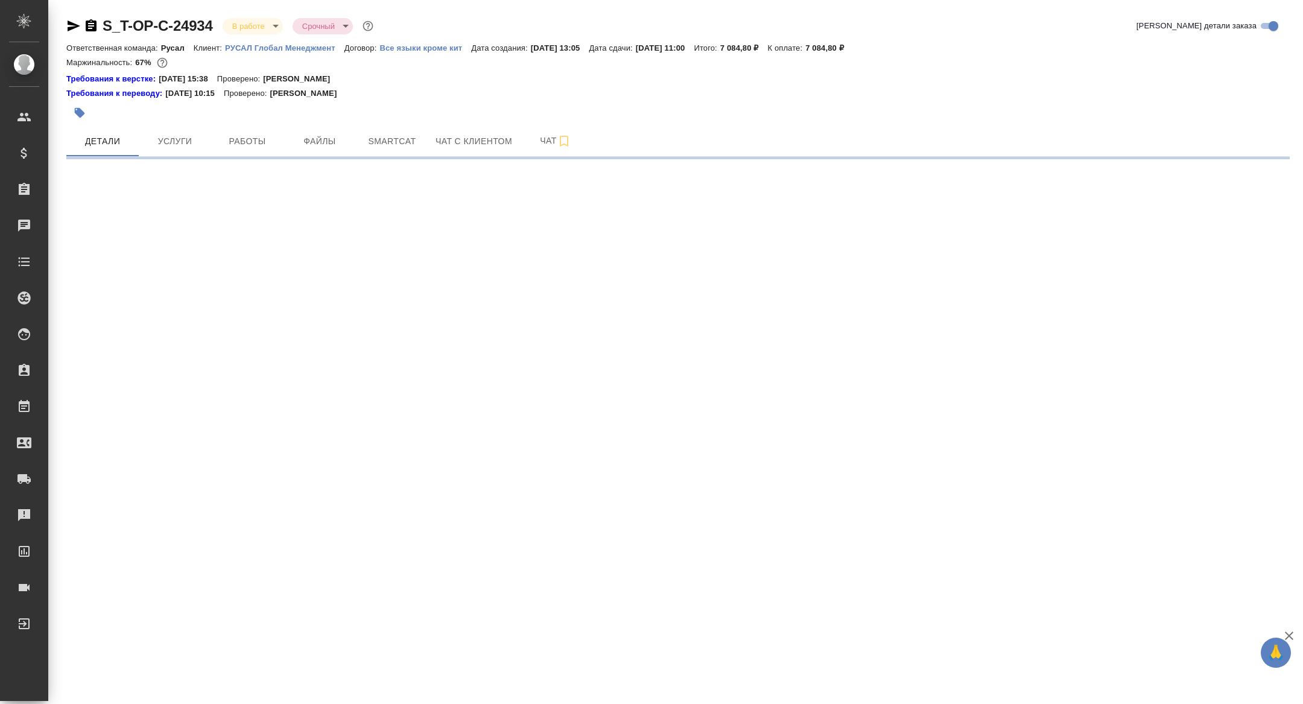
select select "RU"
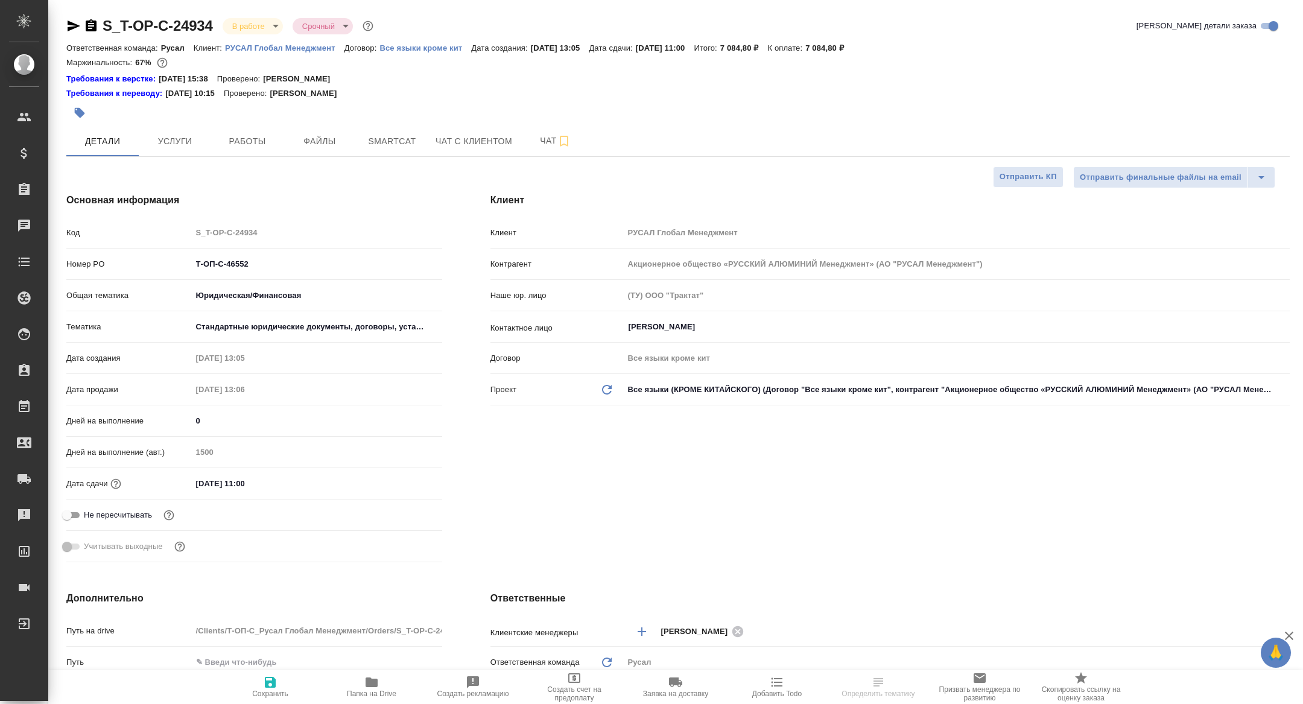
type textarea "x"
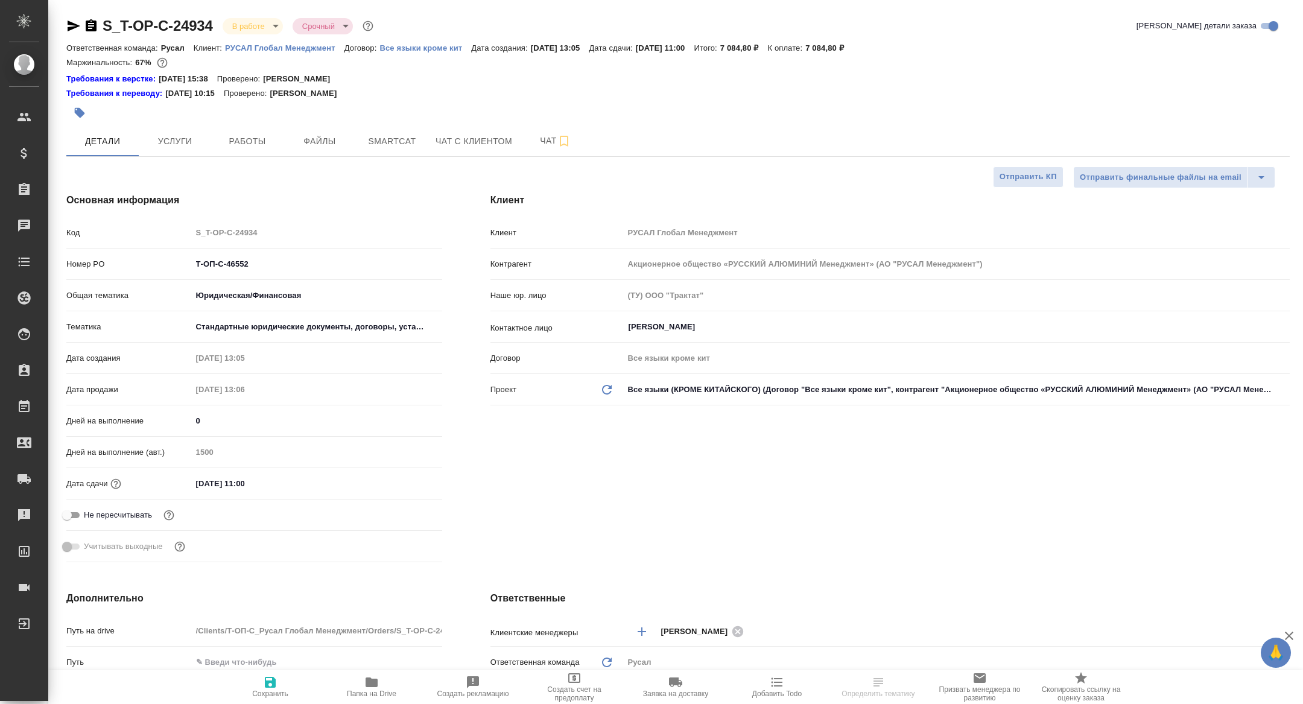
type textarea "x"
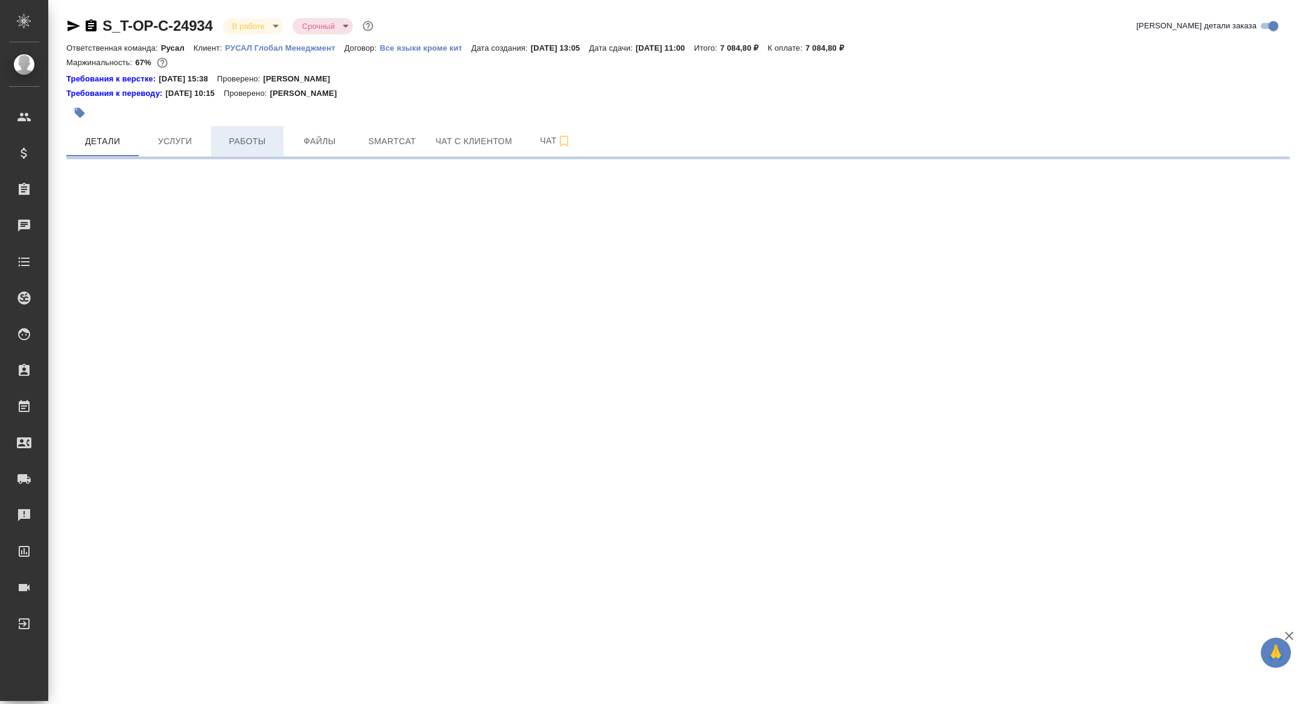
select select "RU"
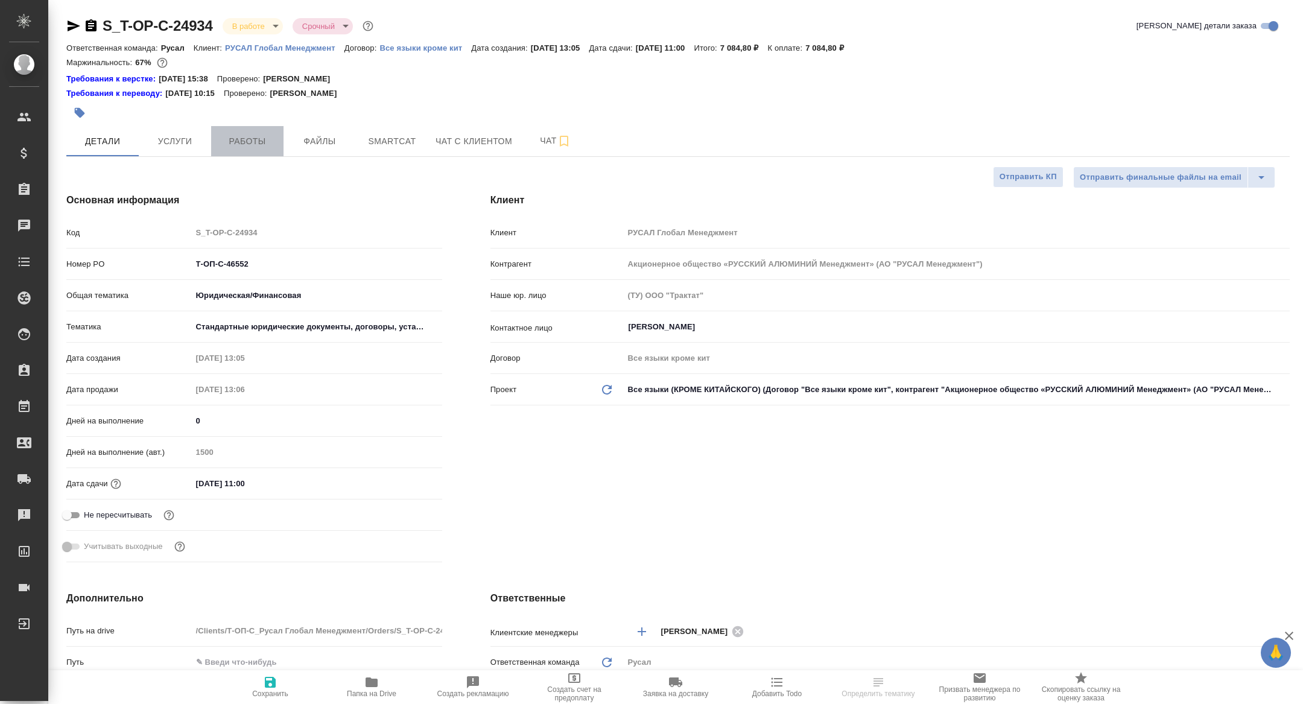
click at [244, 136] on span "Работы" at bounding box center [247, 141] width 58 height 15
type textarea "x"
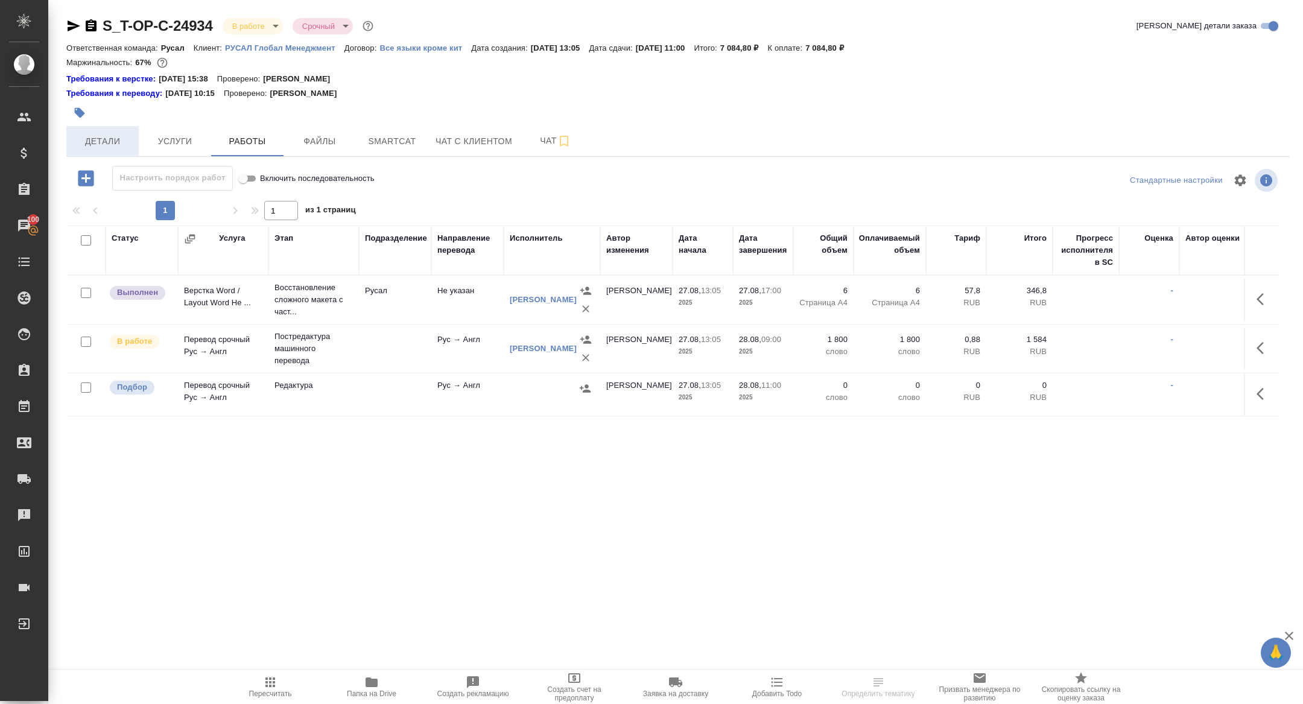
click at [107, 142] on span "Детали" at bounding box center [103, 141] width 58 height 15
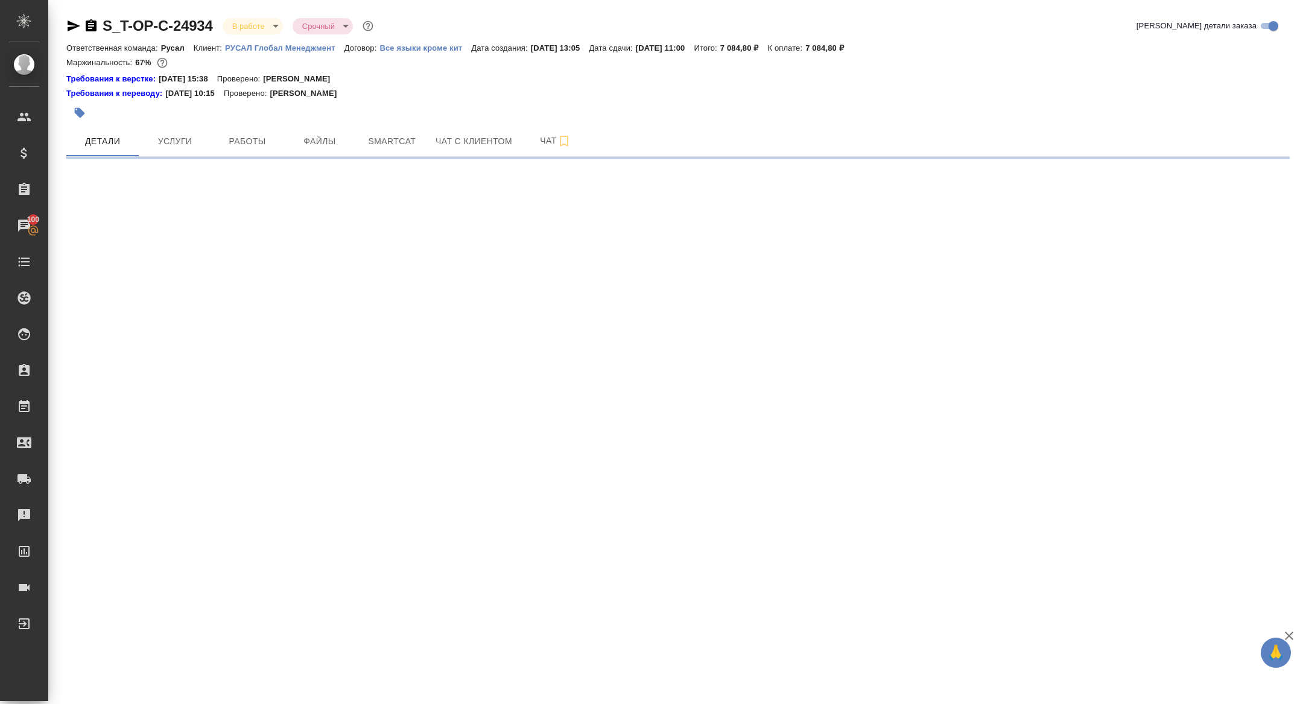
select select "RU"
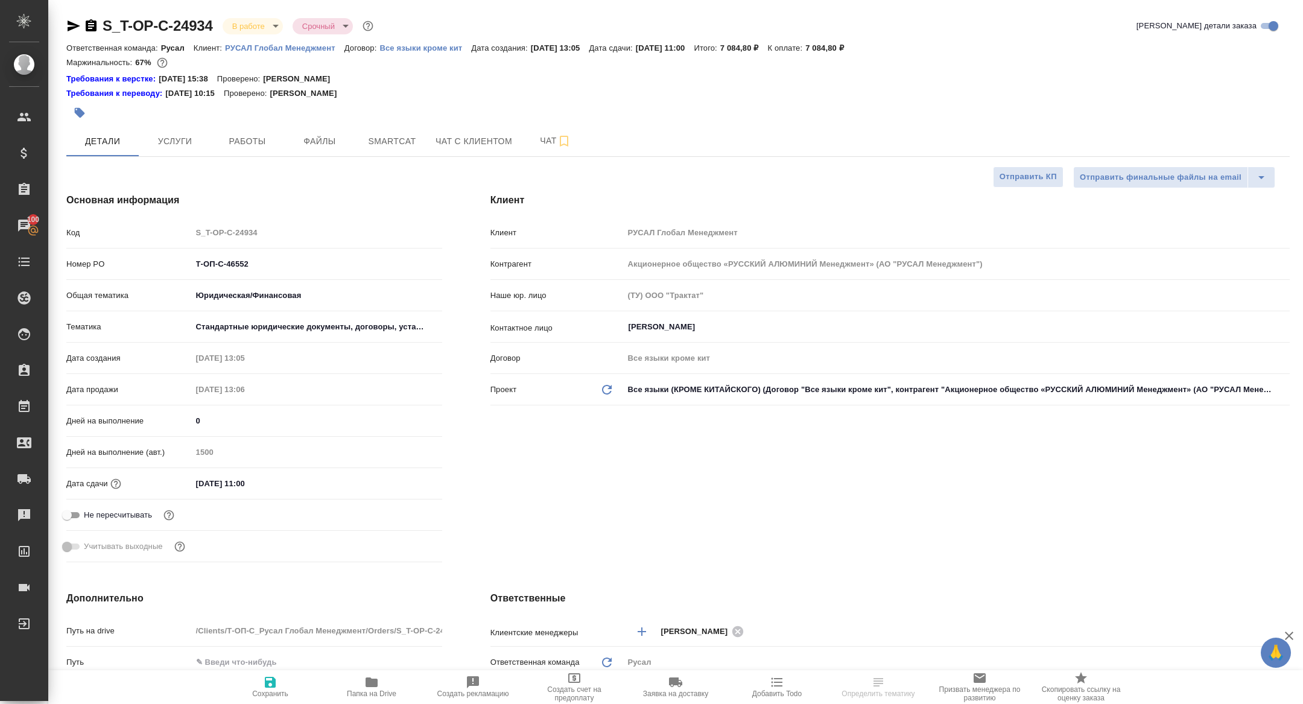
type textarea "x"
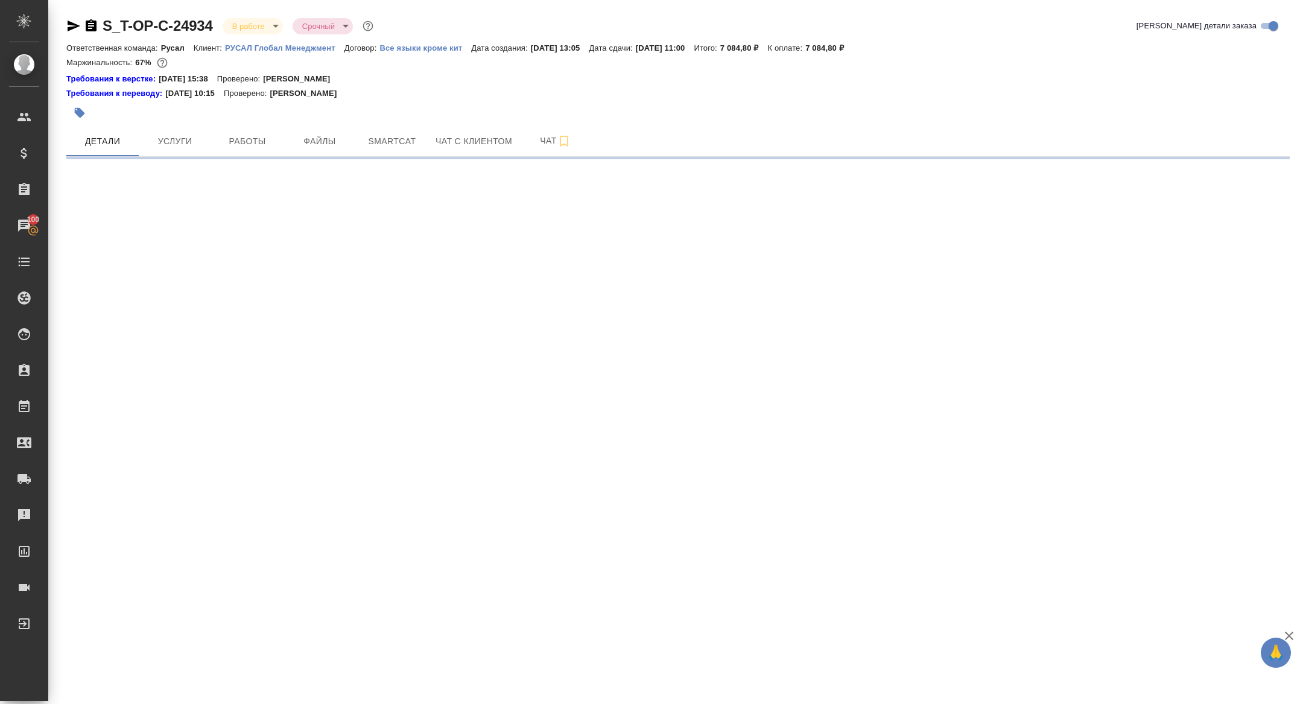
select select "RU"
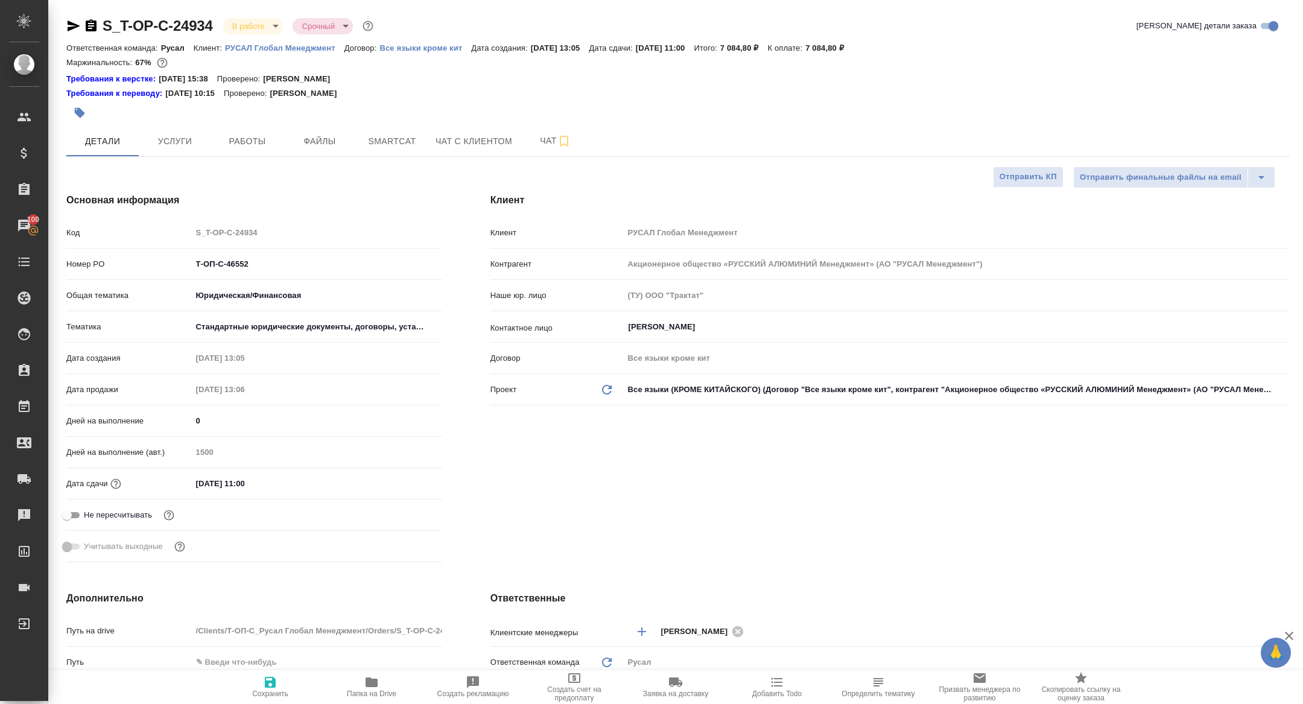
type textarea "x"
click at [291, 143] on span "Файлы" at bounding box center [320, 141] width 58 height 15
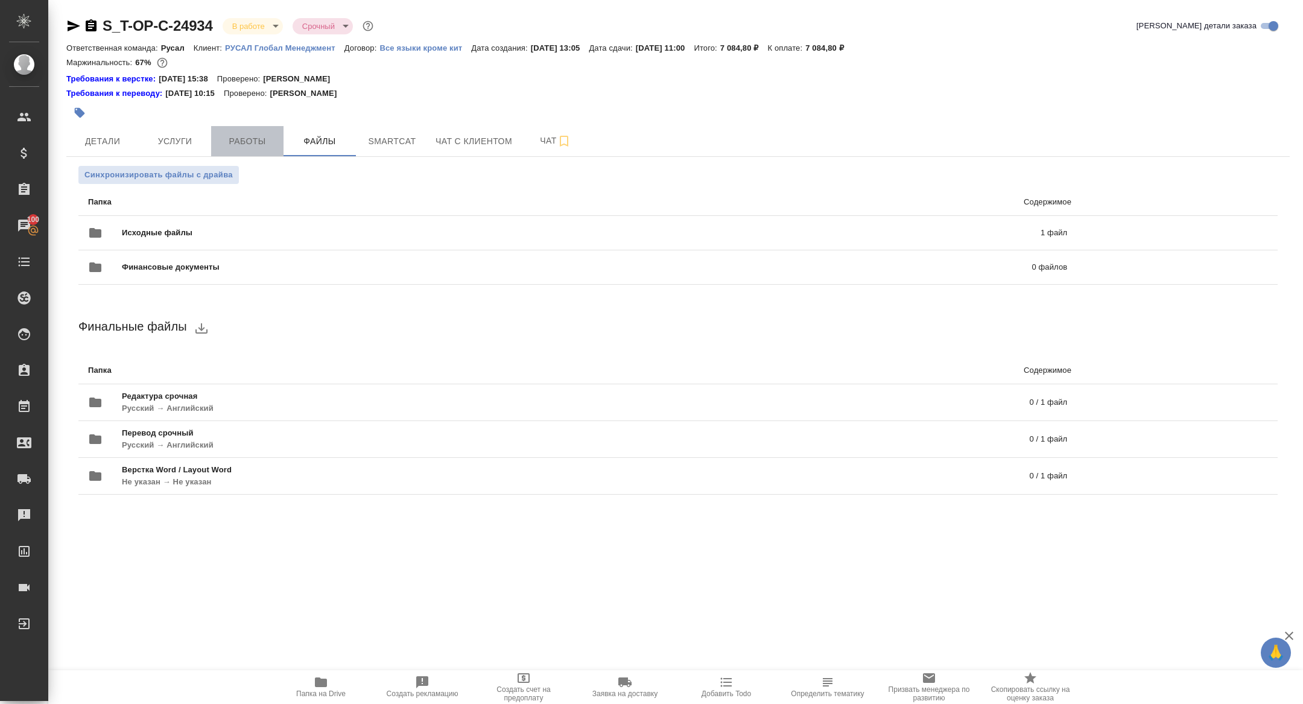
click at [251, 129] on button "Работы" at bounding box center [247, 141] width 72 height 30
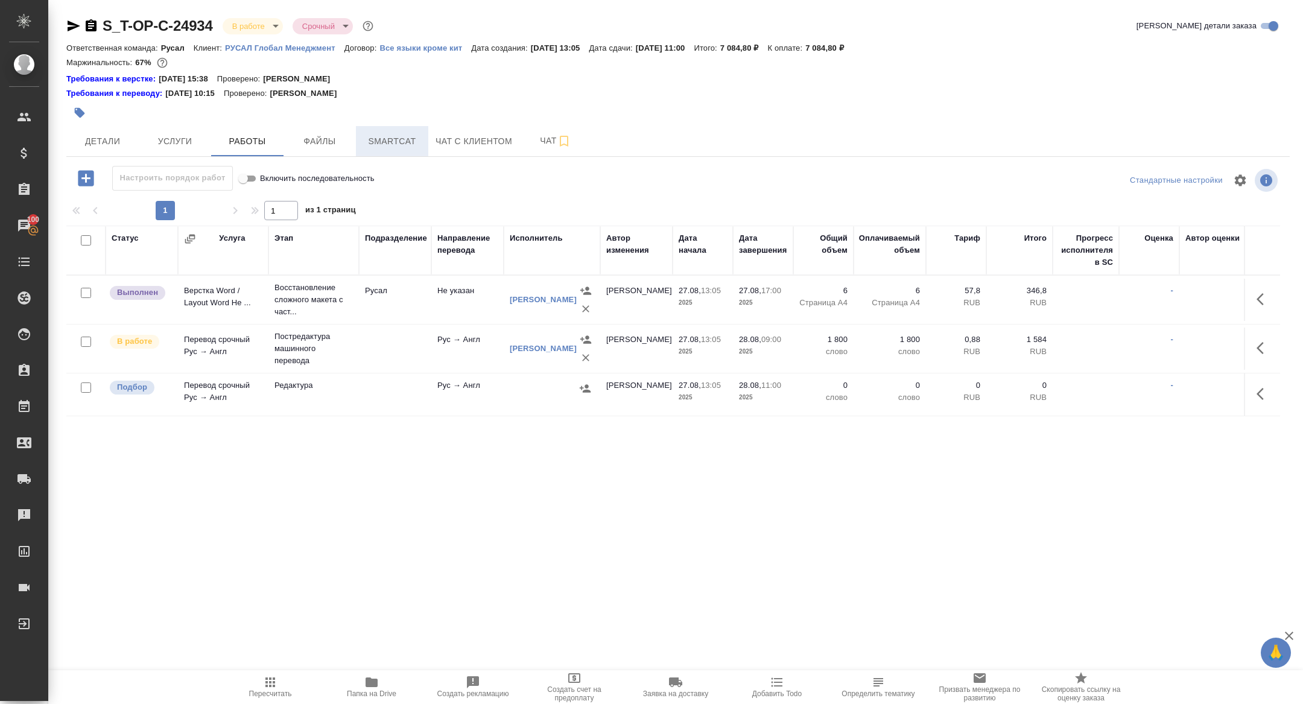
click at [393, 144] on span "Smartcat" at bounding box center [392, 141] width 58 height 15
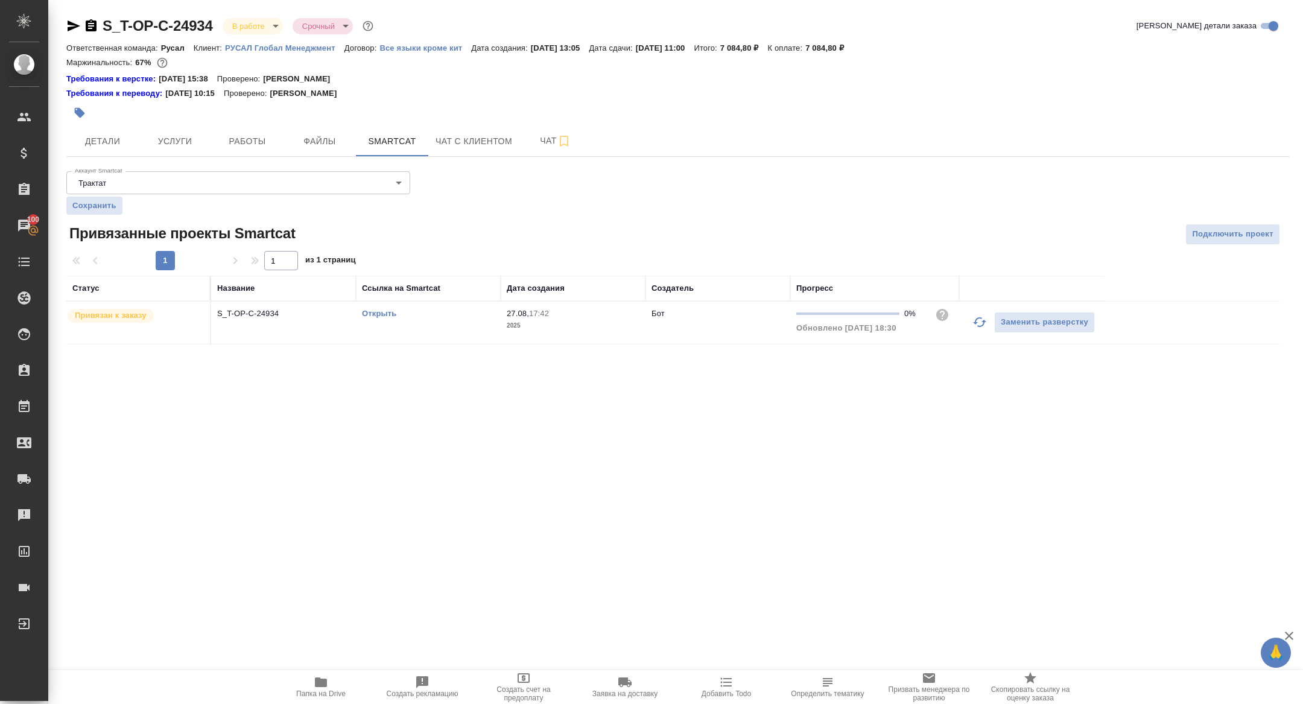
click at [981, 312] on button "button" at bounding box center [979, 322] width 29 height 29
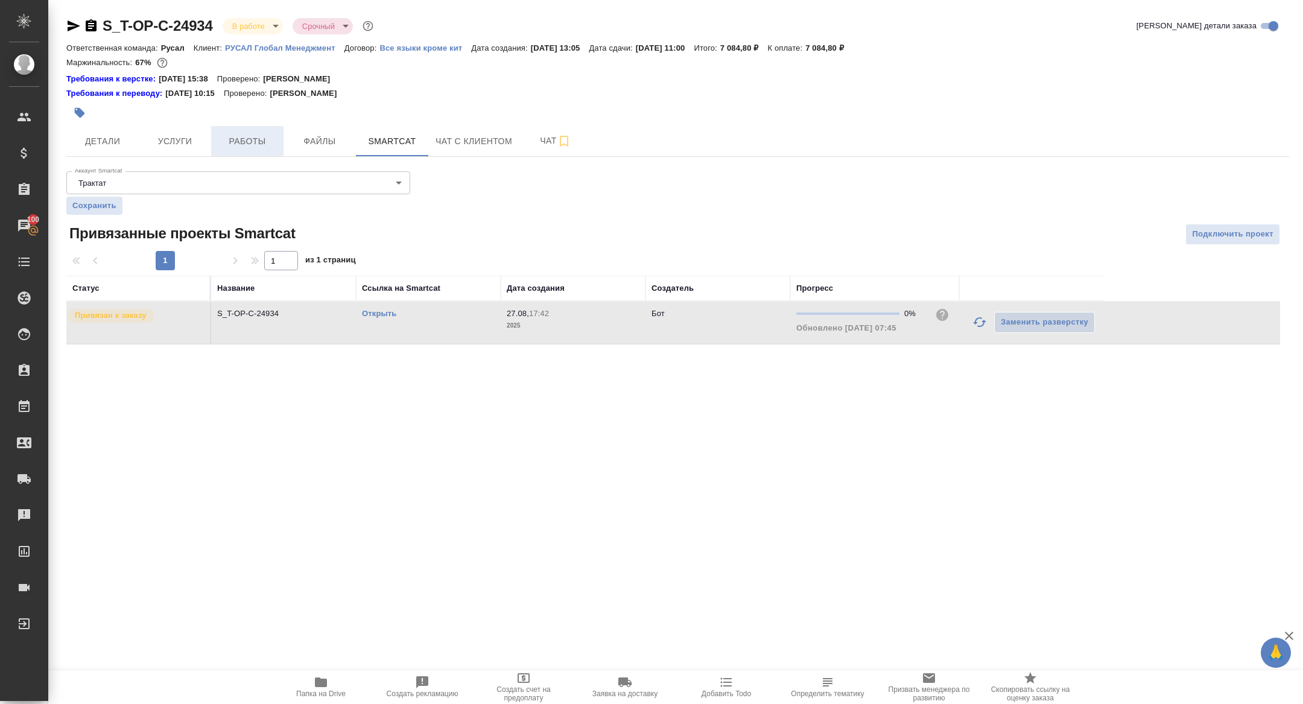
click at [254, 149] on button "Работы" at bounding box center [247, 141] width 72 height 30
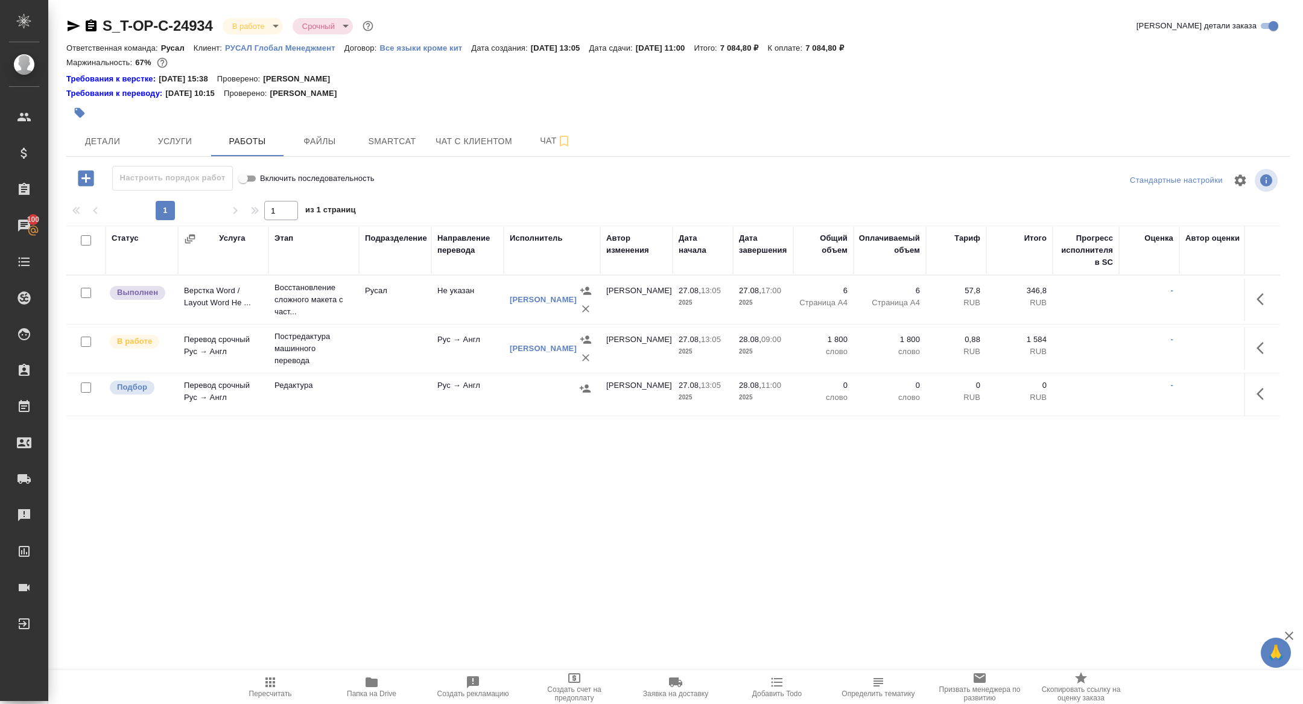
click at [92, 22] on icon "button" at bounding box center [91, 25] width 11 height 12
click at [376, 139] on span "Smartcat" at bounding box center [392, 141] width 58 height 15
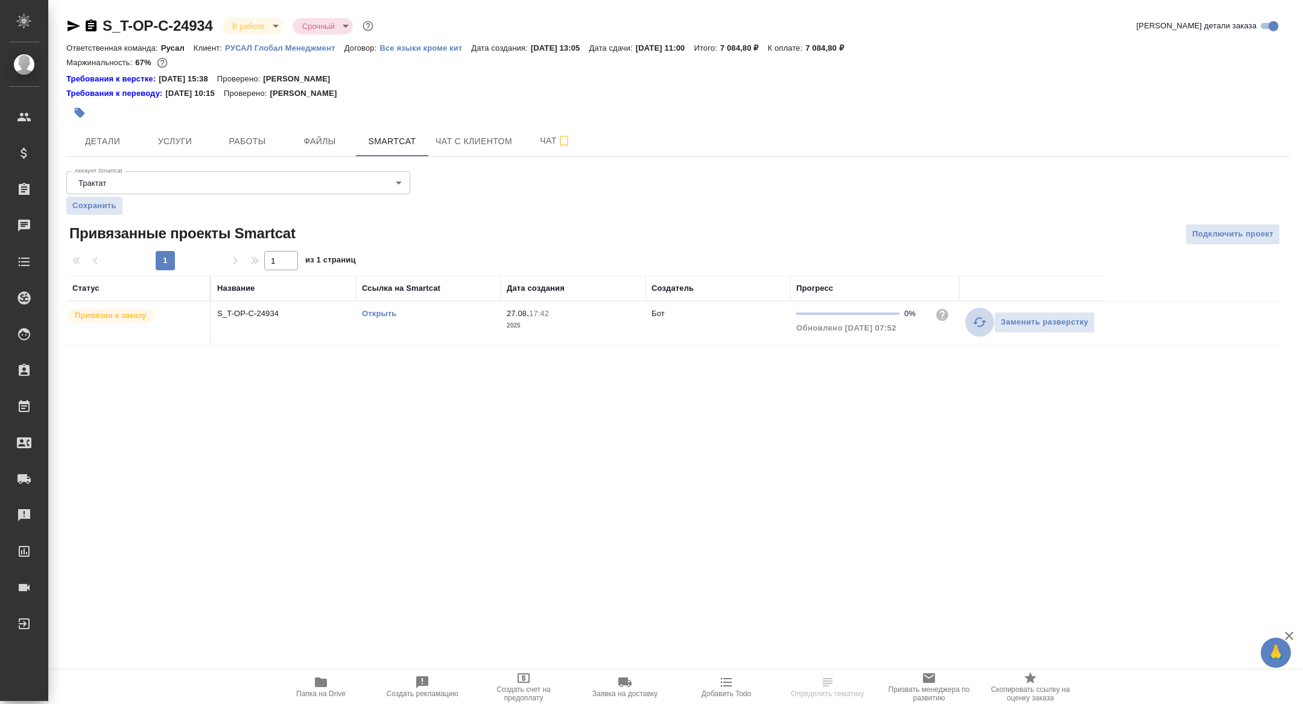
click at [984, 320] on icon "button" at bounding box center [979, 322] width 13 height 10
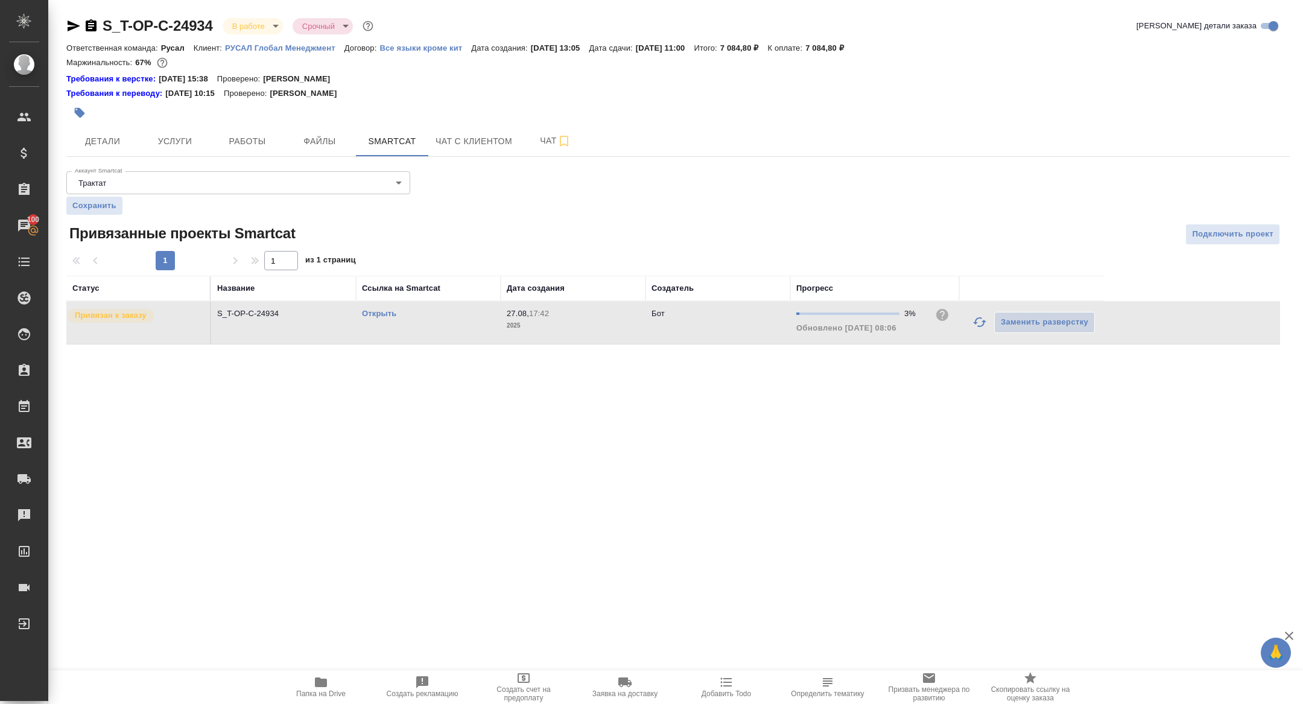
click at [993, 321] on button "button" at bounding box center [979, 322] width 29 height 29
click at [978, 322] on icon "button" at bounding box center [979, 322] width 14 height 14
click at [247, 141] on span "Работы" at bounding box center [247, 141] width 58 height 15
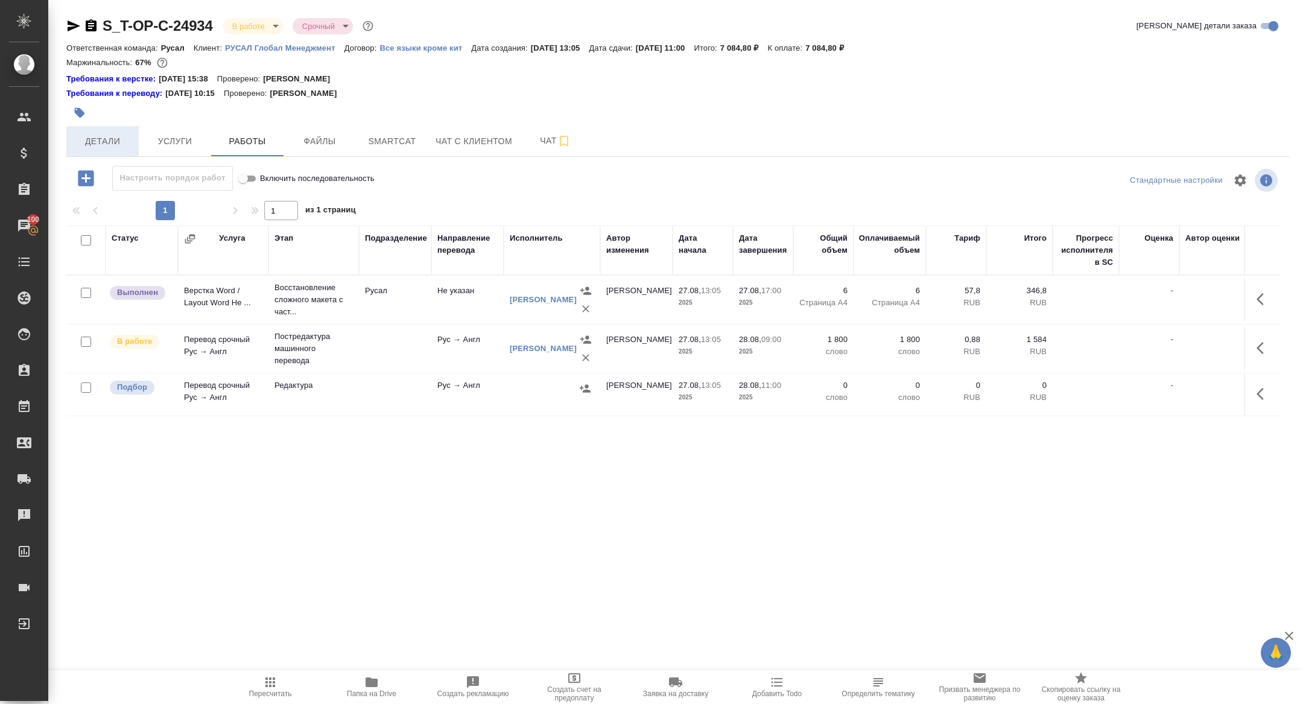
click at [116, 144] on span "Детали" at bounding box center [103, 141] width 58 height 15
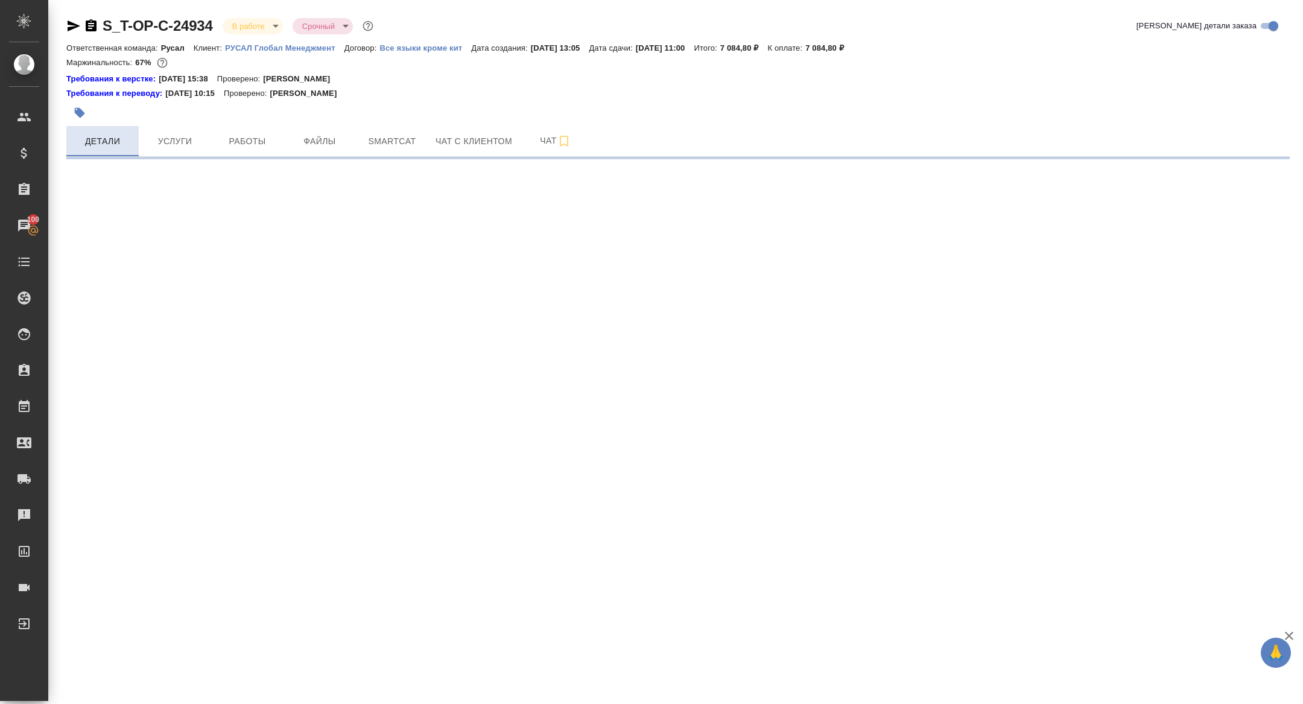
select select "RU"
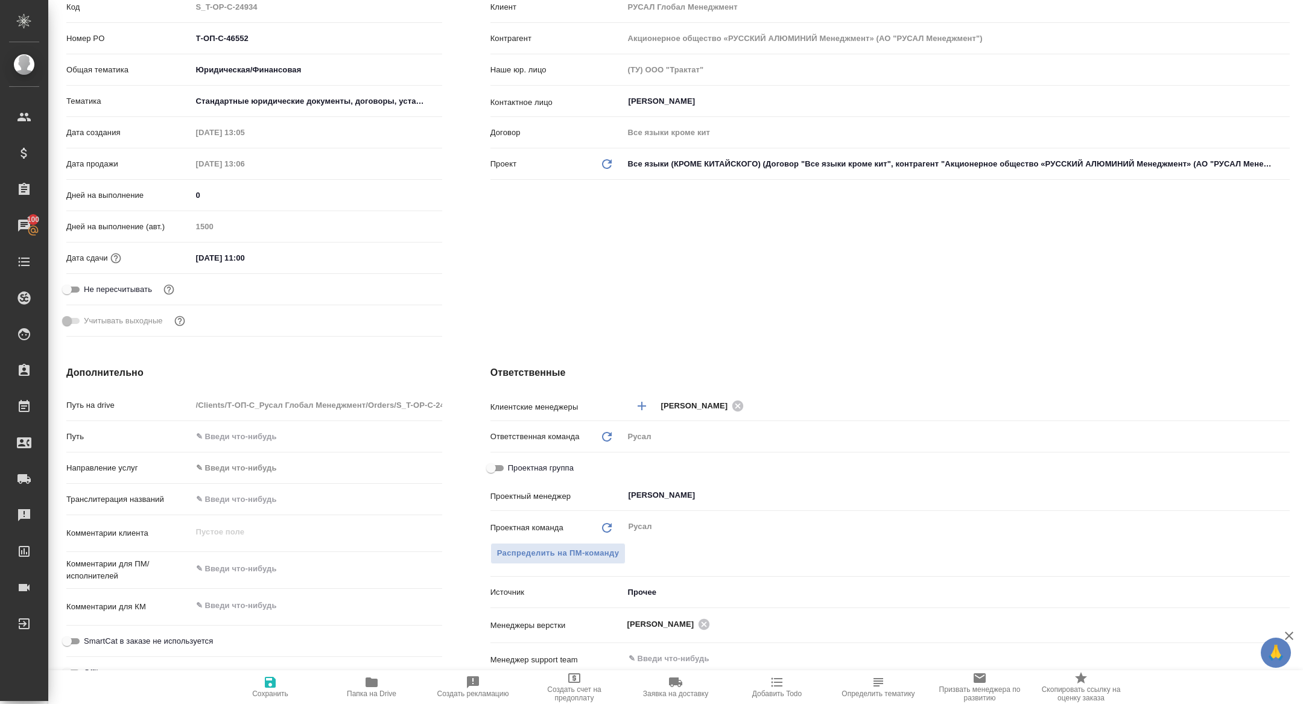
type textarea "x"
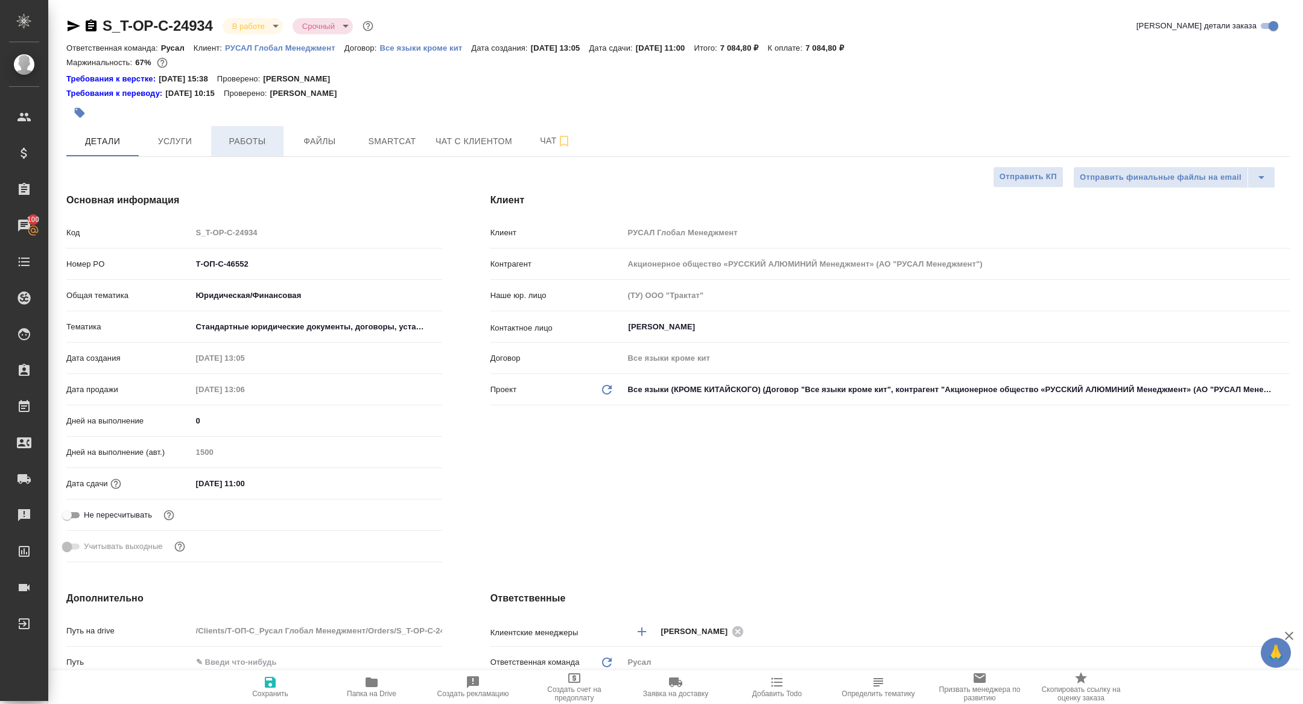
click at [243, 131] on button "Работы" at bounding box center [247, 141] width 72 height 30
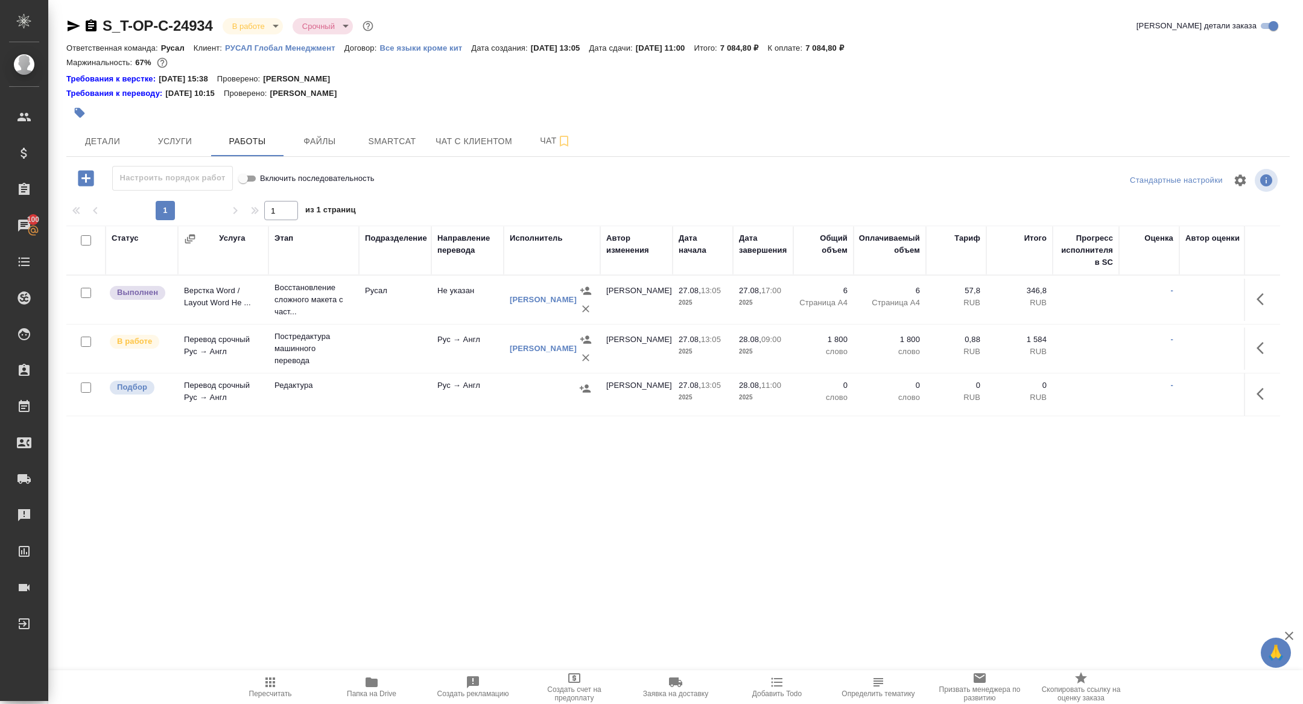
click at [1259, 394] on icon "button" at bounding box center [1259, 394] width 7 height 12
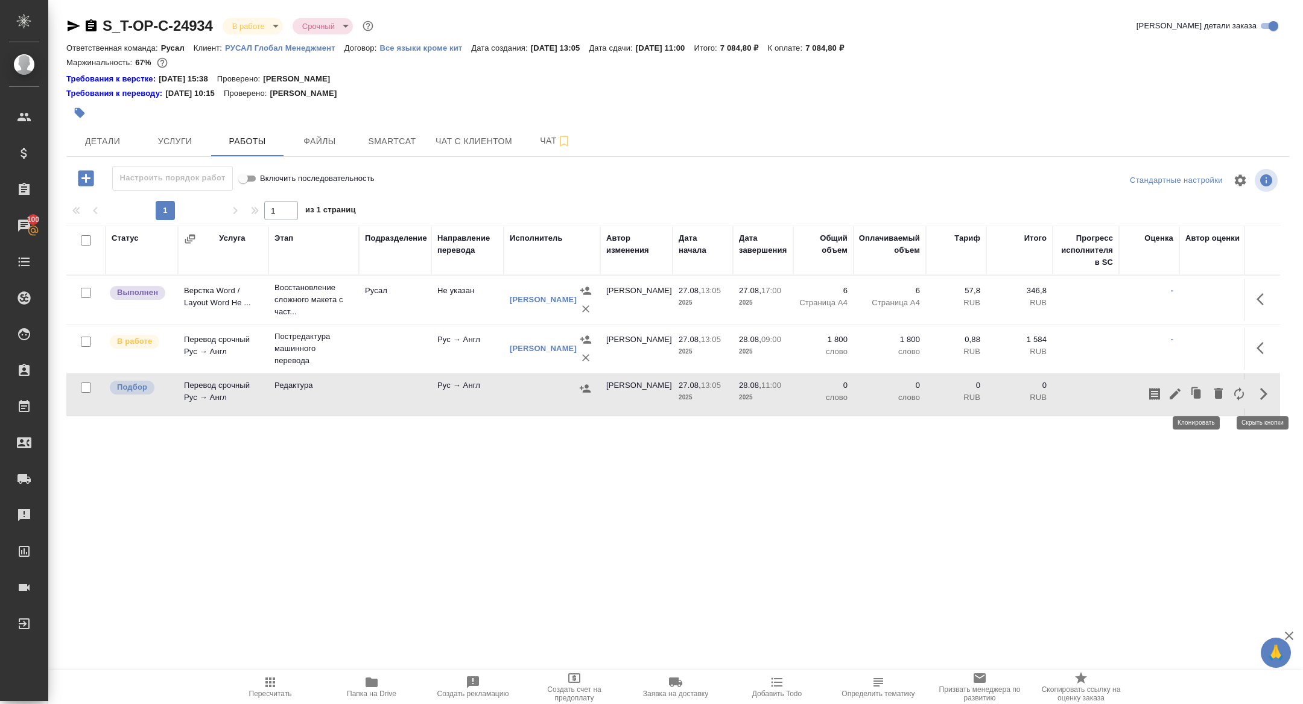
click at [1179, 391] on icon "button" at bounding box center [1174, 394] width 14 height 14
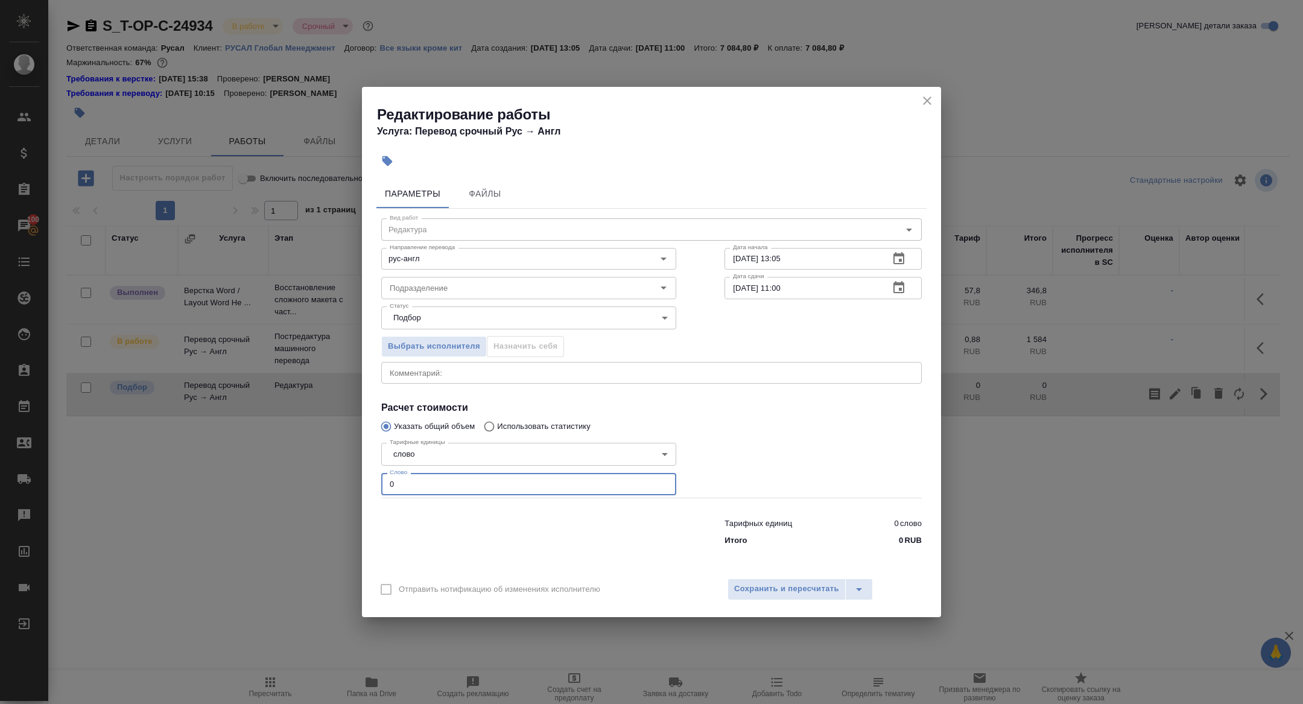
drag, startPoint x: 410, startPoint y: 481, endPoint x: 320, endPoint y: 476, distance: 90.6
click at [320, 476] on div "Редактирование работы Услуга: Перевод срочный Рус → Англ Параметры Файлы Вид ра…" at bounding box center [651, 352] width 1303 height 704
type input "2000"
click at [786, 592] on span "Сохранить и пересчитать" at bounding box center [786, 589] width 105 height 14
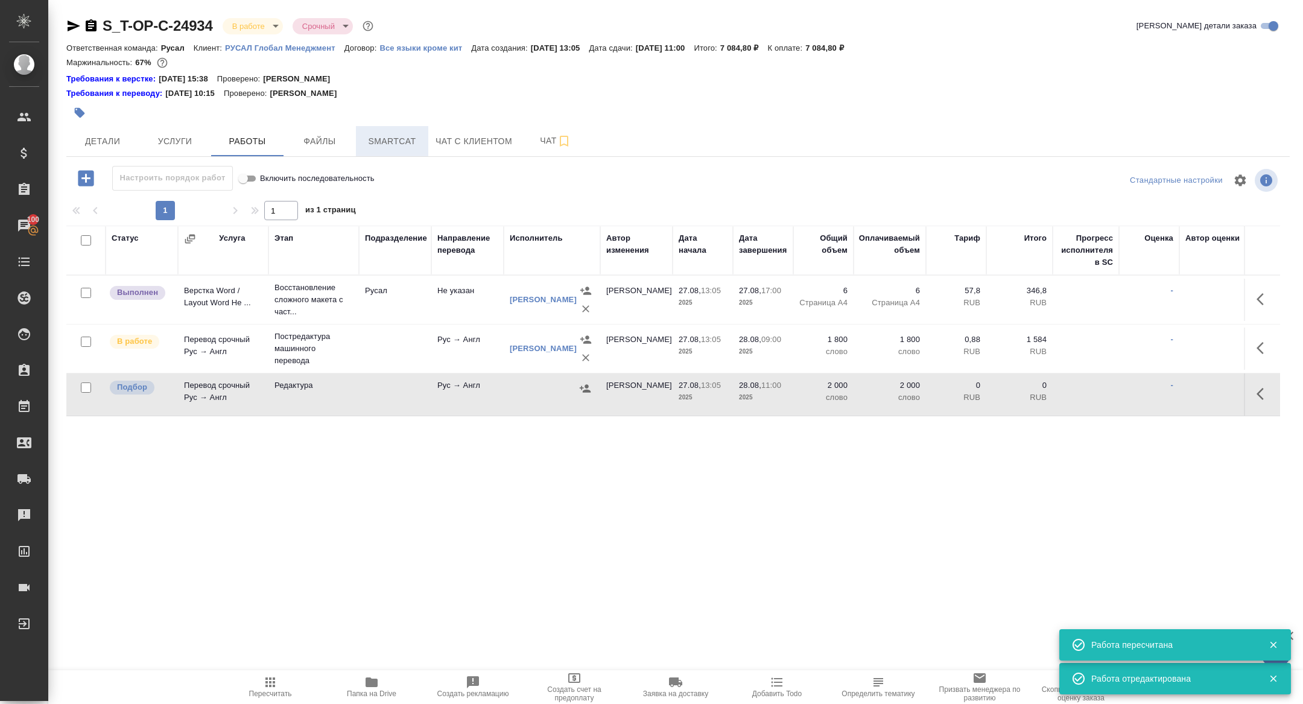
click at [375, 148] on button "Smartcat" at bounding box center [392, 141] width 72 height 30
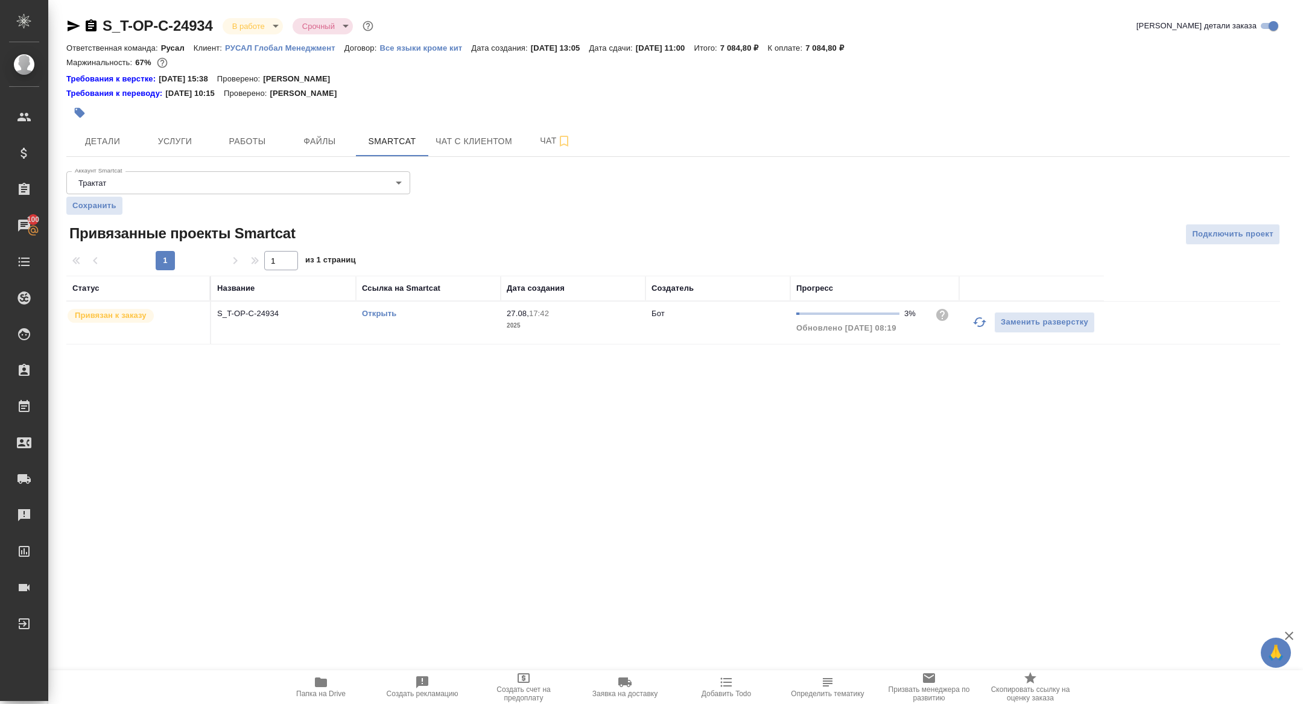
click at [979, 326] on icon "button" at bounding box center [979, 322] width 13 height 10
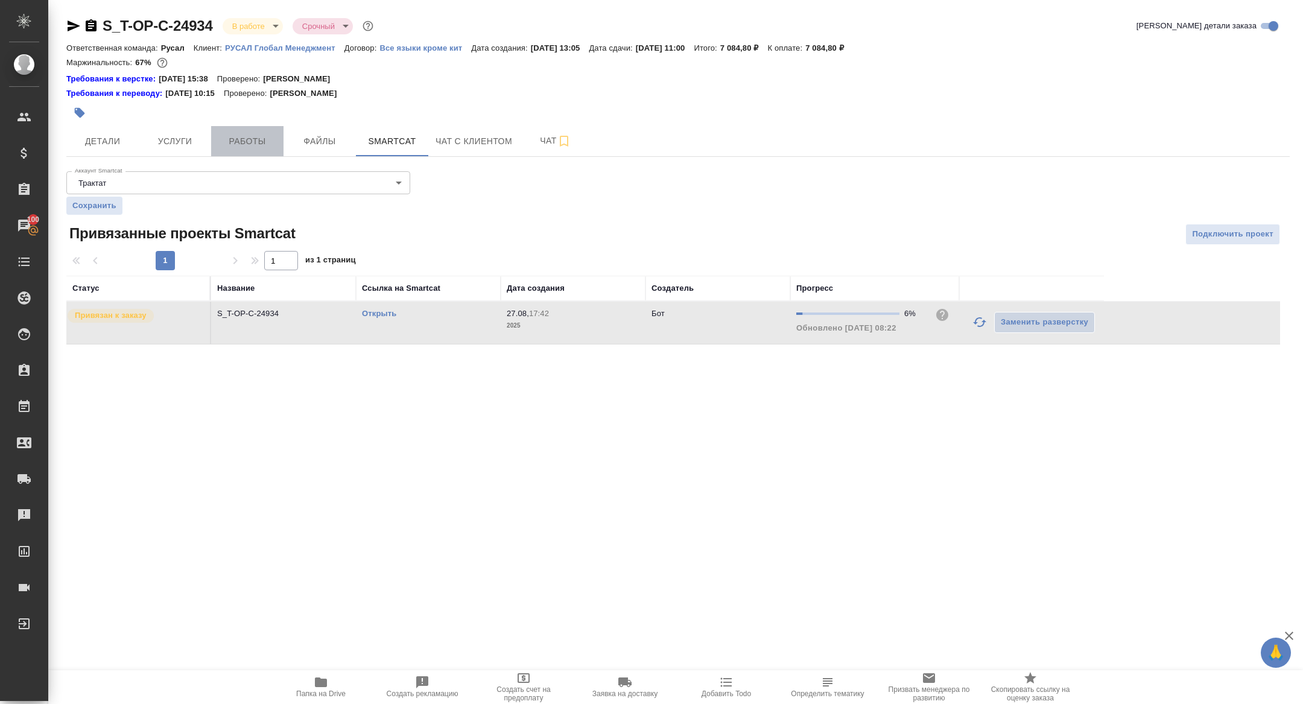
click at [242, 137] on span "Работы" at bounding box center [247, 141] width 58 height 15
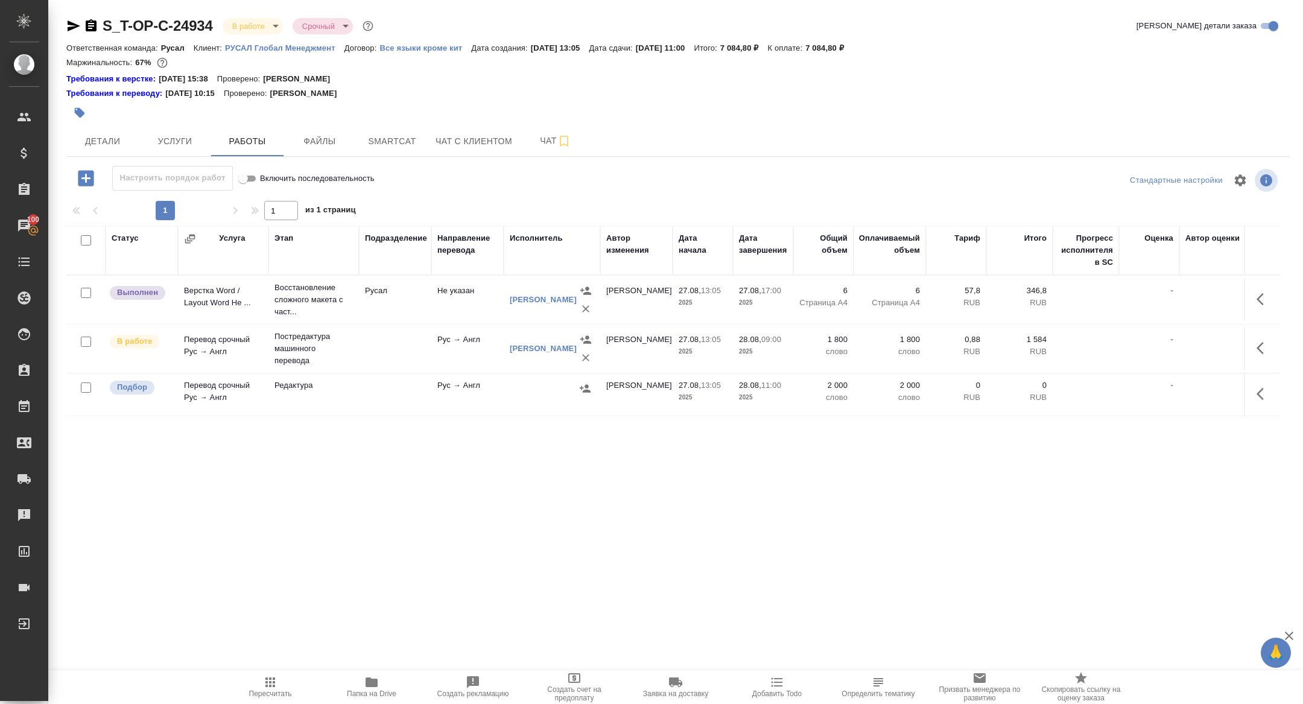
click at [205, 390] on td "Перевод срочный Рус → Англ" at bounding box center [223, 394] width 90 height 42
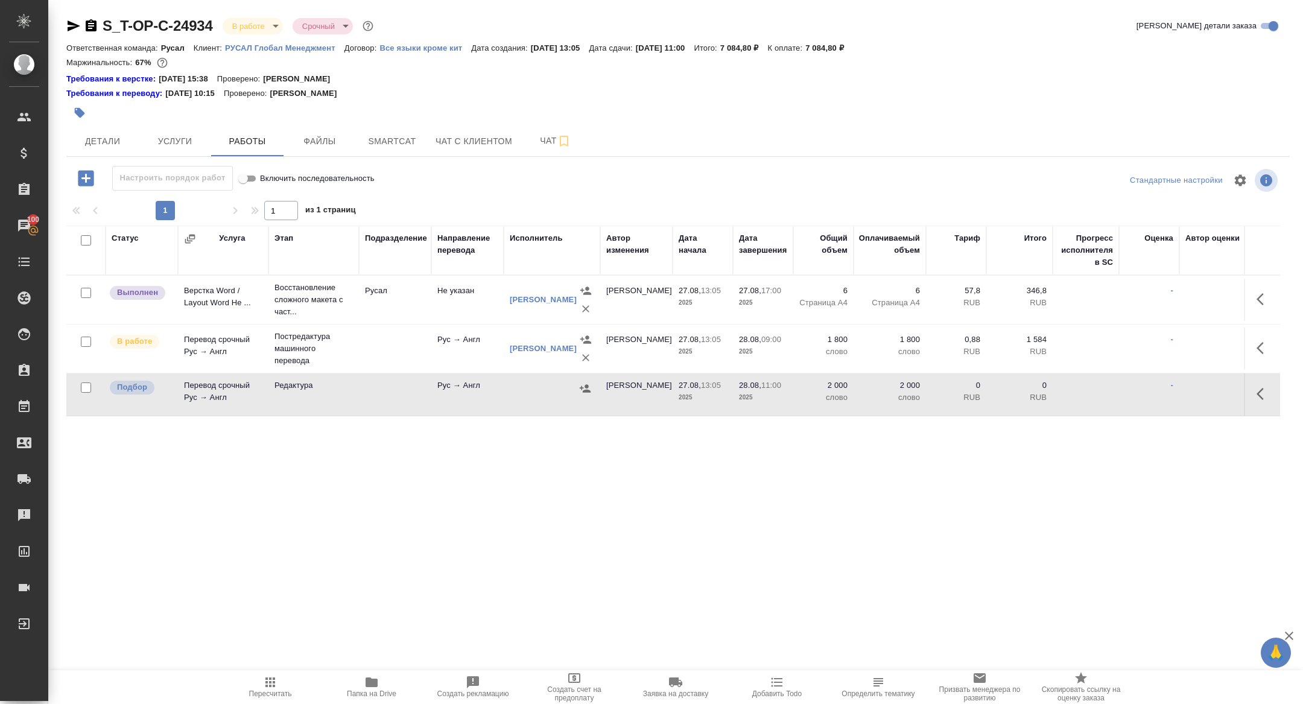
click at [205, 390] on td "Перевод срочный Рус → Англ" at bounding box center [223, 394] width 90 height 42
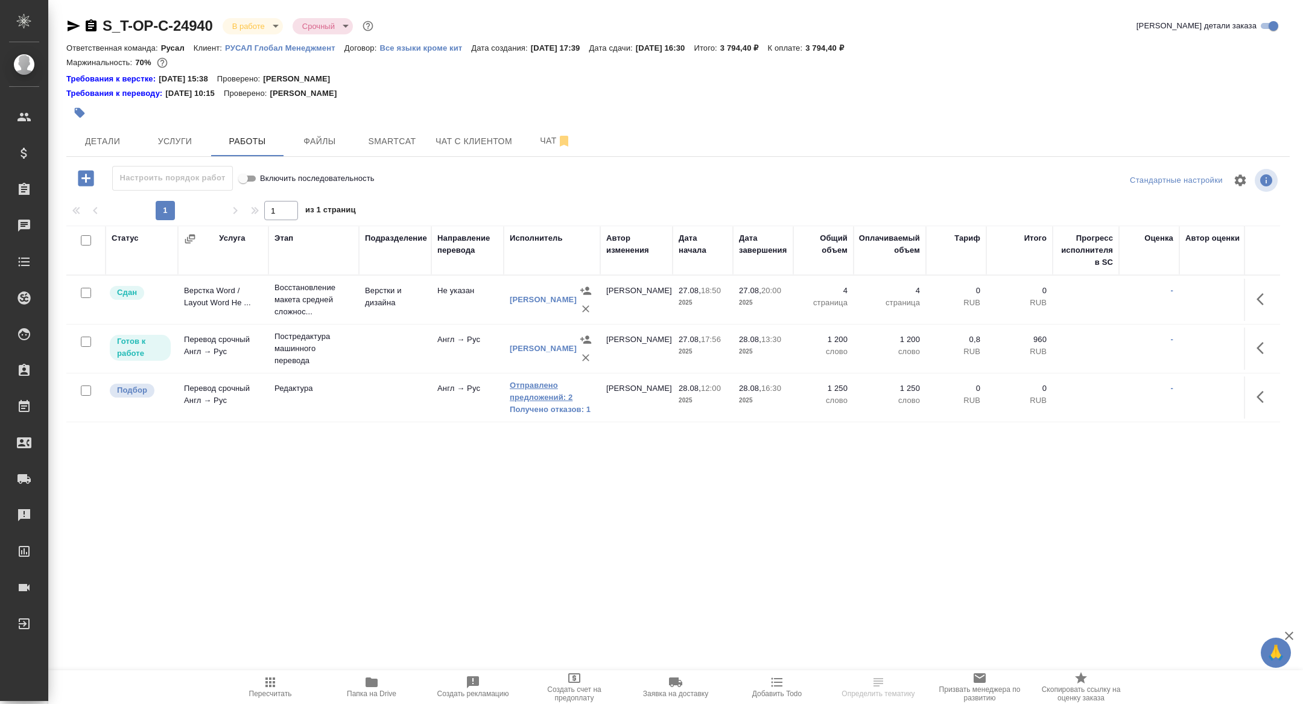
click at [531, 394] on link "Отправлено предложений: 2" at bounding box center [552, 391] width 84 height 24
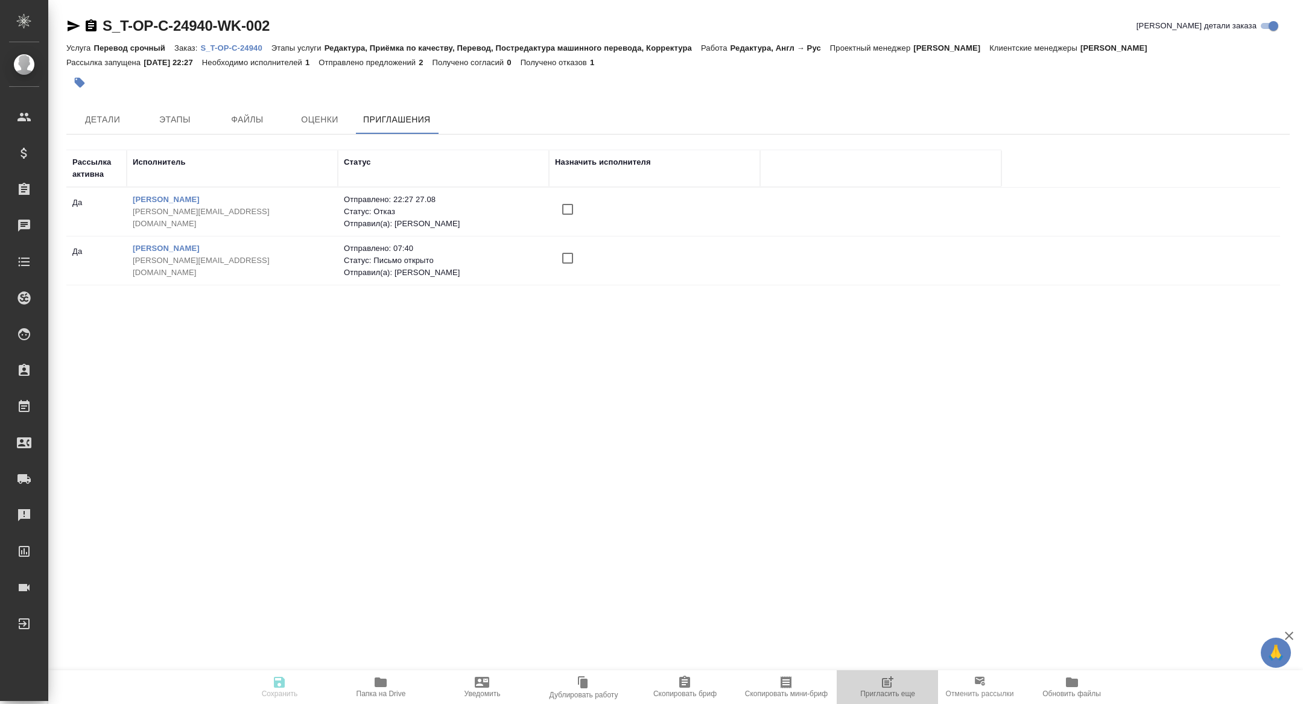
click at [900, 690] on span "Пригласить еще" at bounding box center [887, 693] width 55 height 8
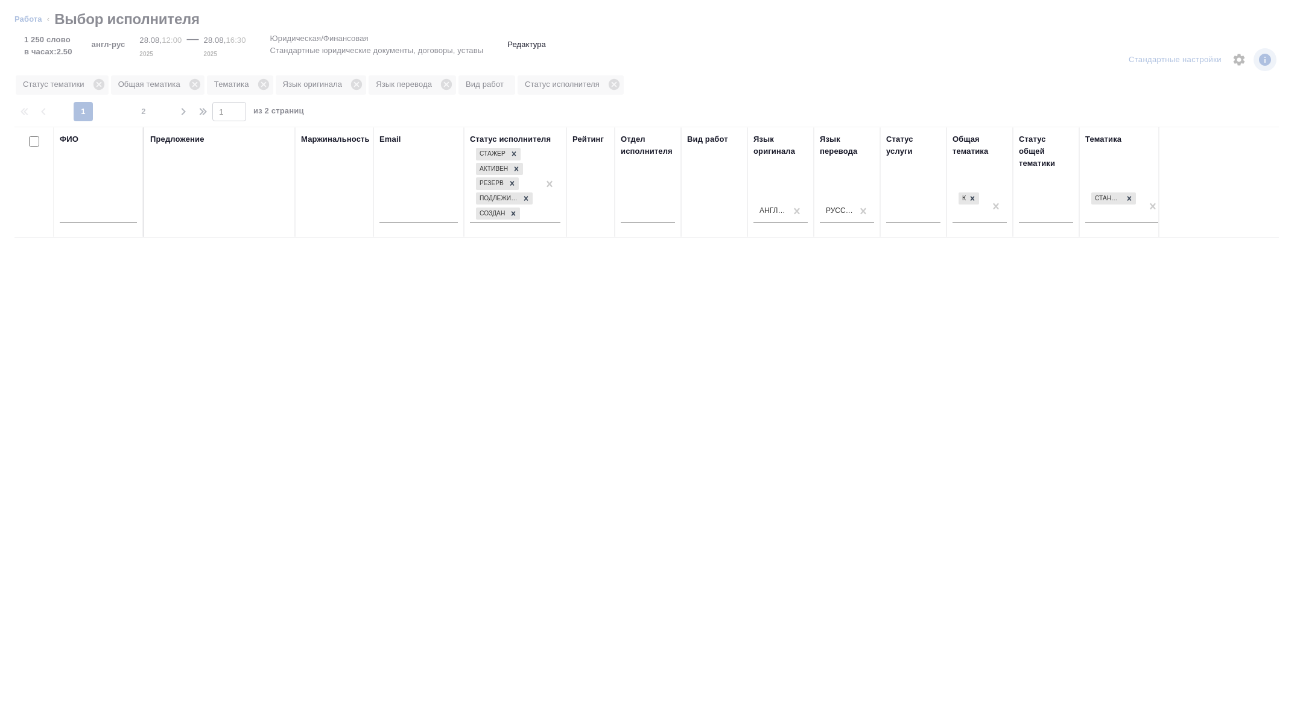
click at [114, 204] on div at bounding box center [98, 216] width 77 height 30
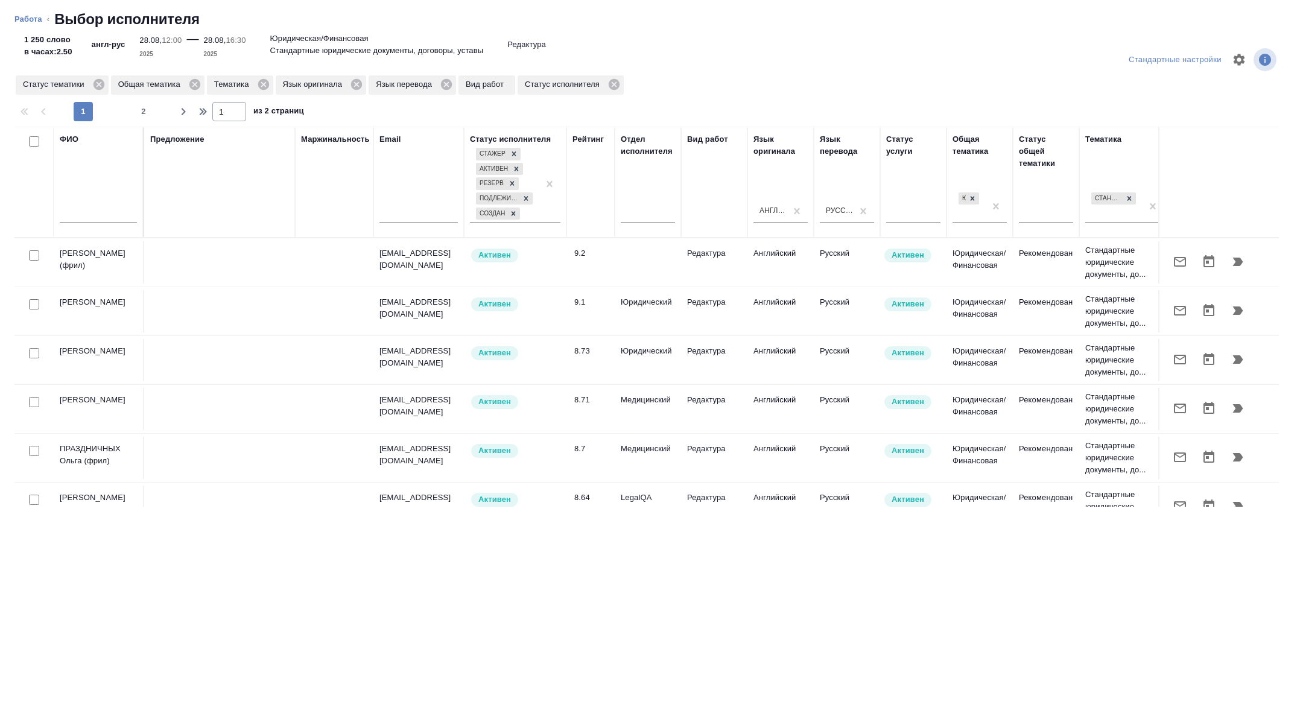
click at [80, 217] on input "text" at bounding box center [98, 214] width 77 height 15
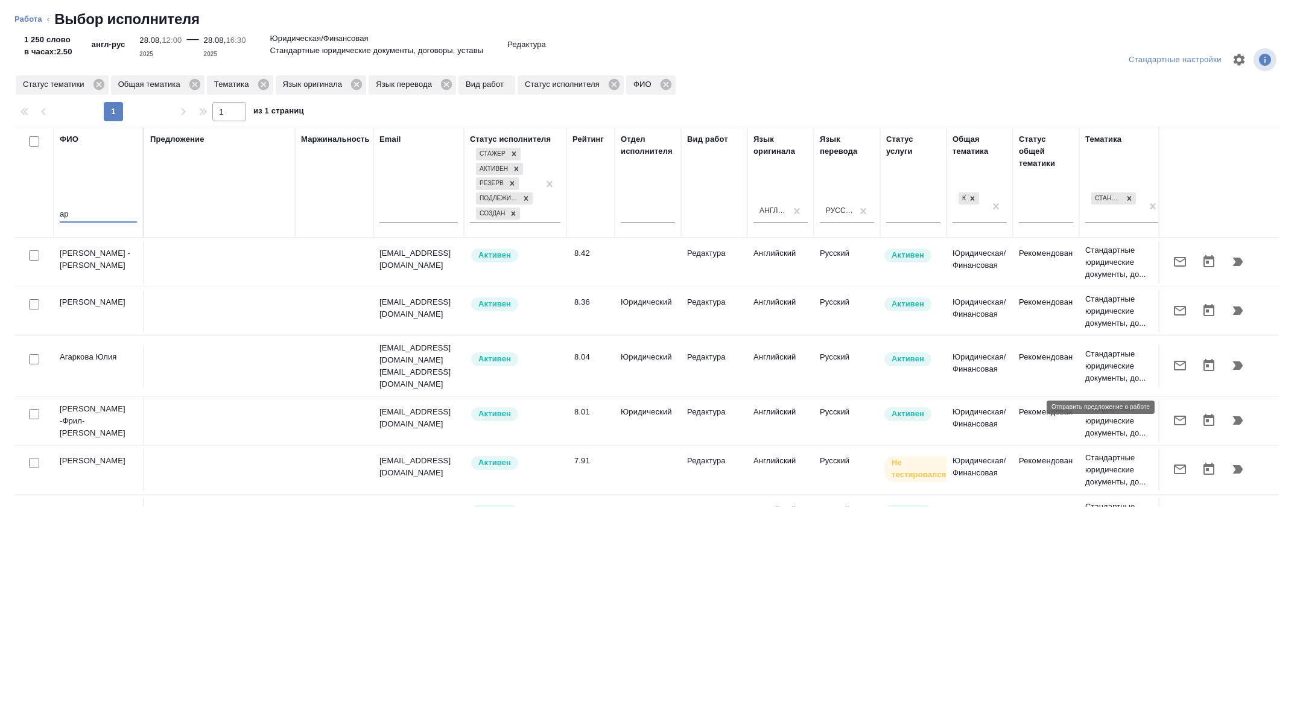
type input "ар"
click at [1180, 413] on icon "button" at bounding box center [1179, 420] width 14 height 14
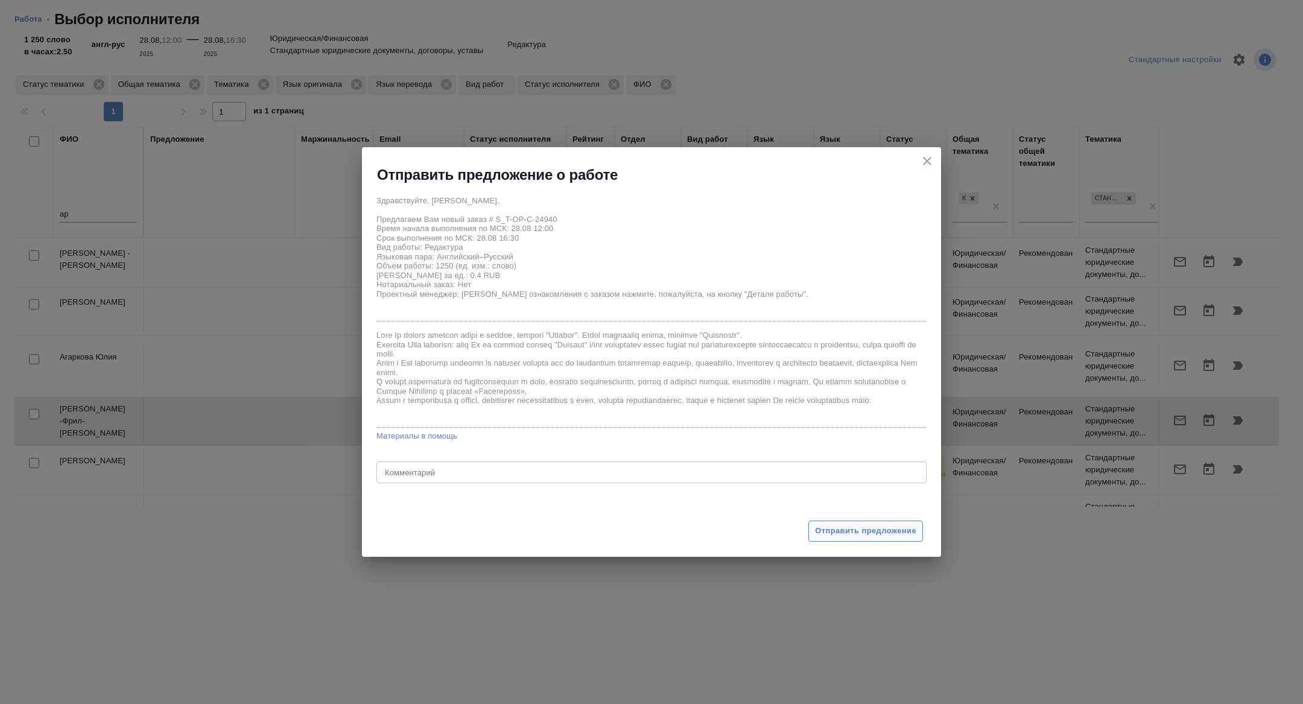
click at [865, 531] on span "Отправить предложение" at bounding box center [865, 531] width 101 height 14
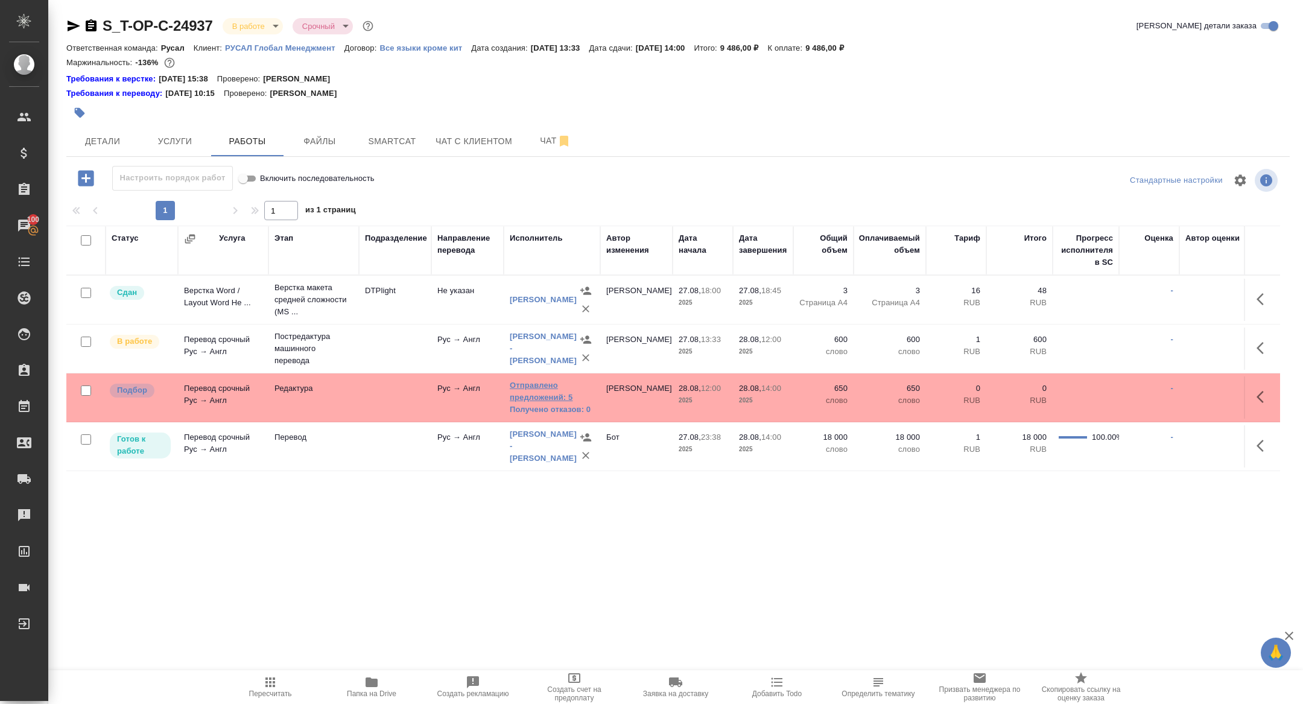
click at [539, 394] on link "Отправлено предложений: 5" at bounding box center [552, 391] width 84 height 24
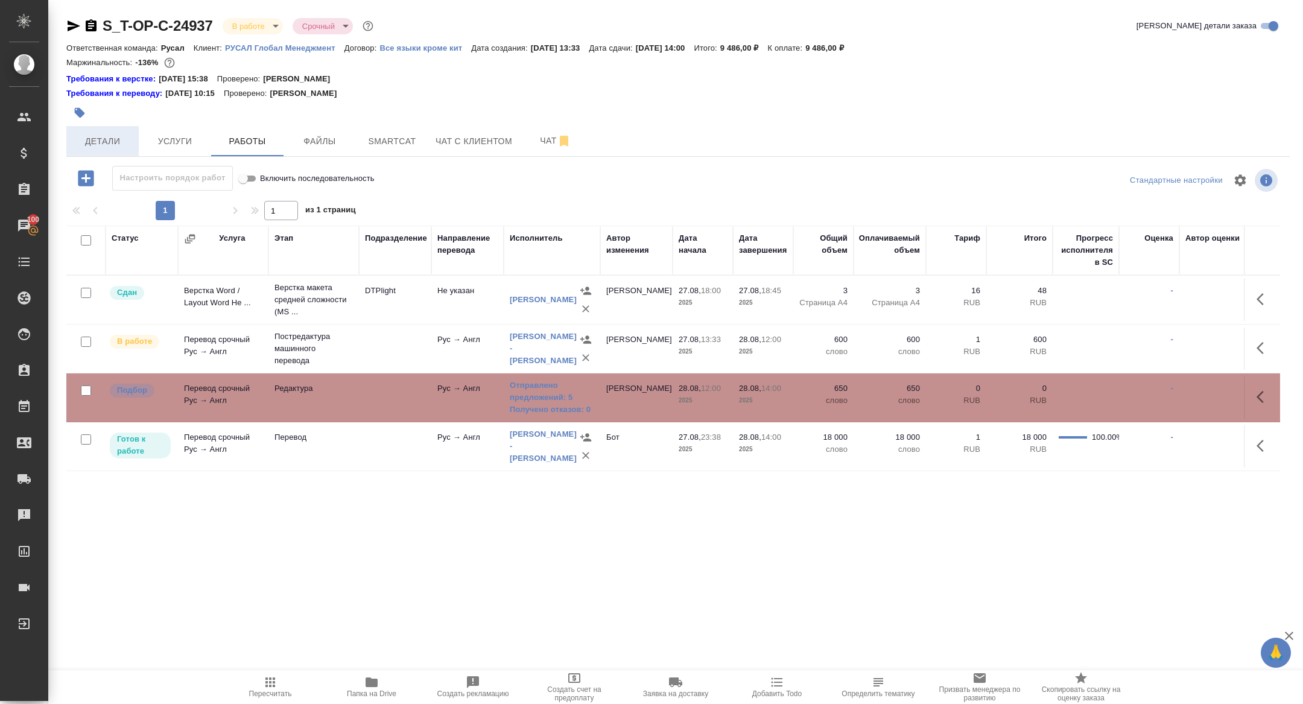
click at [78, 145] on span "Детали" at bounding box center [103, 141] width 58 height 15
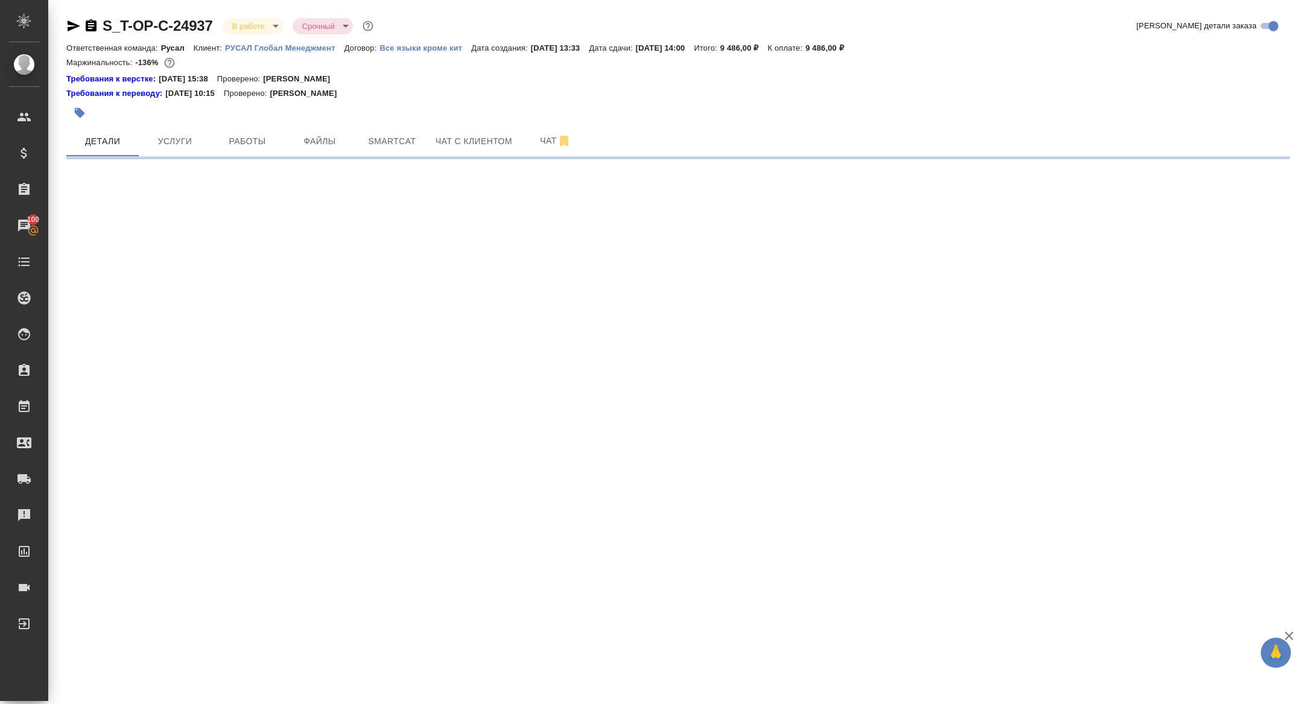
select select "RU"
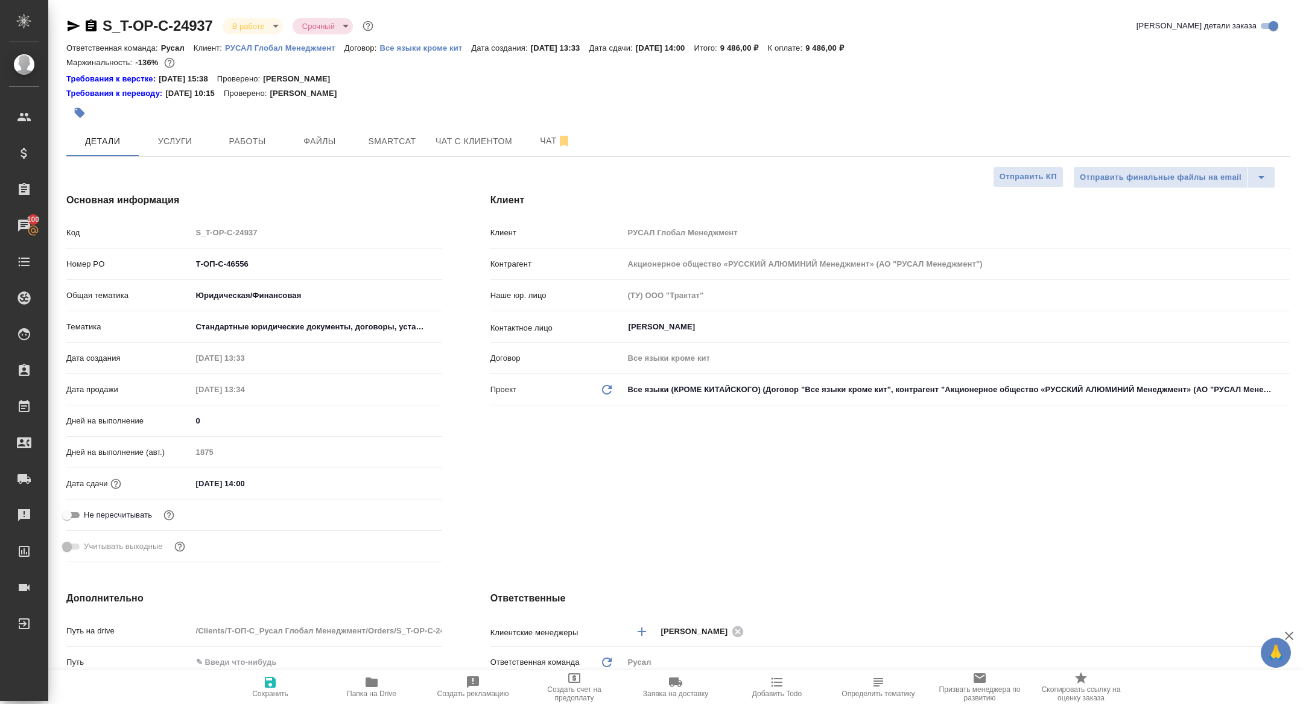
type textarea "x"
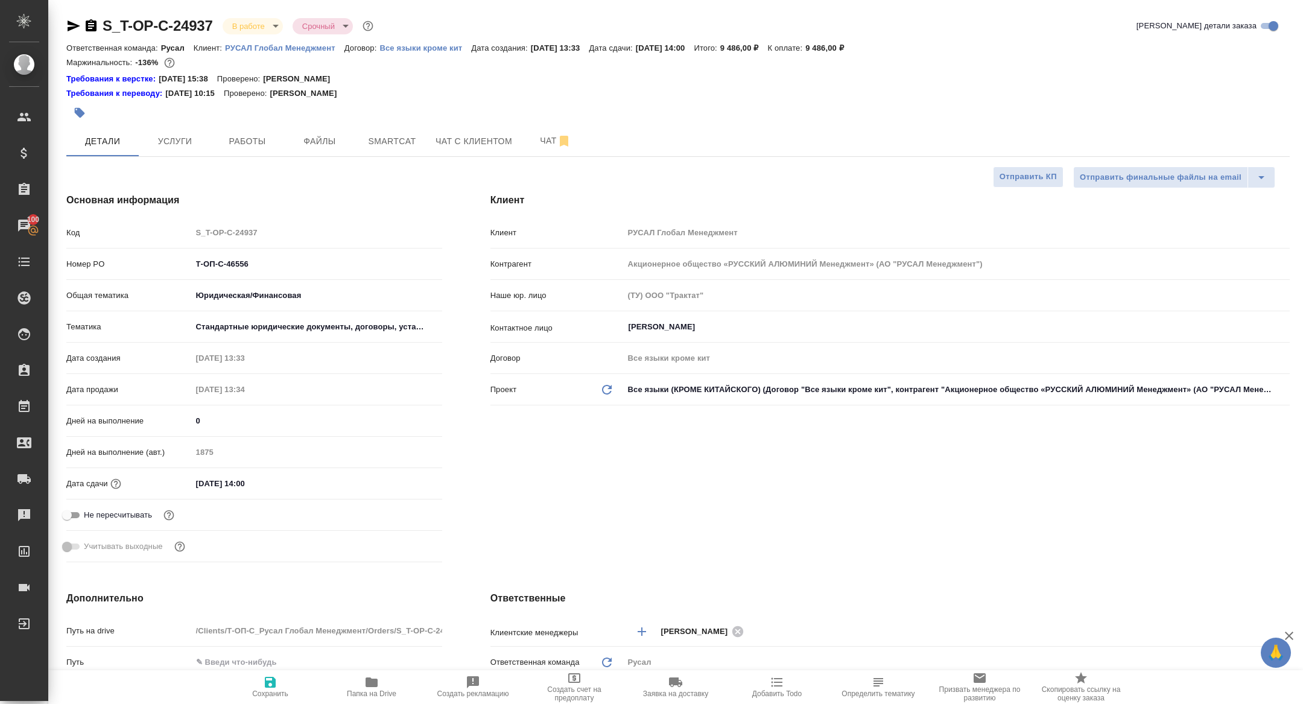
type textarea "x"
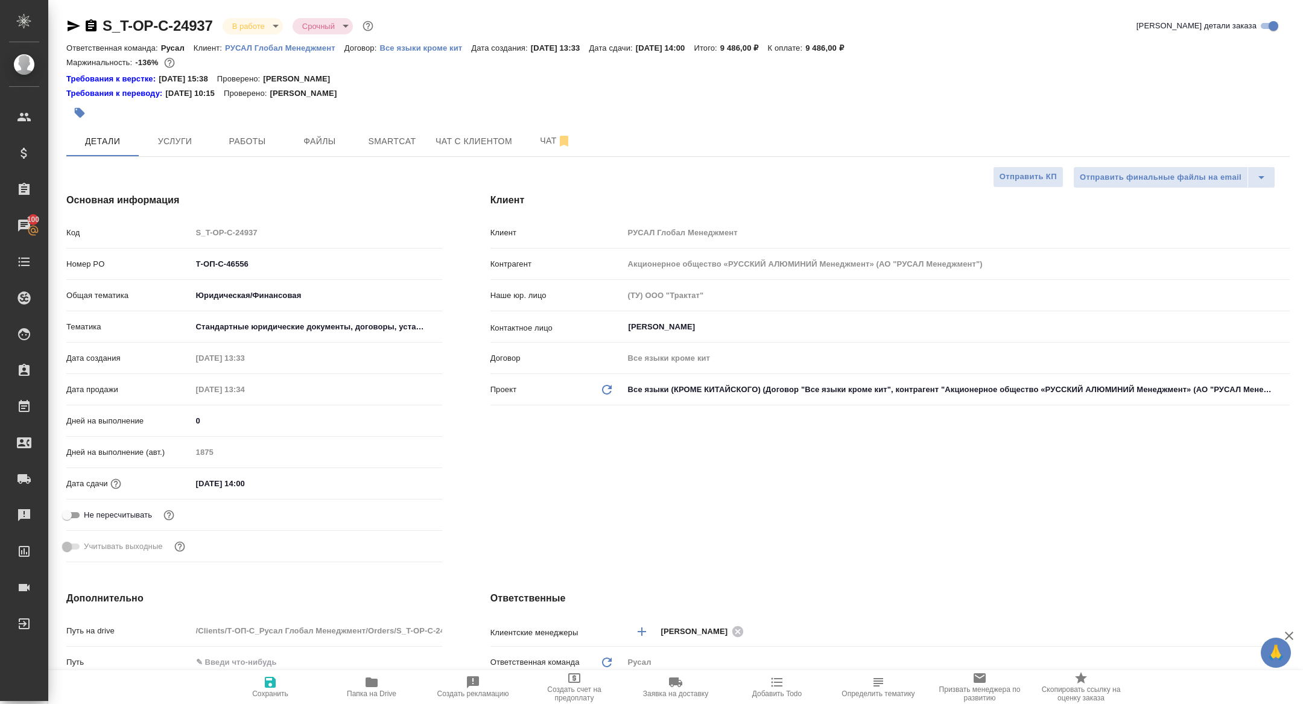
type textarea "x"
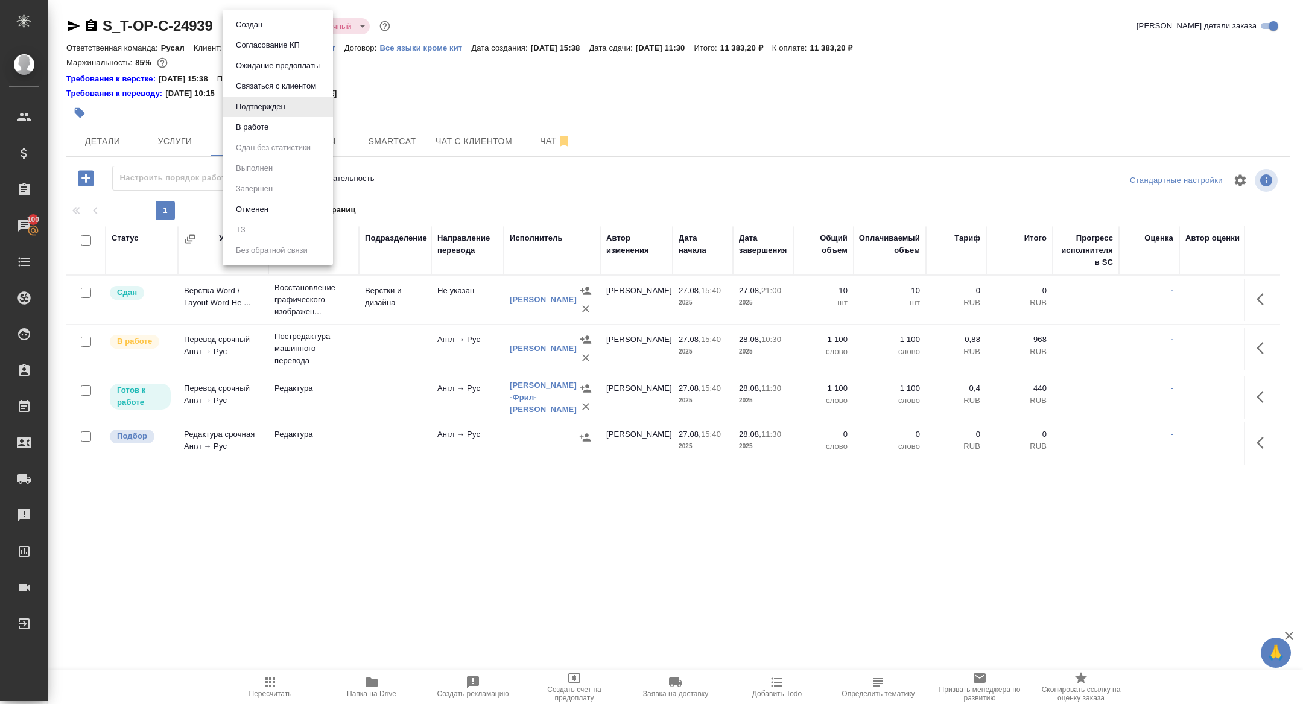
click at [272, 27] on body "🙏 .cls-1 fill:#fff; AWATERA [PERSON_NAME] Спецификации Заказы 100 Чаты Todo Про…" at bounding box center [651, 352] width 1303 height 704
click at [274, 121] on li "В работе" at bounding box center [278, 127] width 110 height 21
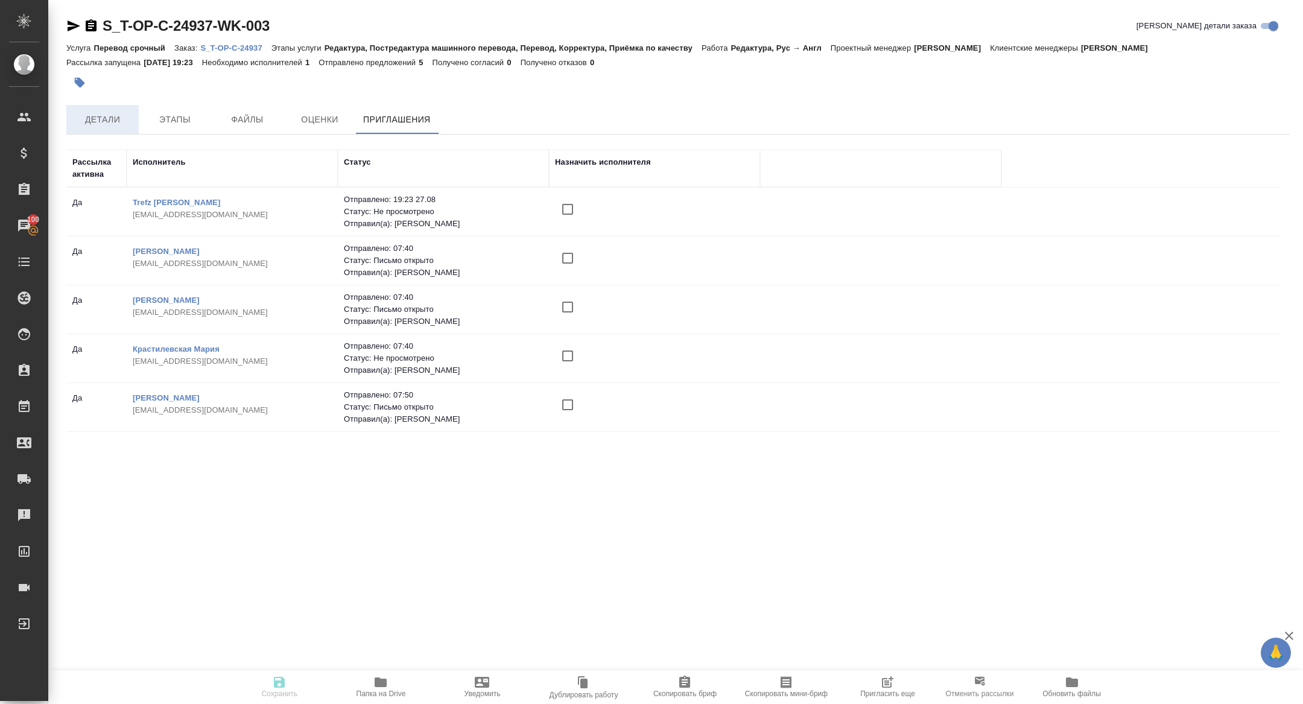
click at [121, 120] on span "Детали" at bounding box center [103, 119] width 58 height 15
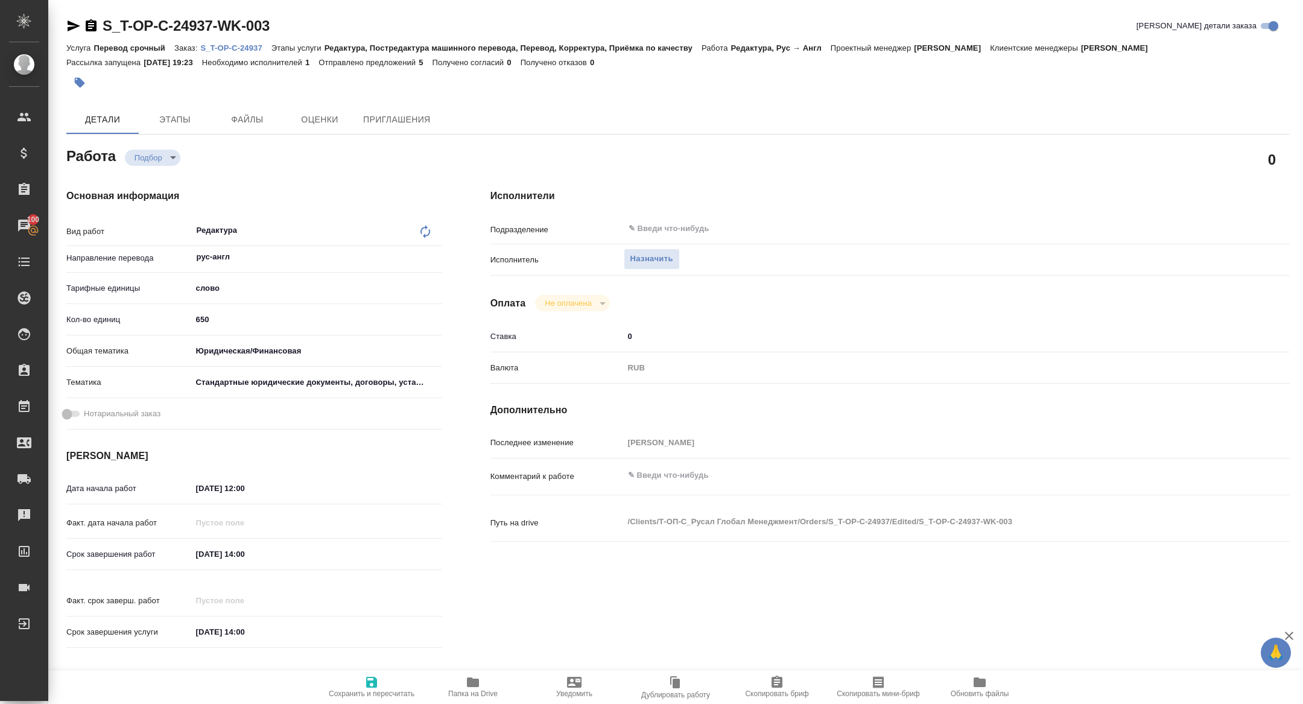
type textarea "x"
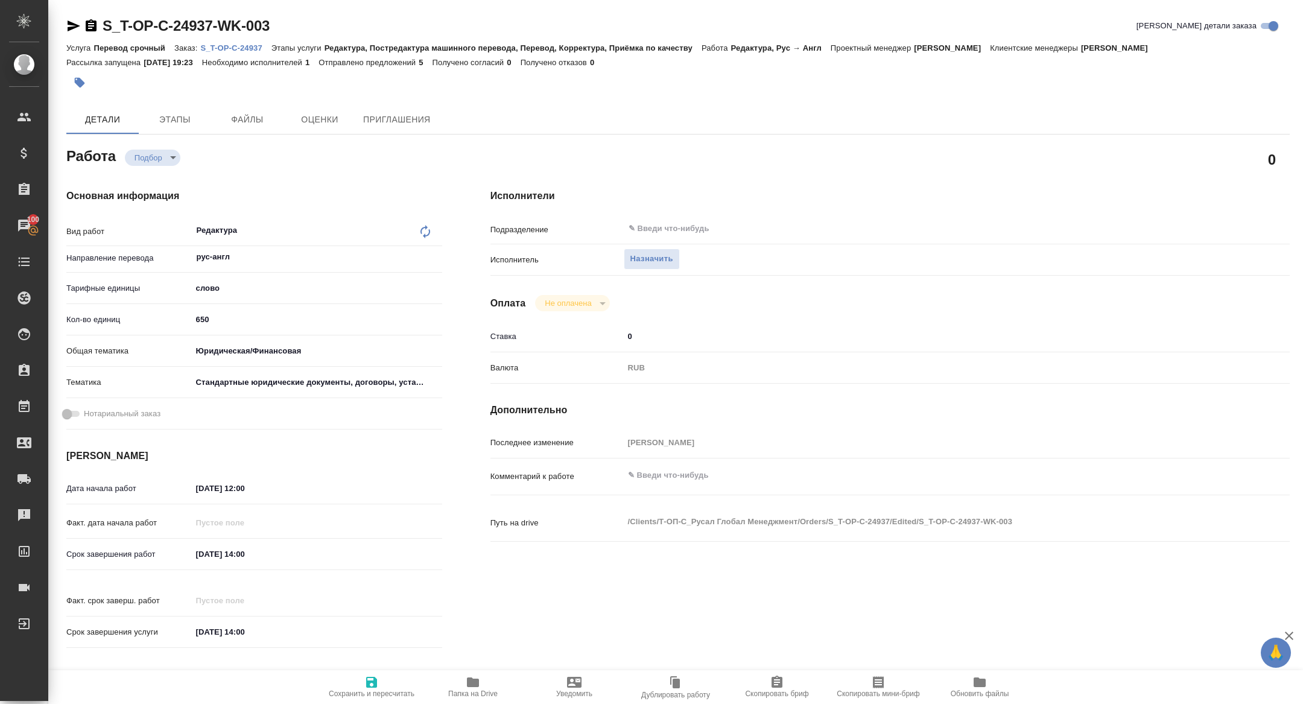
type textarea "x"
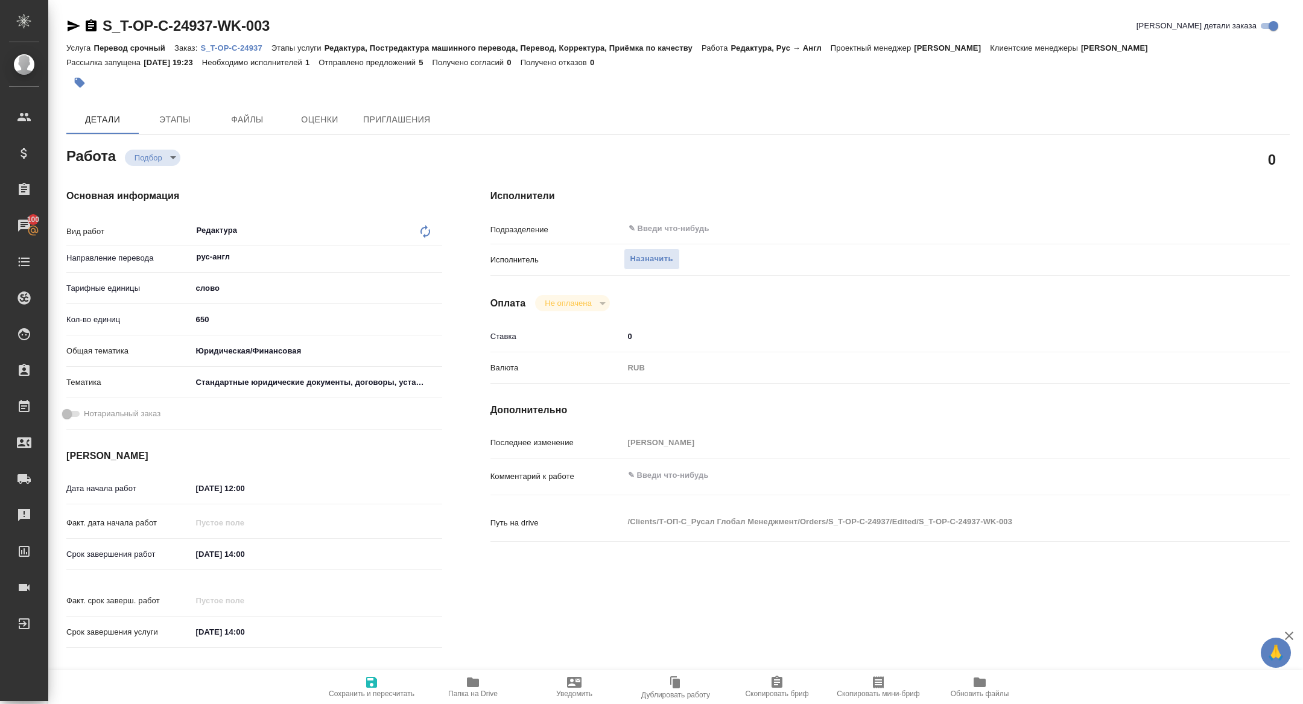
click at [790, 690] on span "Скопировать бриф" at bounding box center [776, 693] width 63 height 8
type textarea "x"
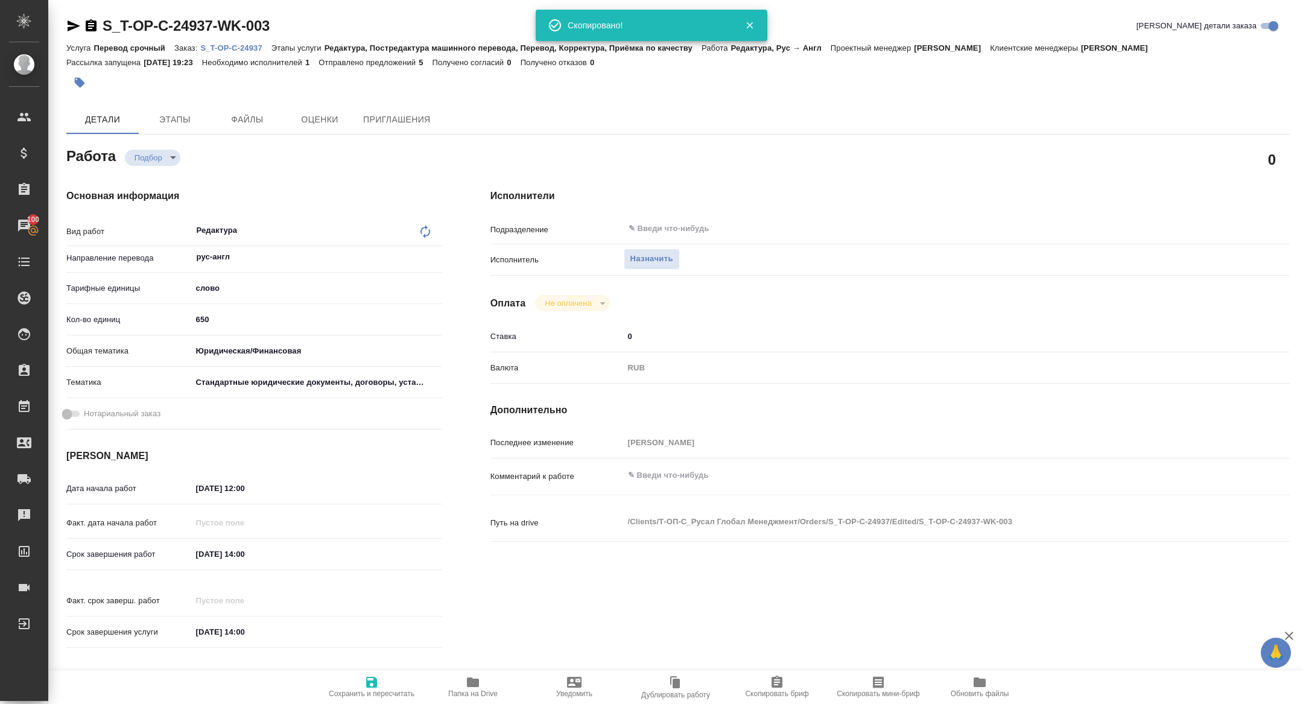
type textarea "x"
click at [863, 692] on span "Скопировать мини-бриф" at bounding box center [877, 693] width 83 height 8
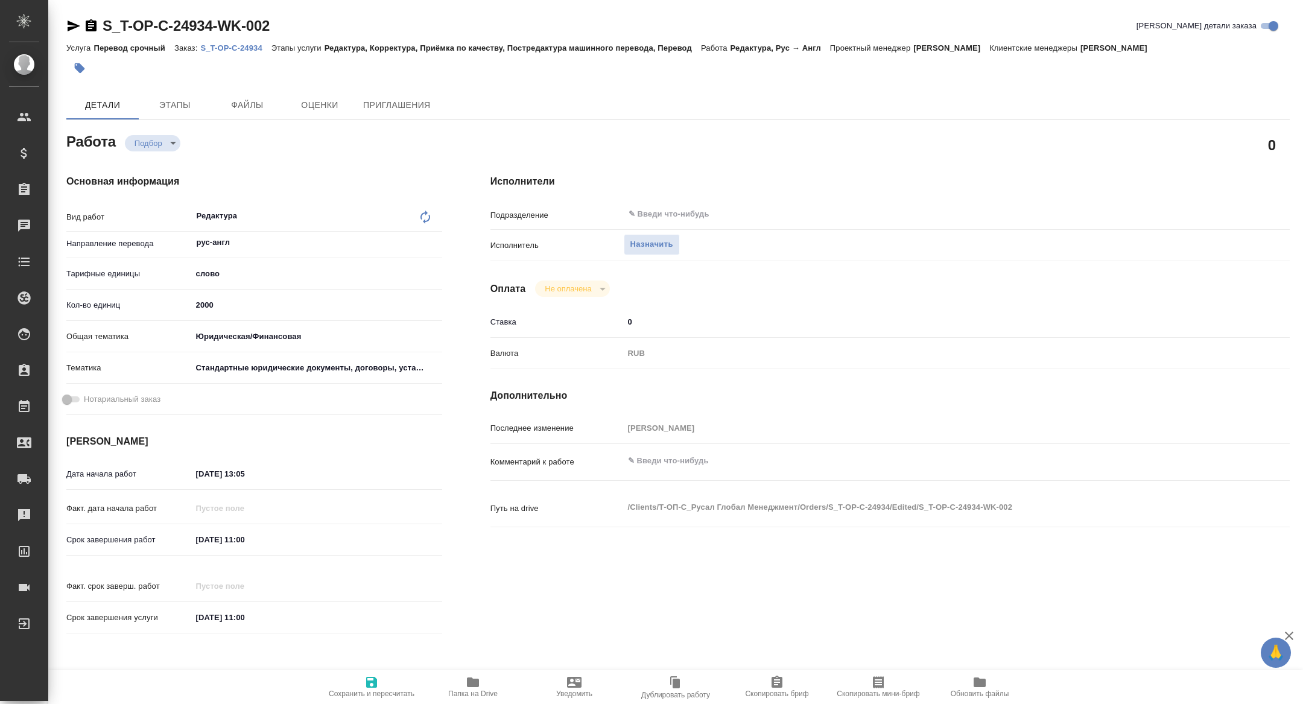
type textarea "x"
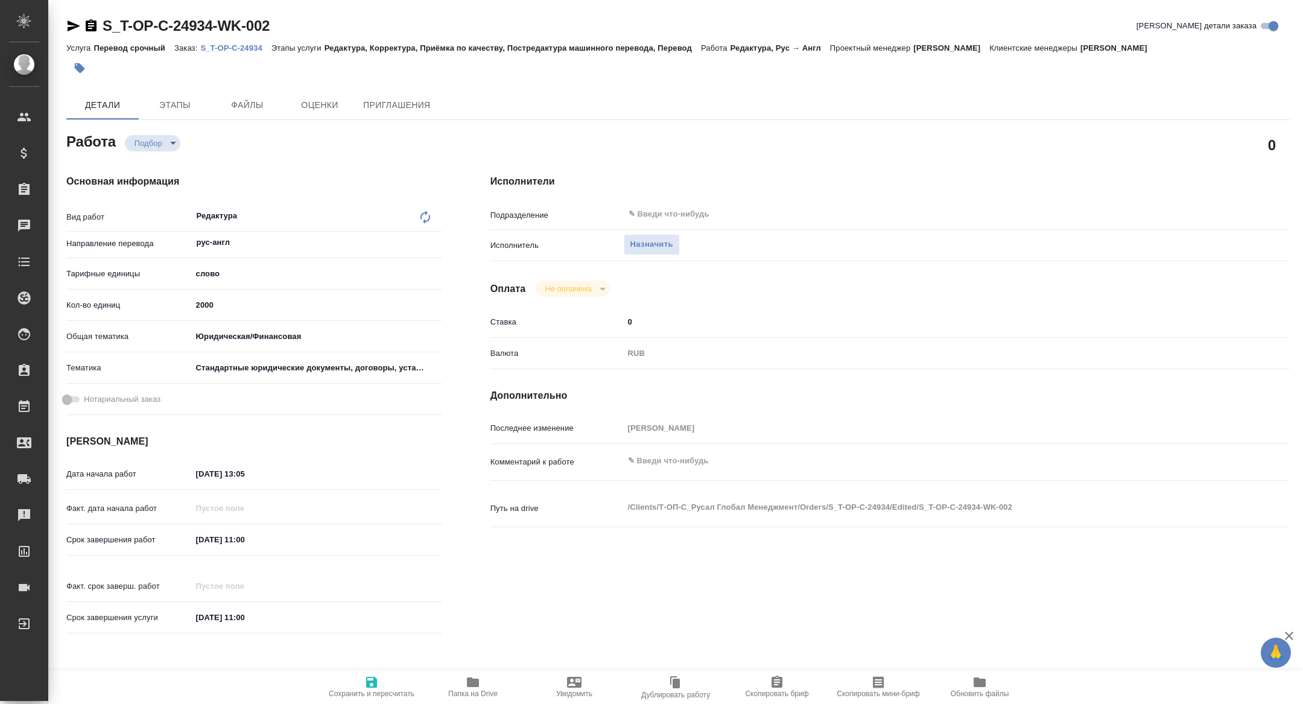
type textarea "x"
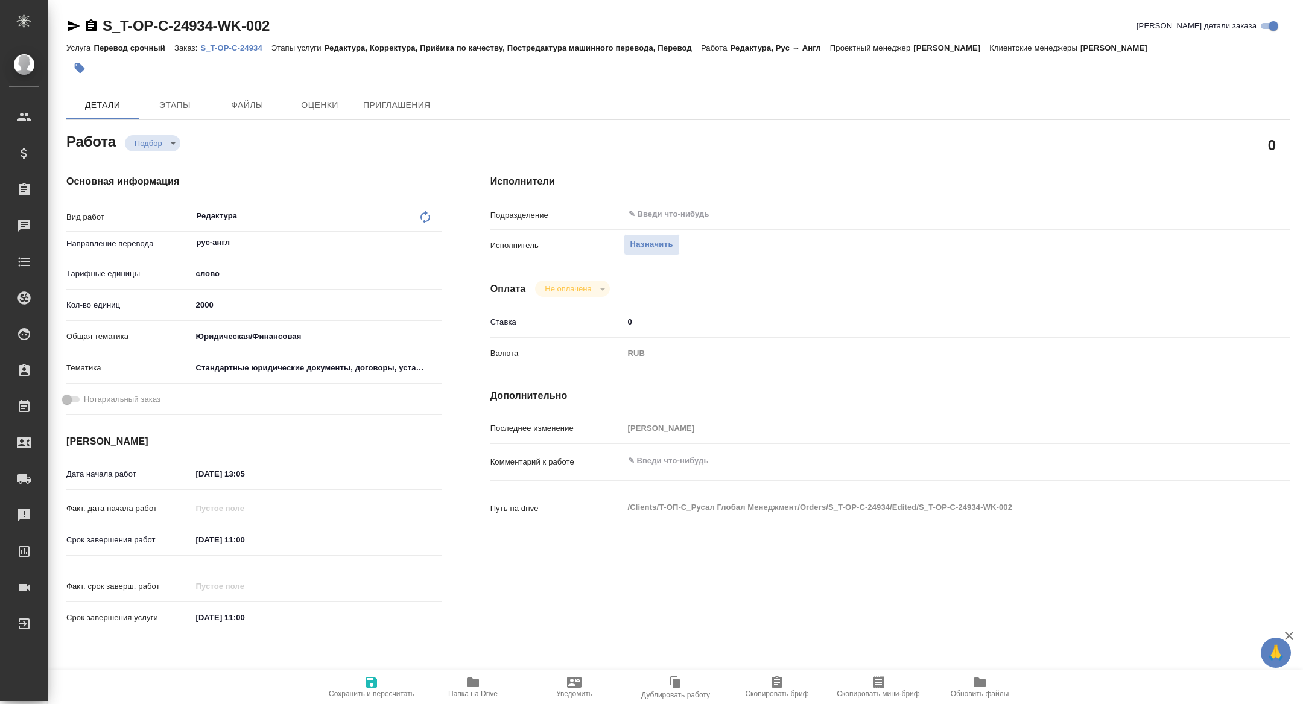
type textarea "x"
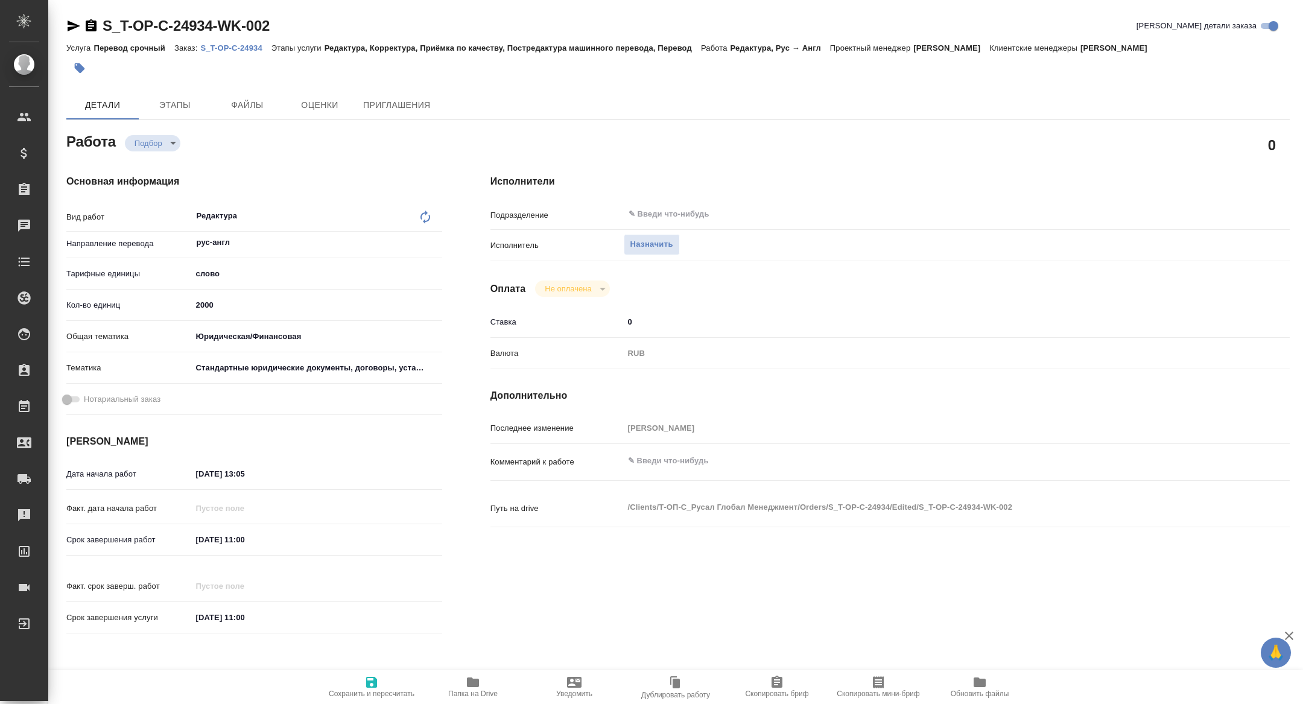
type textarea "x"
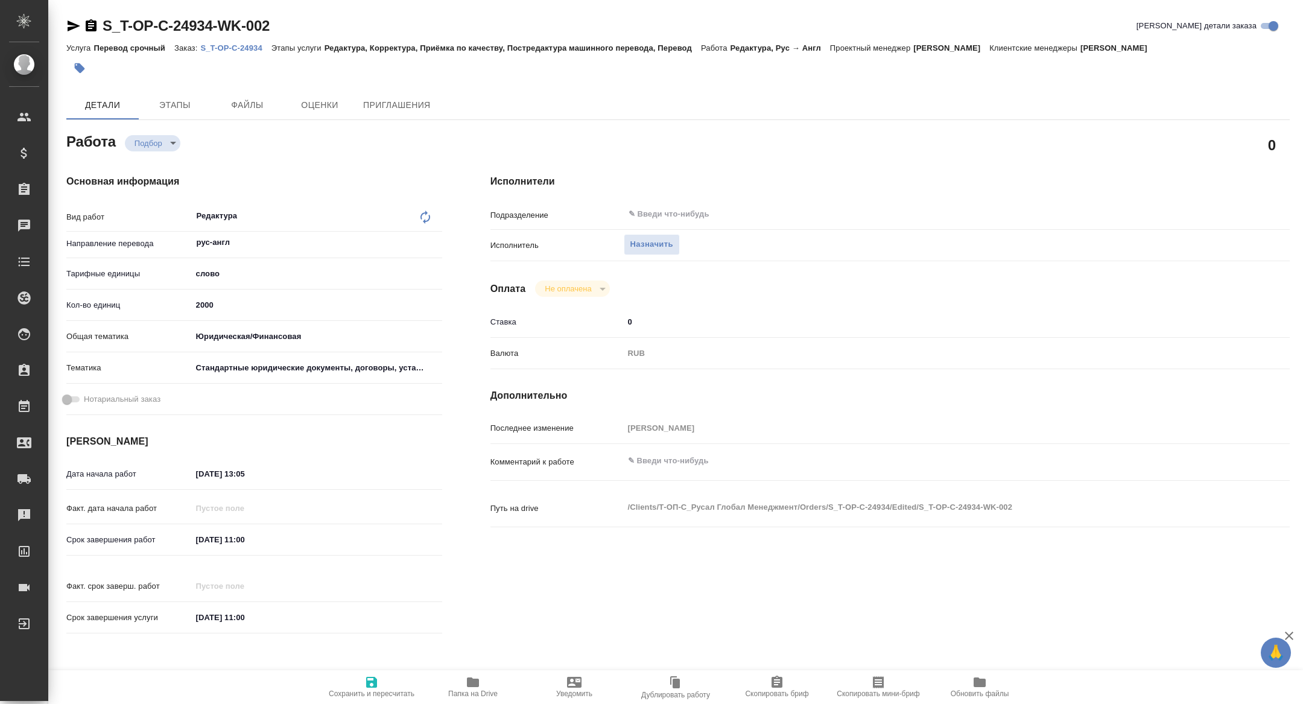
type textarea "x"
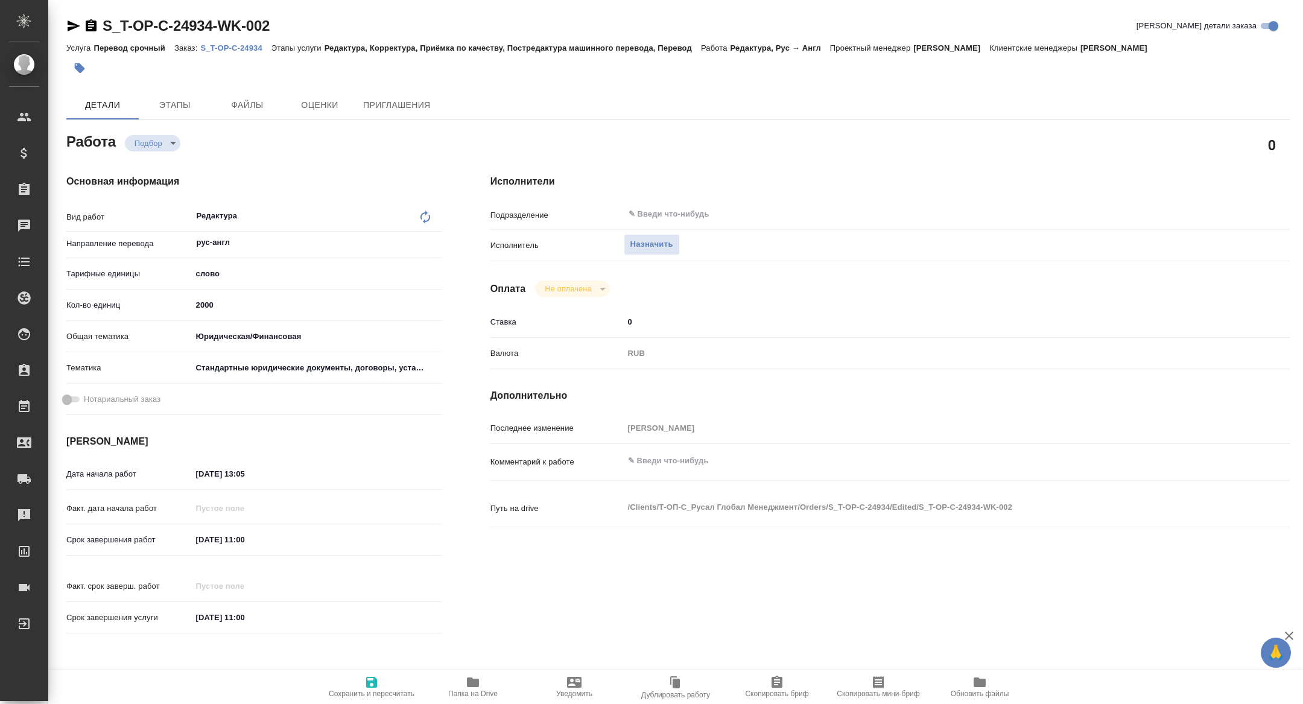
click at [873, 689] on icon "button" at bounding box center [878, 682] width 14 height 14
type textarea "x"
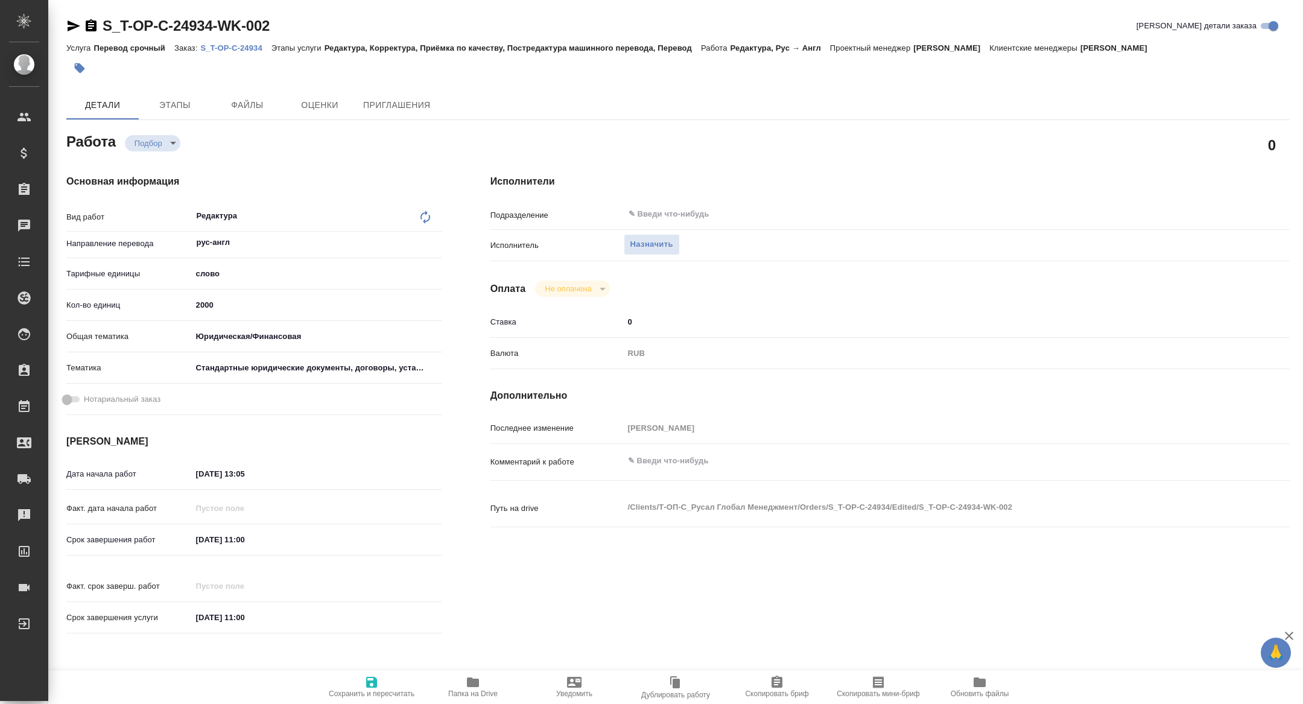
type textarea "x"
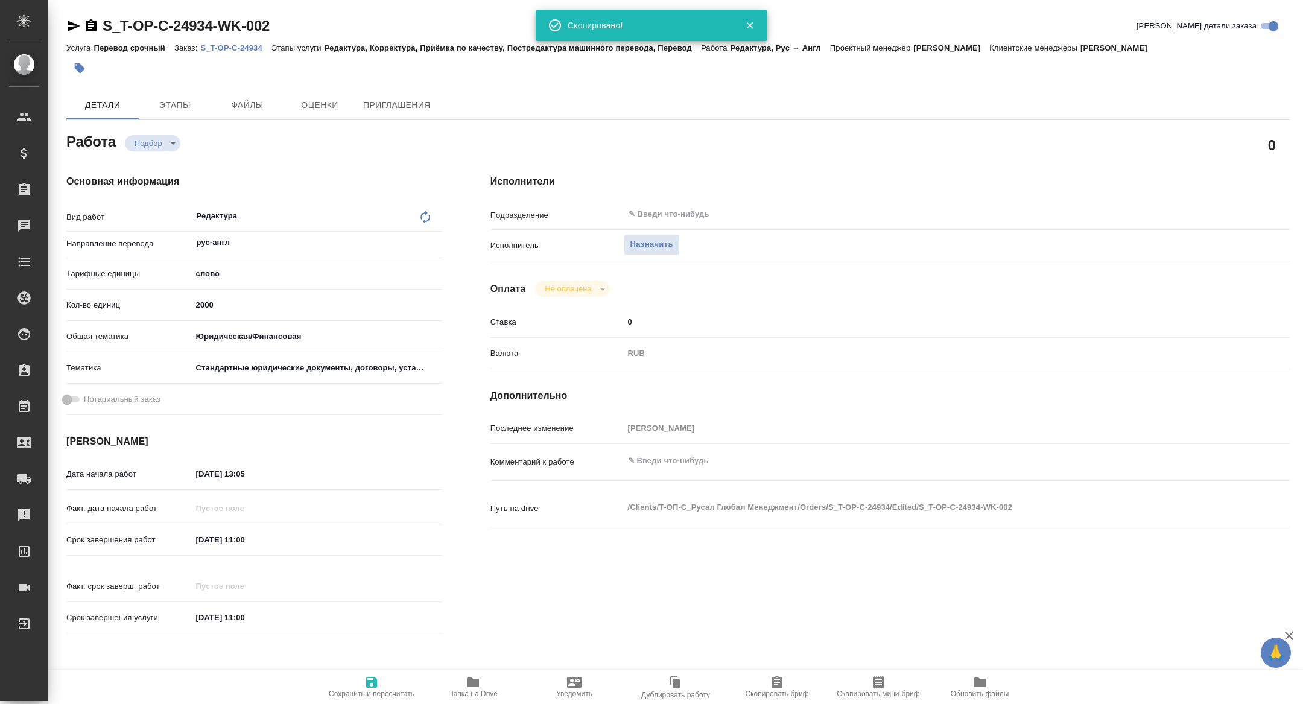
type textarea "x"
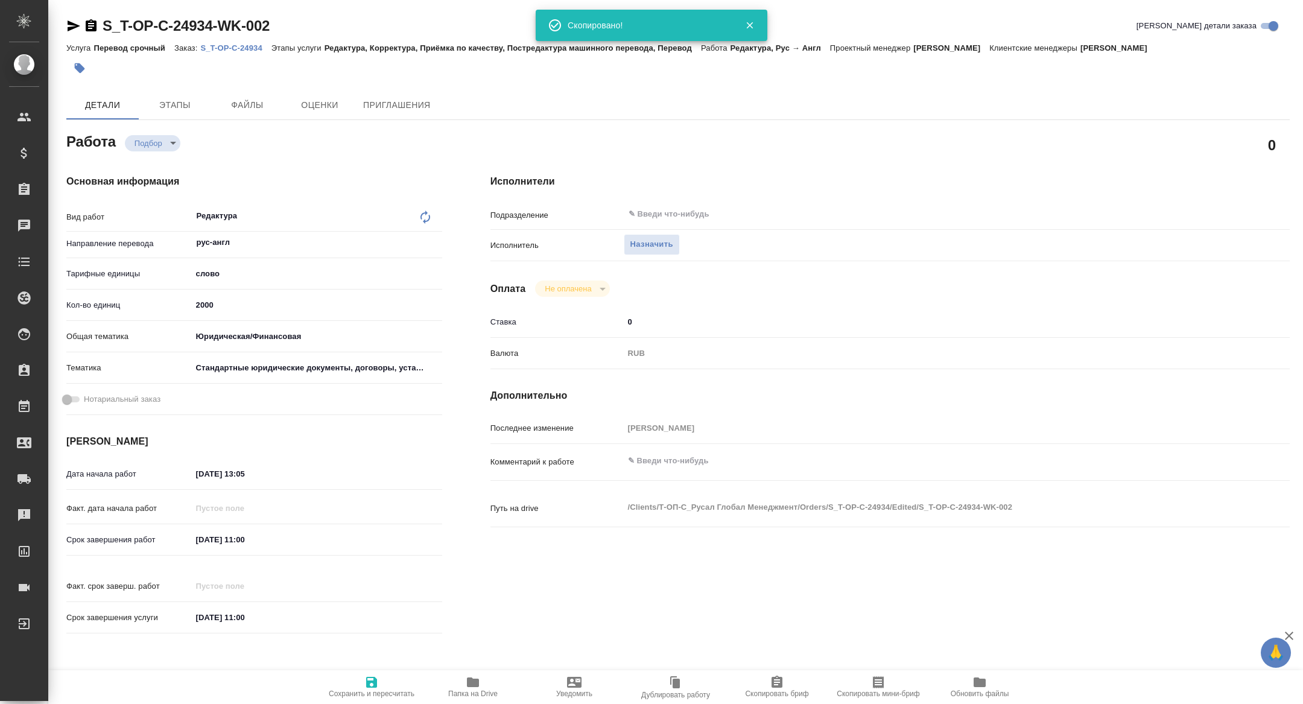
type textarea "x"
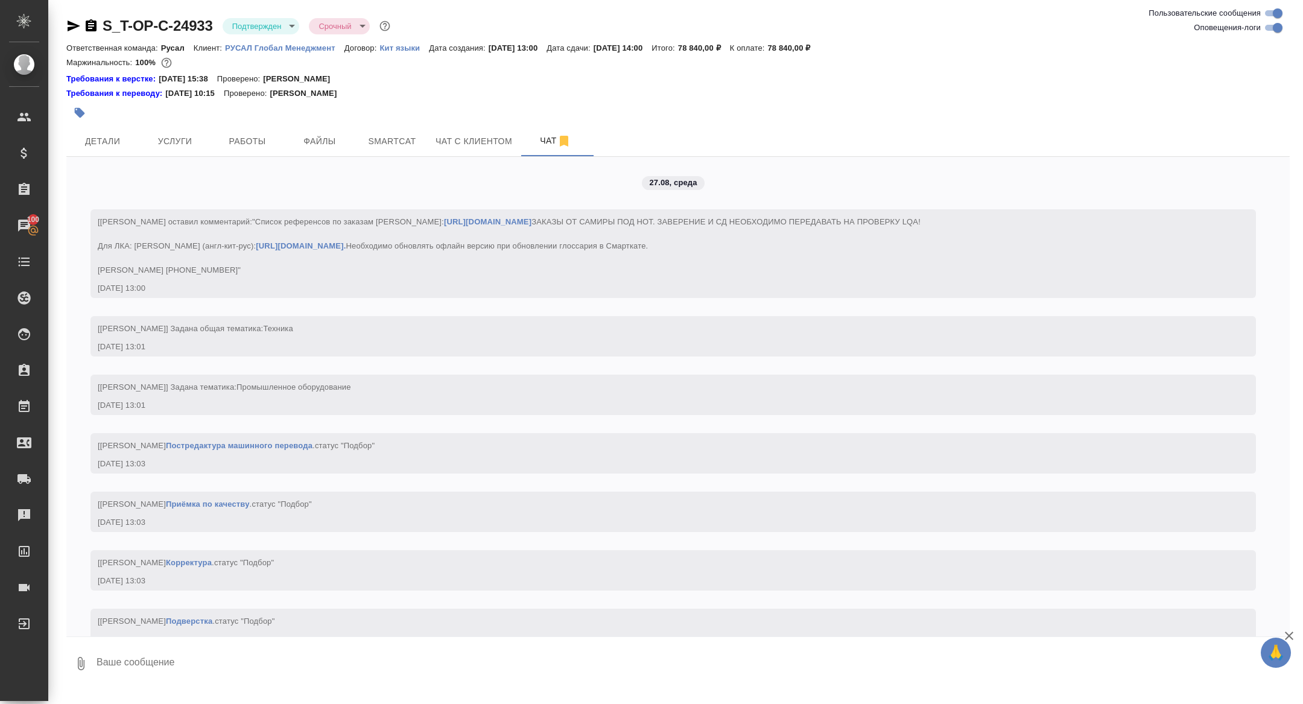
scroll to position [1459, 0]
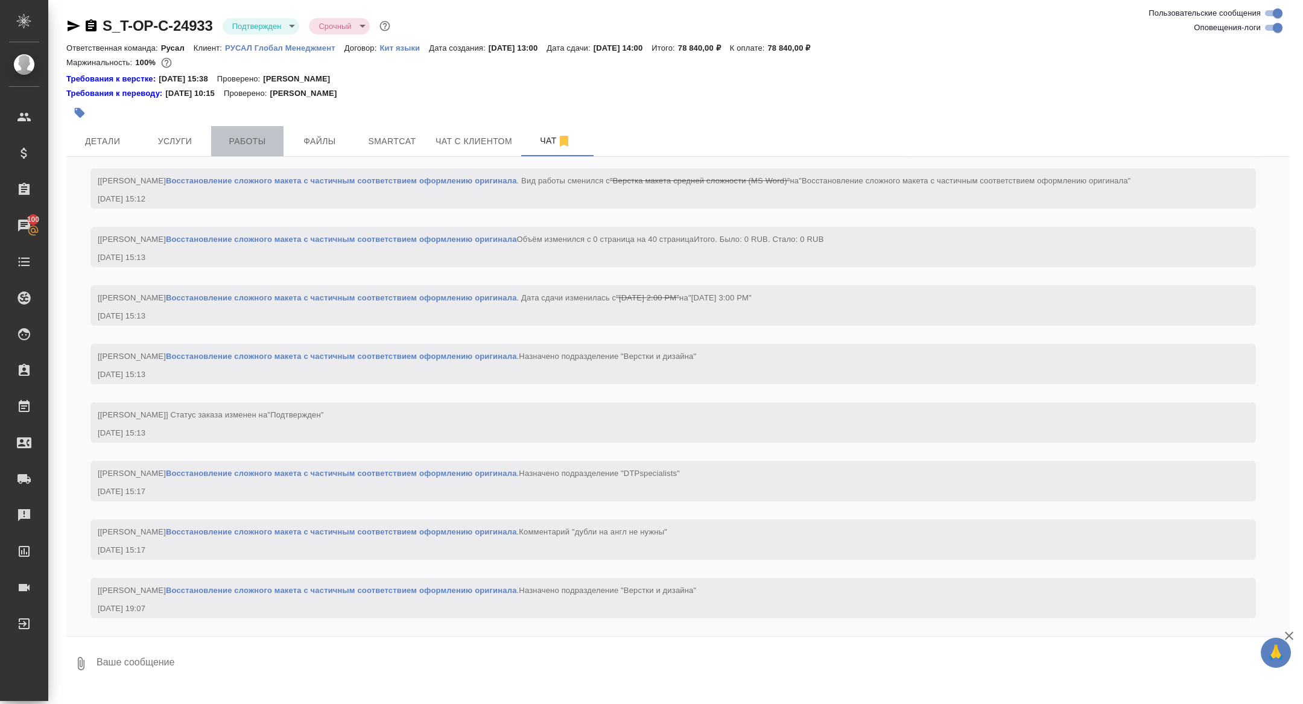
click at [223, 147] on span "Работы" at bounding box center [247, 141] width 58 height 15
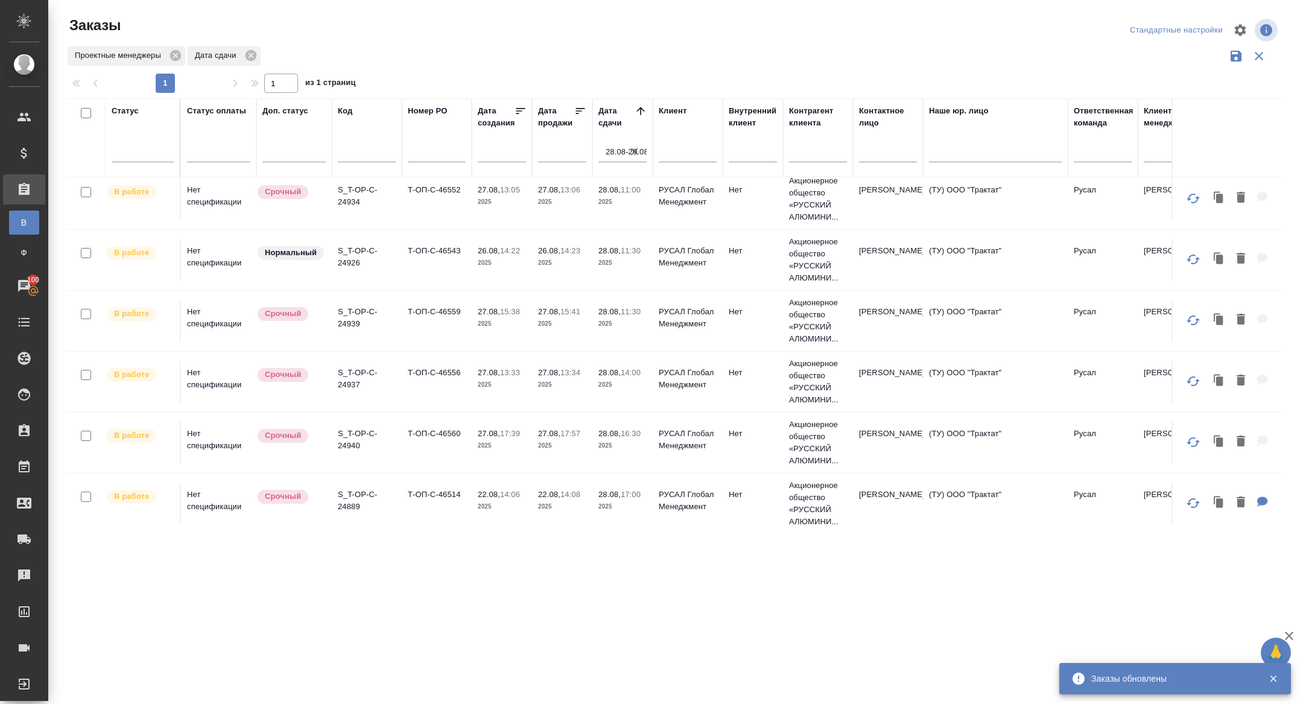
scroll to position [8, 0]
click at [347, 441] on p "S_T-OP-C-24940" at bounding box center [367, 440] width 58 height 24
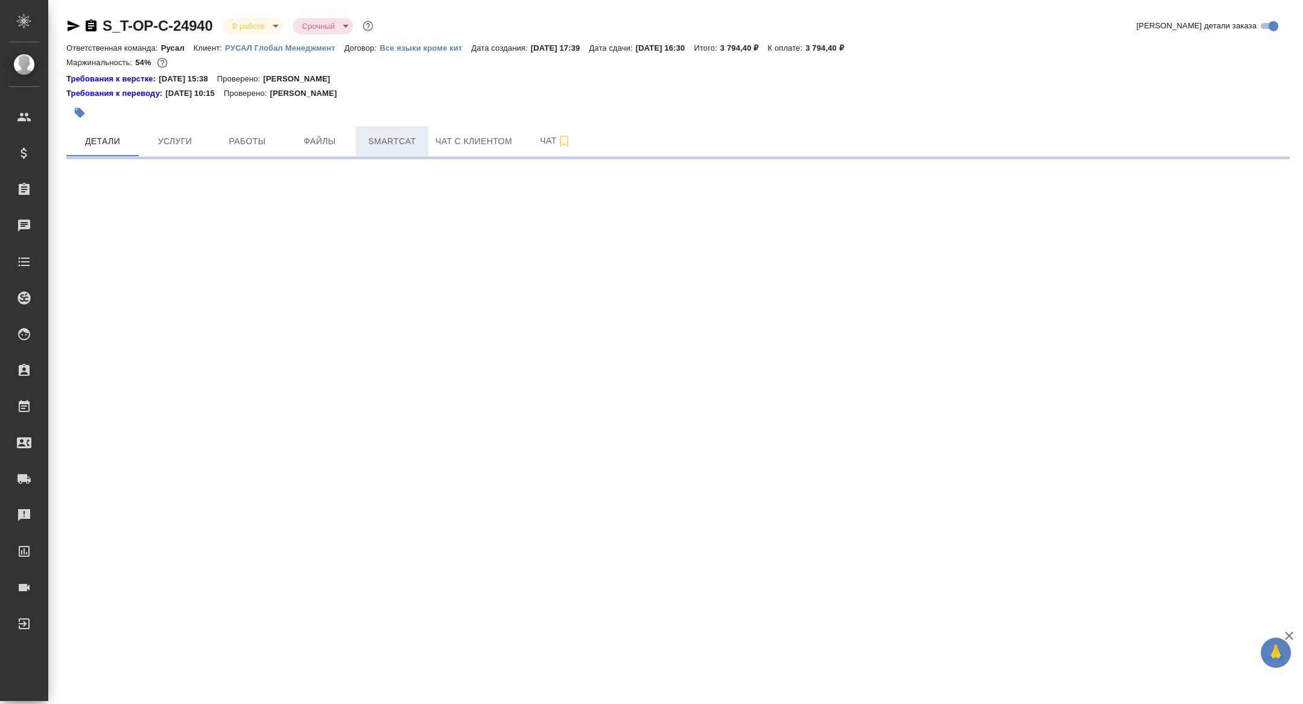
select select "RU"
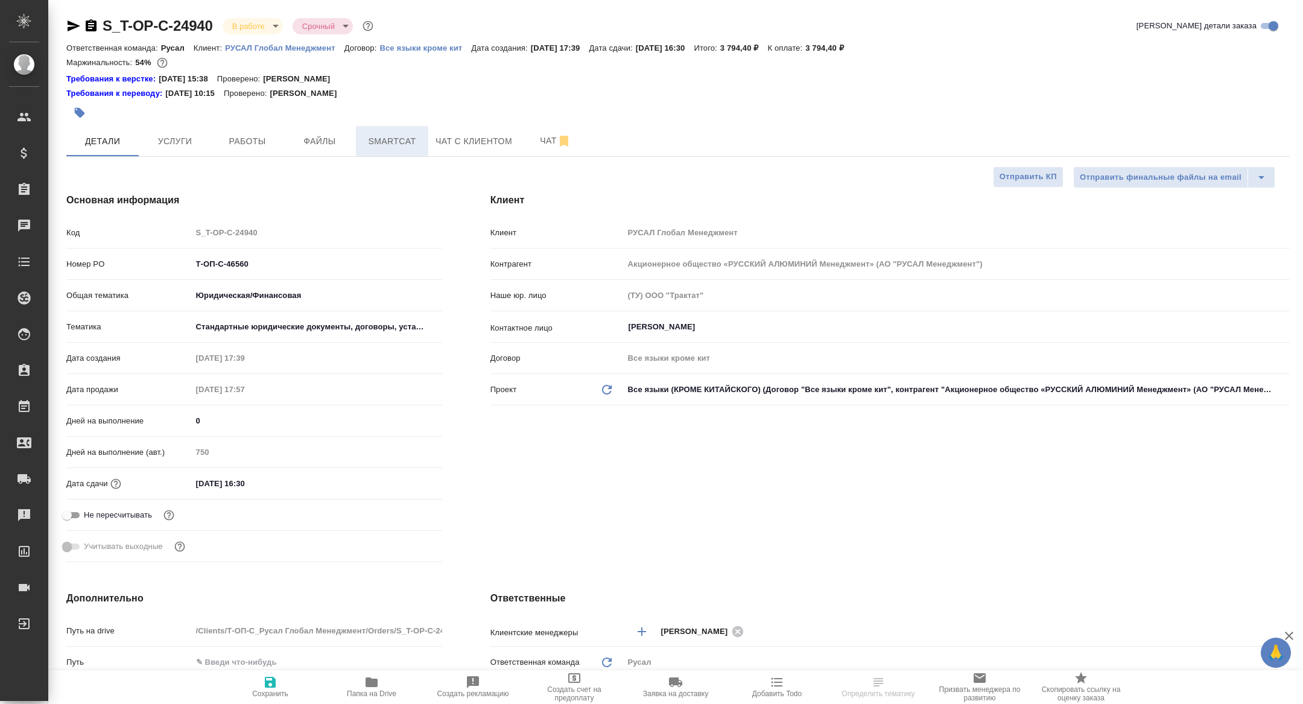
click at [382, 146] on span "Smartcat" at bounding box center [392, 141] width 58 height 15
type textarea "x"
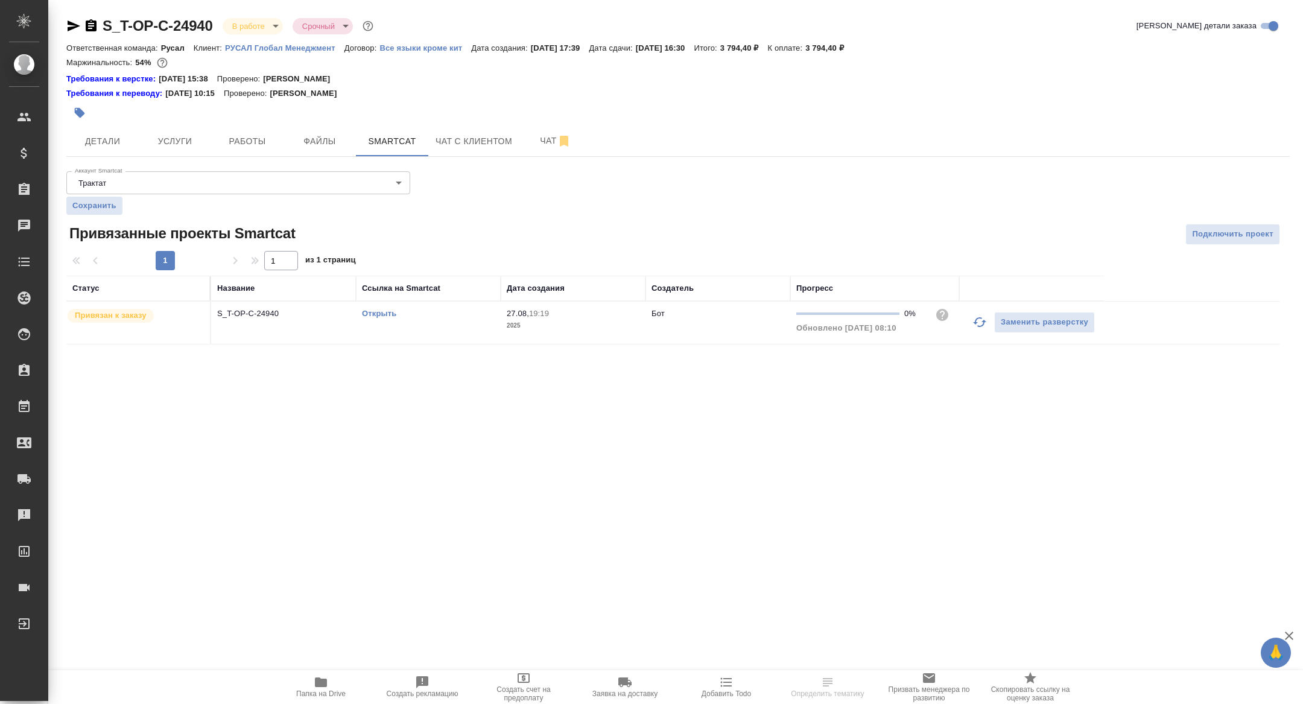
click at [369, 309] on link "Открыть" at bounding box center [379, 313] width 34 height 9
